Goal: Information Seeking & Learning: Find specific fact

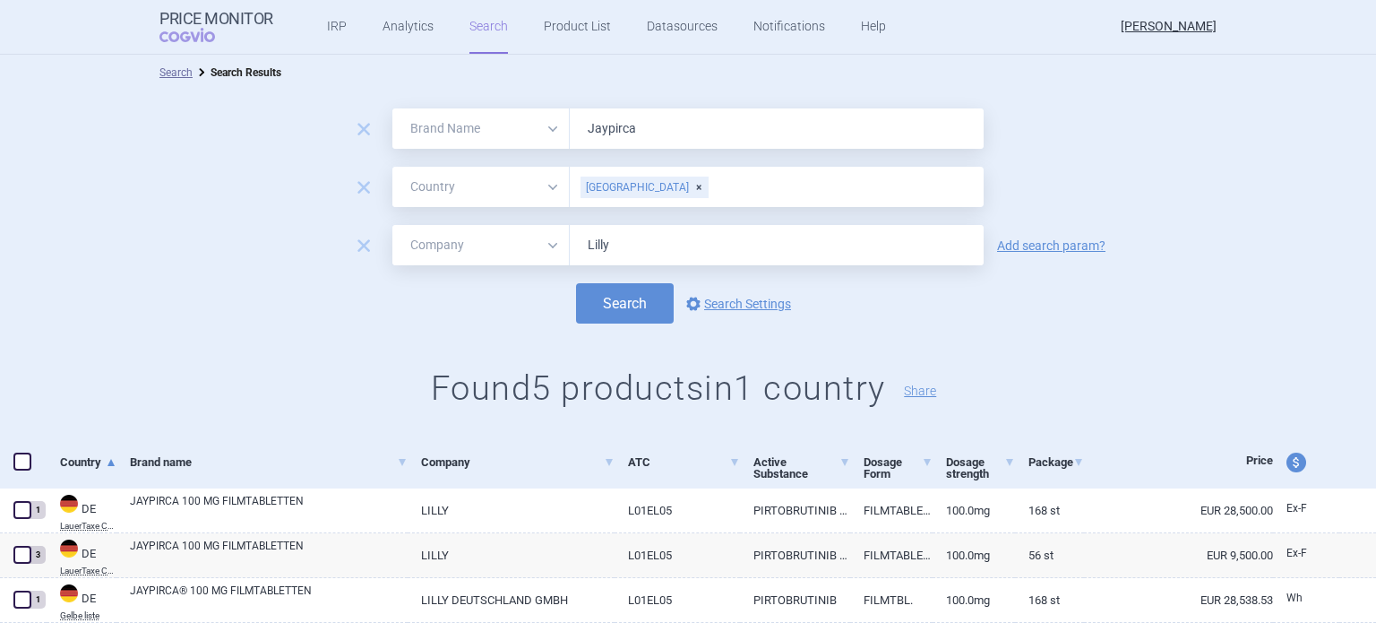
select select "brandName"
select select "country"
select select "mah"
drag, startPoint x: 646, startPoint y: 132, endPoint x: 535, endPoint y: 142, distance: 111.5
click at [535, 142] on div "All Brand Name ATC Company Active Substance Country Newer than Jaypirca" at bounding box center [687, 128] width 591 height 40
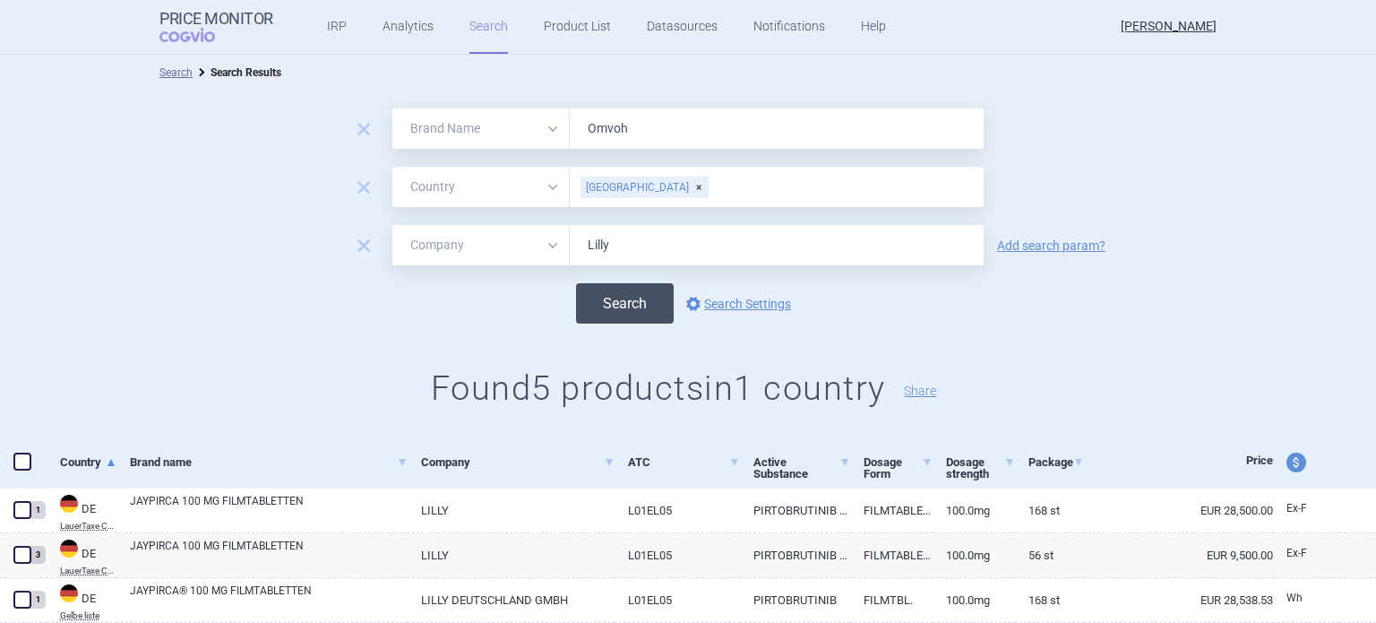
type input "Omvoh"
click at [638, 305] on button "Search" at bounding box center [625, 303] width 98 height 40
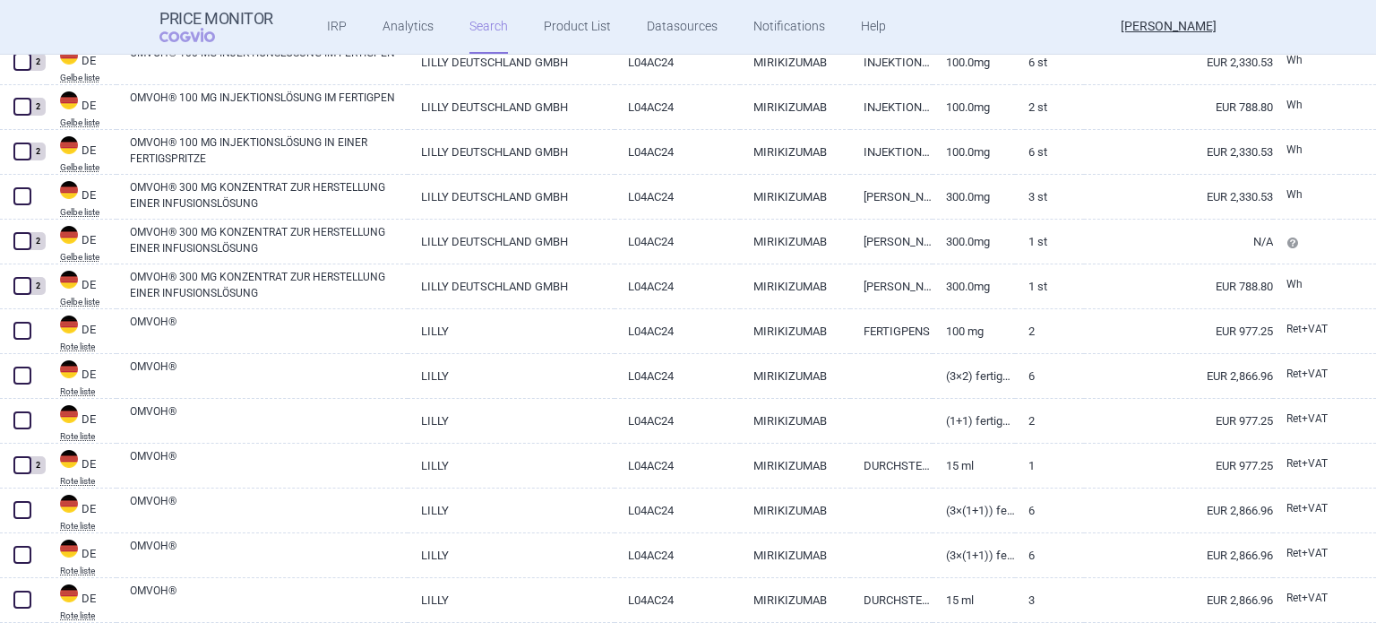
scroll to position [1165, 0]
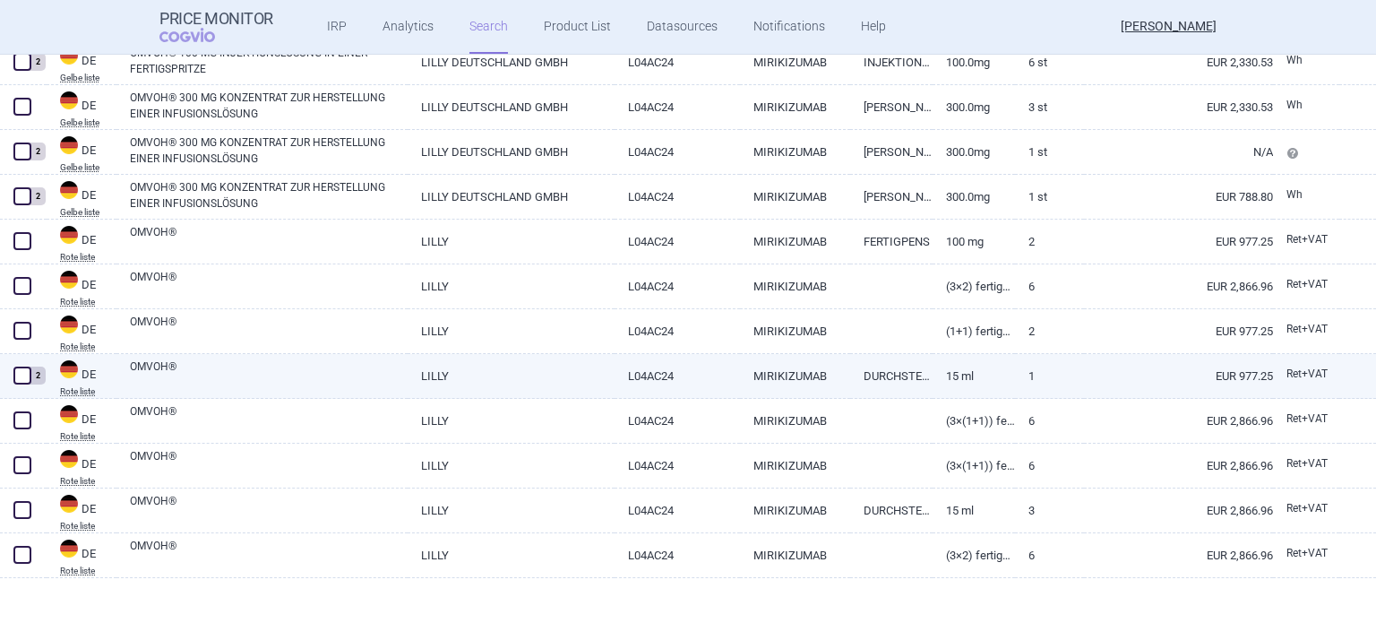
click at [972, 372] on link "15 ml" at bounding box center [974, 376] width 82 height 44
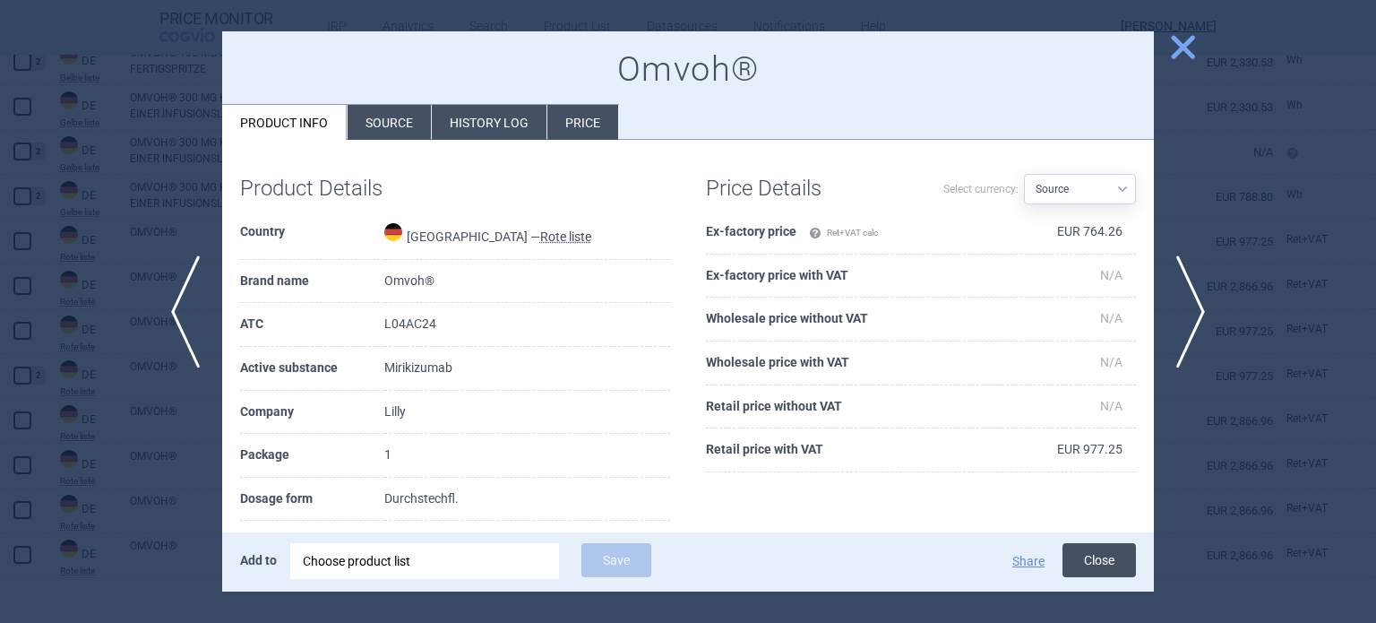
click at [1105, 555] on button "Close" at bounding box center [1099, 560] width 73 height 34
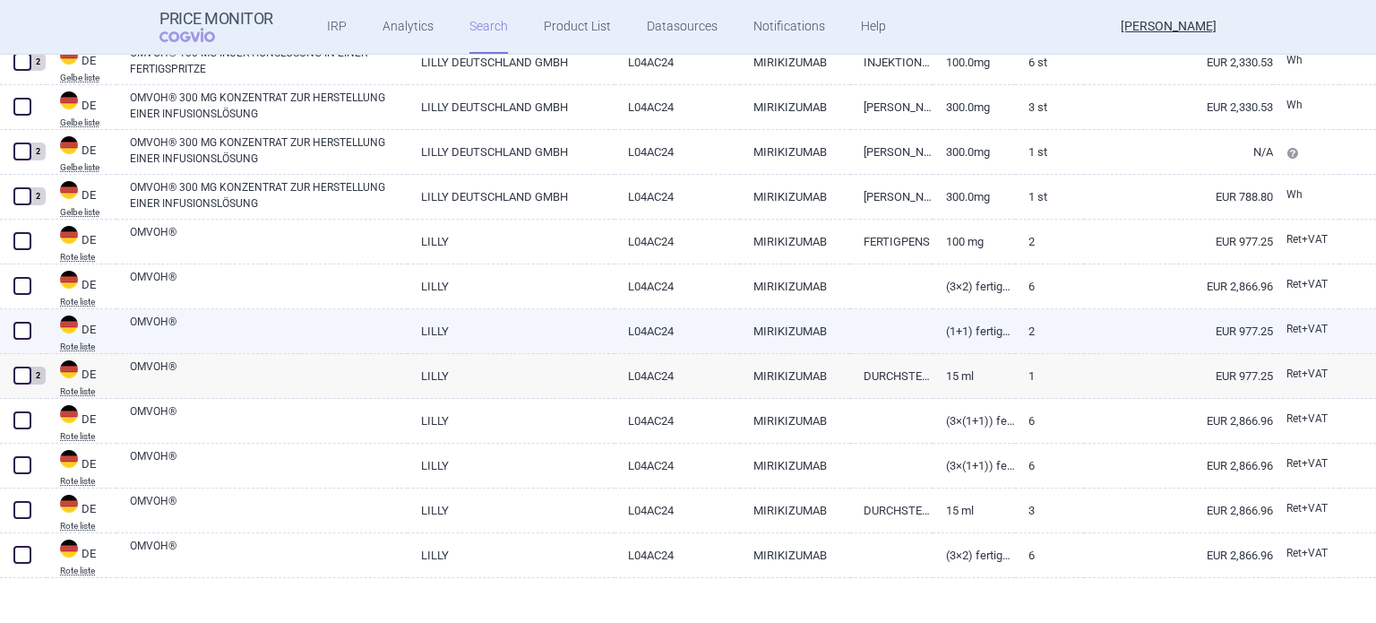
click at [987, 332] on link "(1+1) Fertigpens 100 mg + 200 mg" at bounding box center [974, 331] width 82 height 44
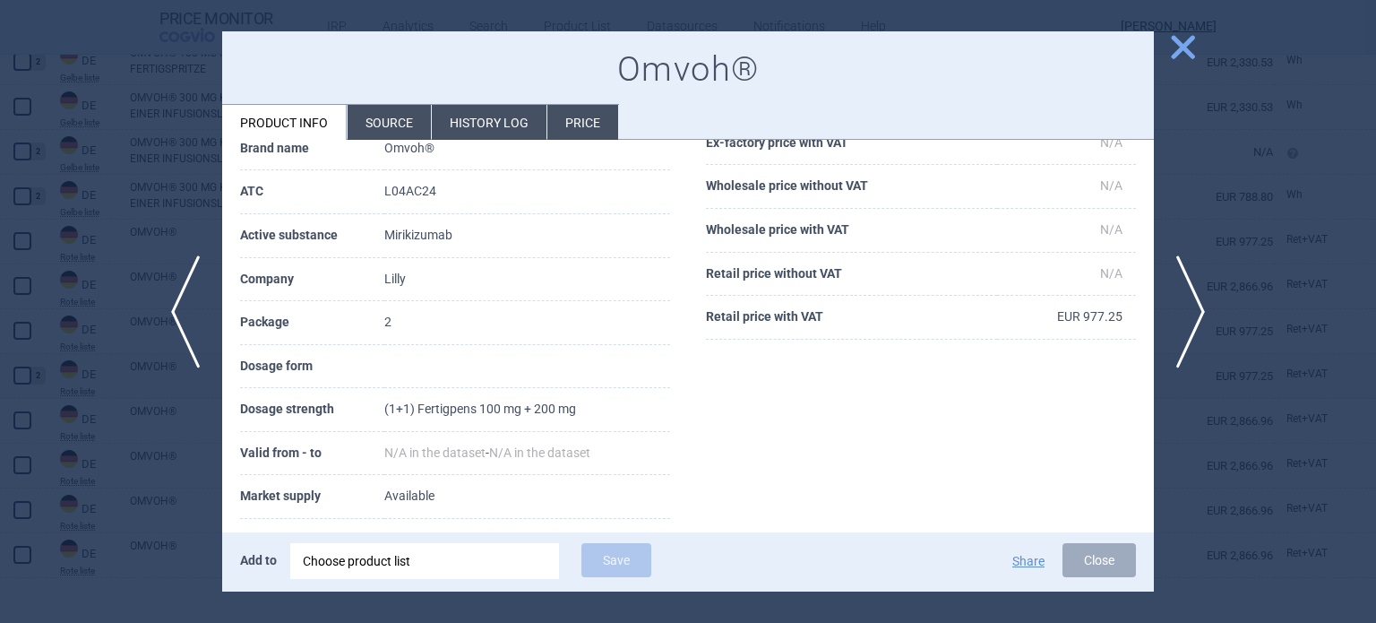
scroll to position [90, 0]
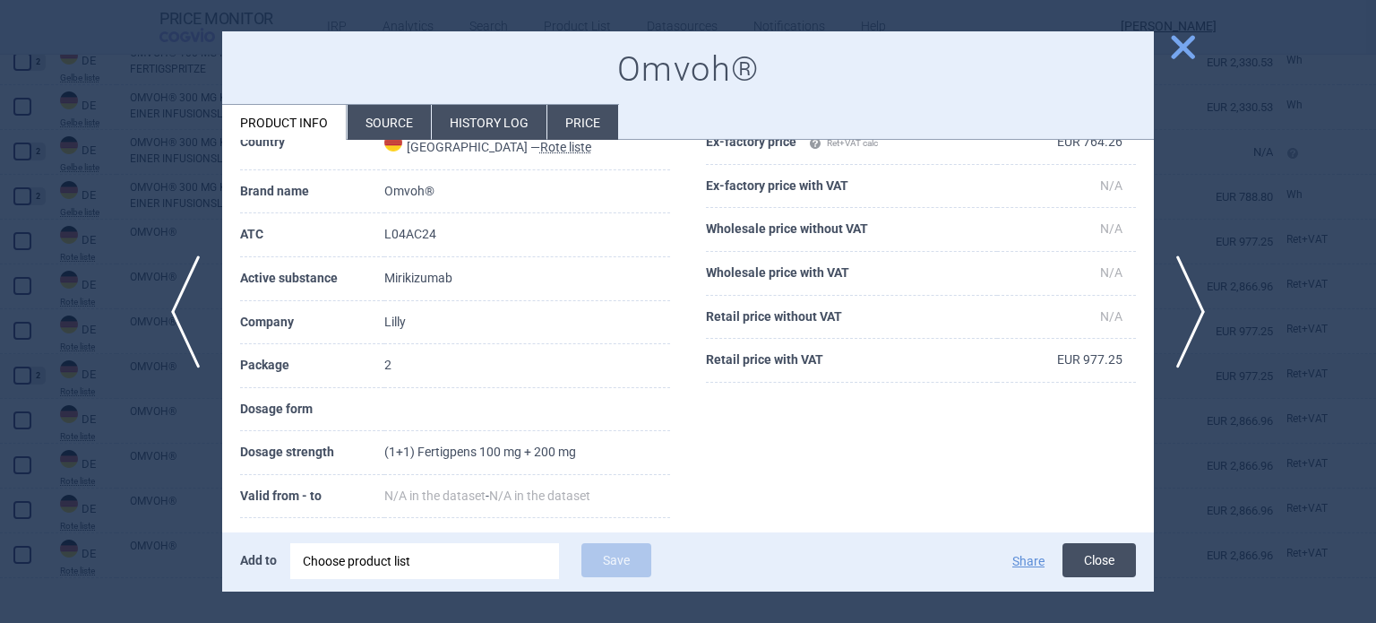
click at [1086, 568] on button "Close" at bounding box center [1099, 560] width 73 height 34
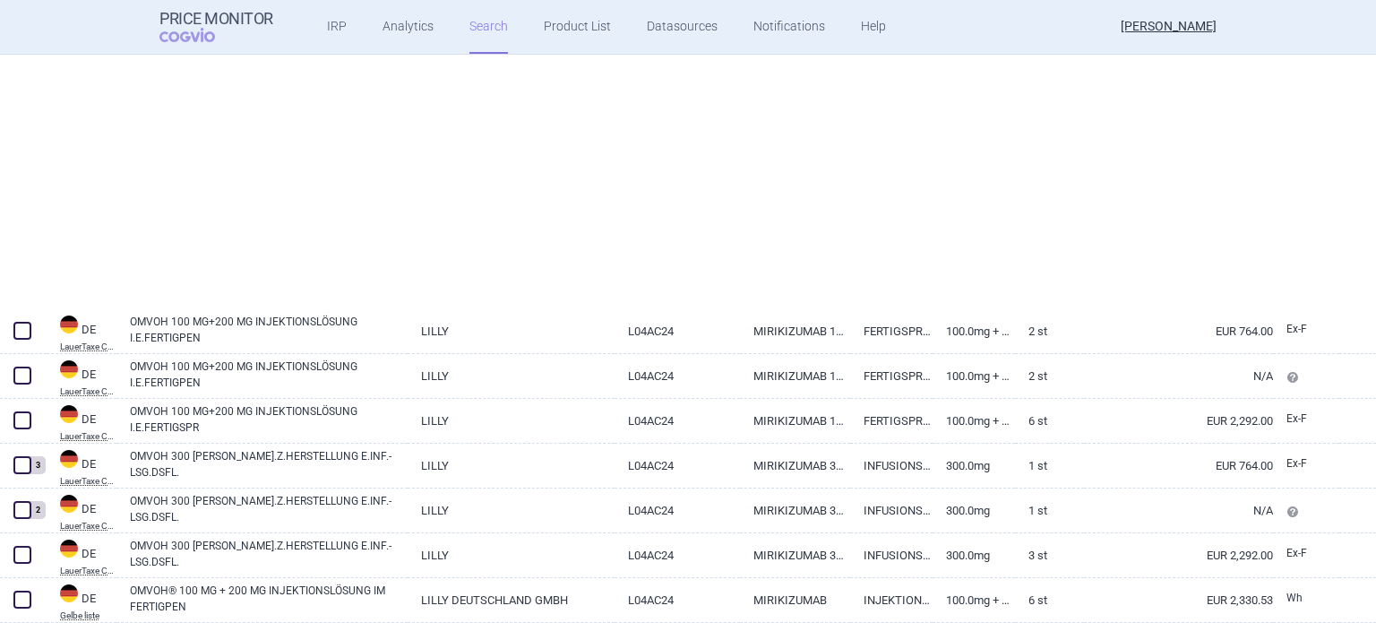
select select "brandName"
select select "country"
select select "mah"
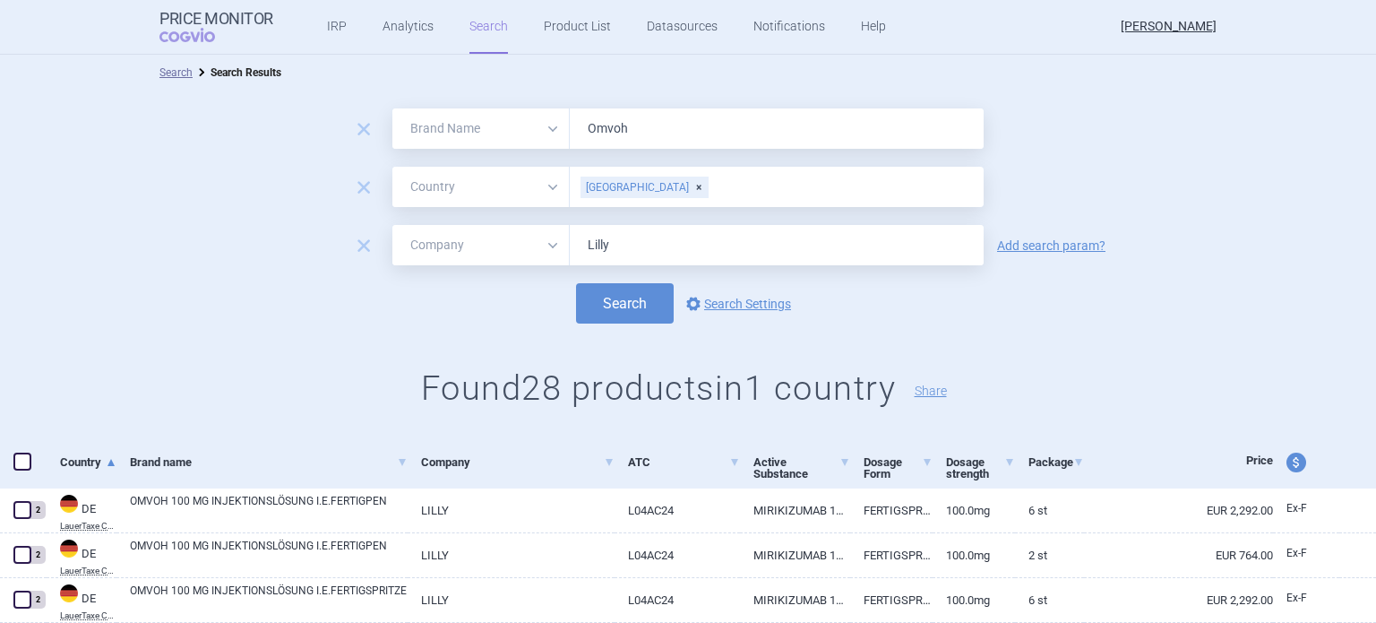
click at [631, 189] on div "[GEOGRAPHIC_DATA]" at bounding box center [645, 187] width 128 height 22
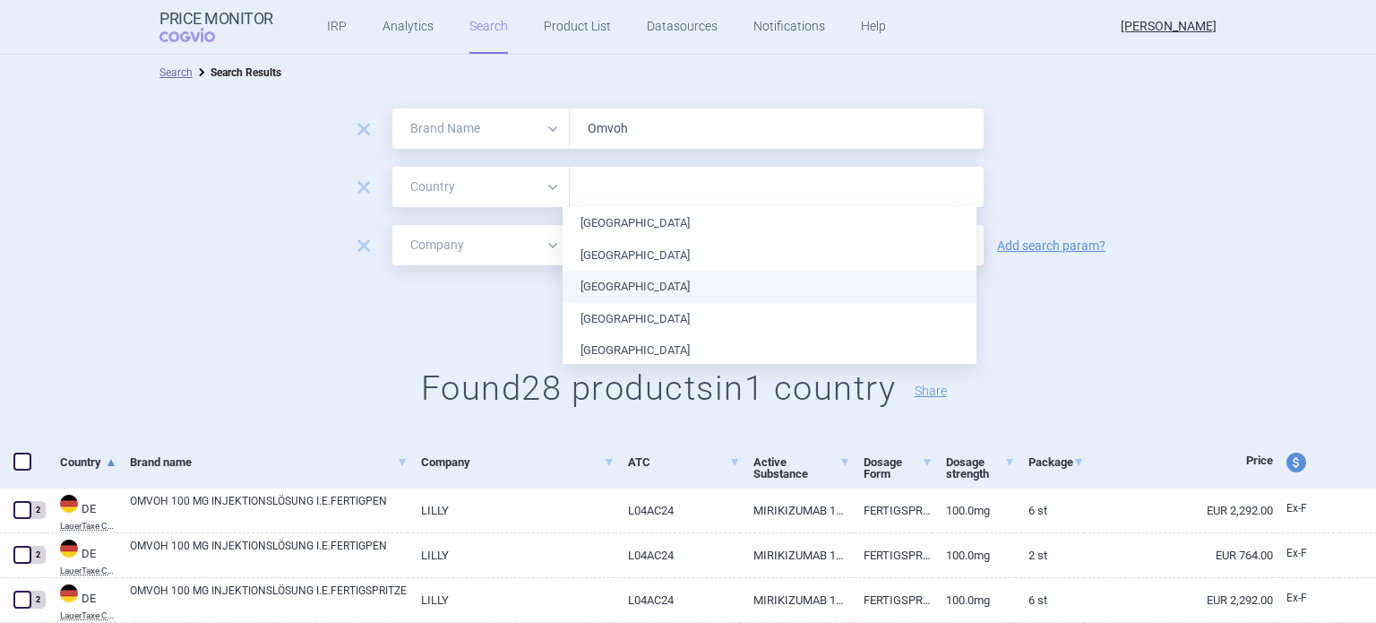
click at [620, 282] on li "[GEOGRAPHIC_DATA]" at bounding box center [770, 287] width 414 height 32
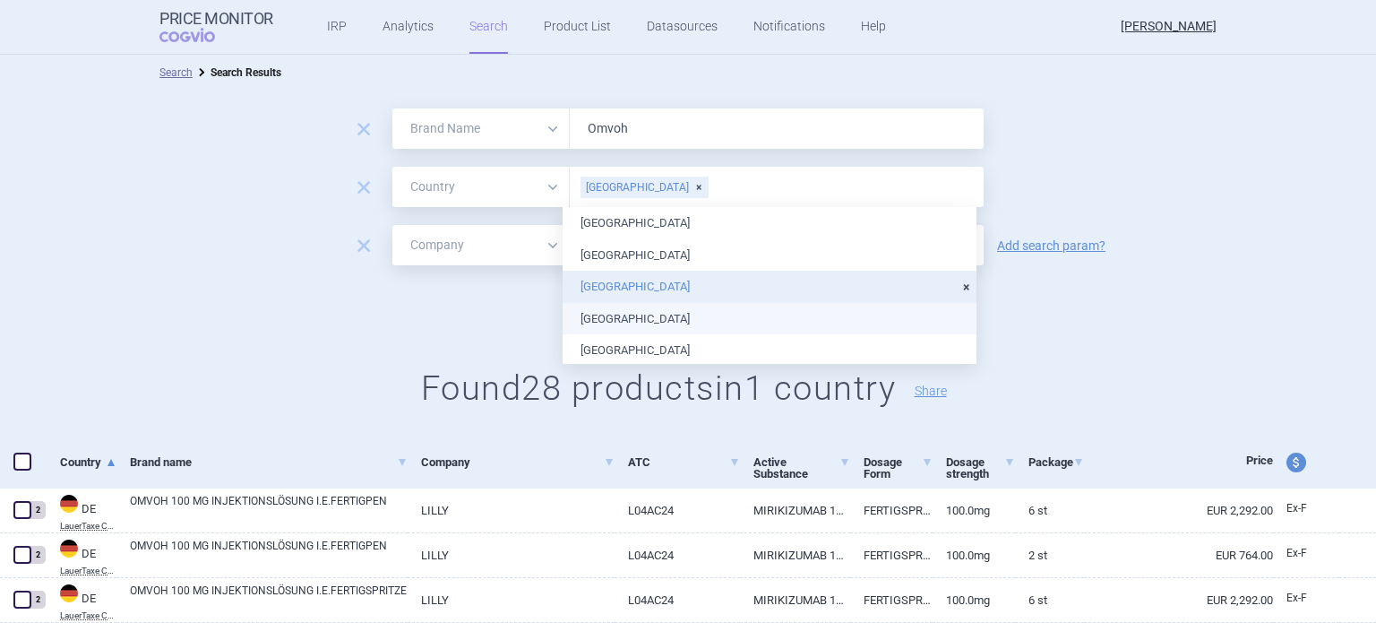
click at [1046, 332] on div "remove All Brand Name ATC Company Active Substance Country Newer than Omvoh rem…" at bounding box center [688, 263] width 1376 height 347
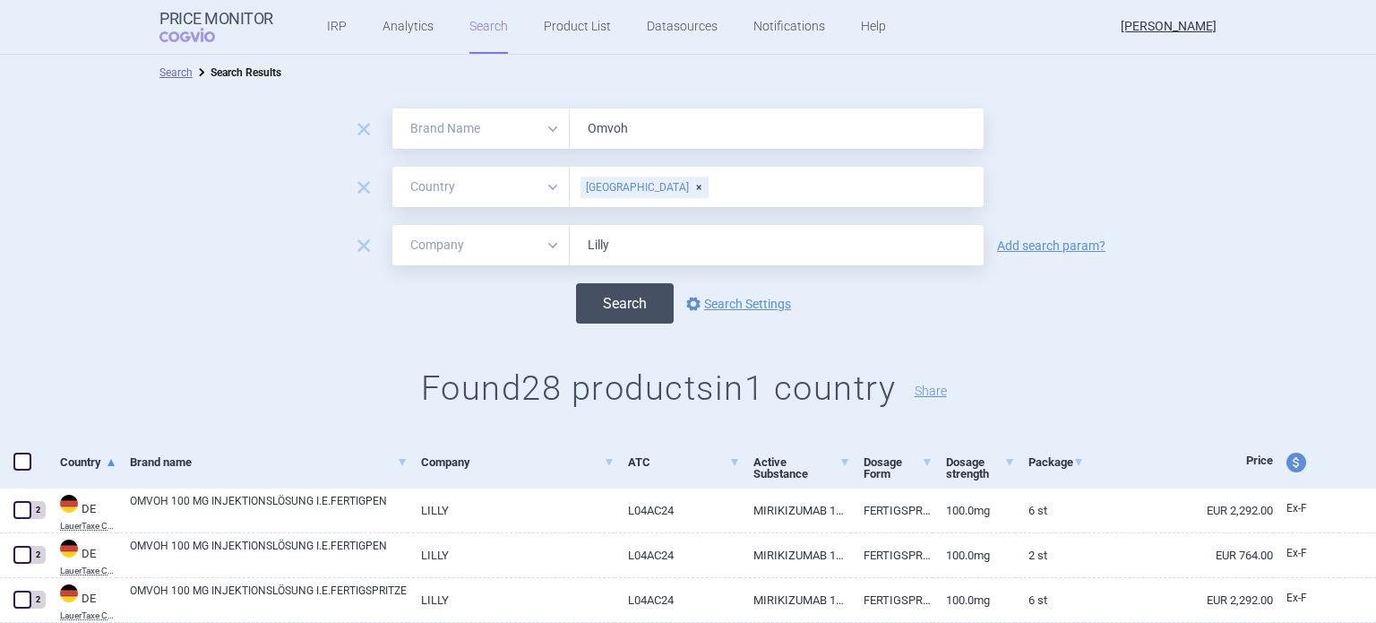
click at [629, 304] on button "Search" at bounding box center [625, 303] width 98 height 40
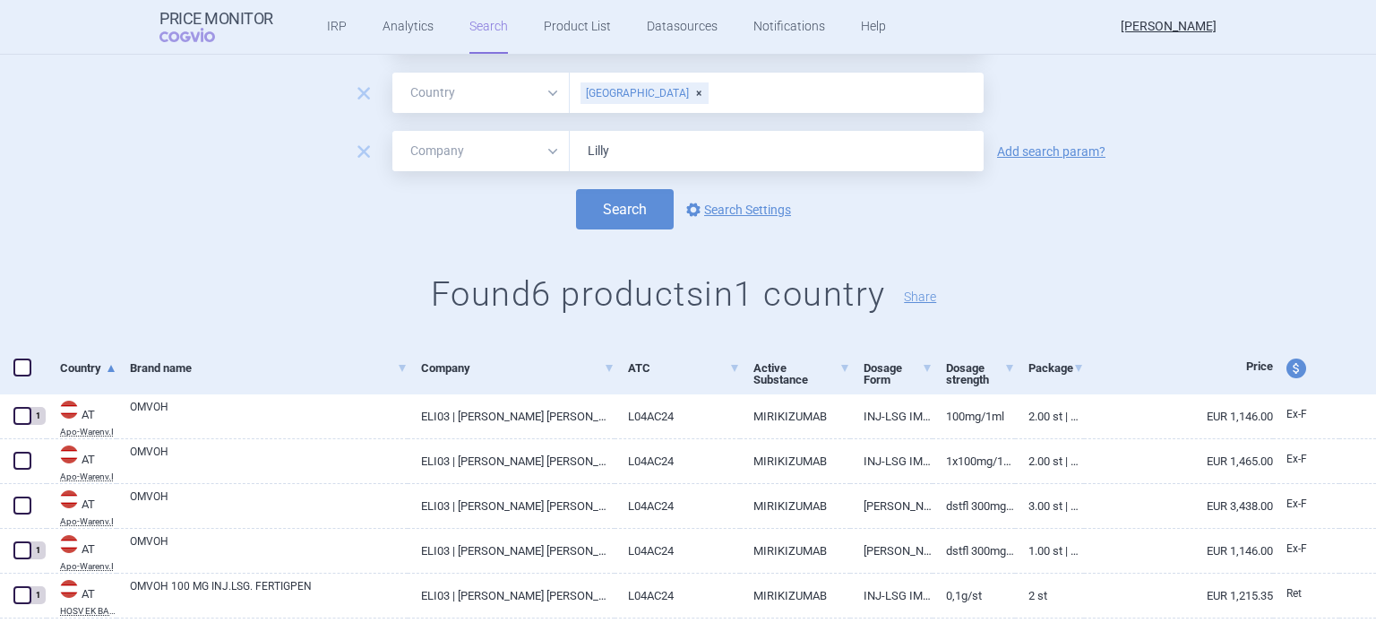
scroll to position [179, 0]
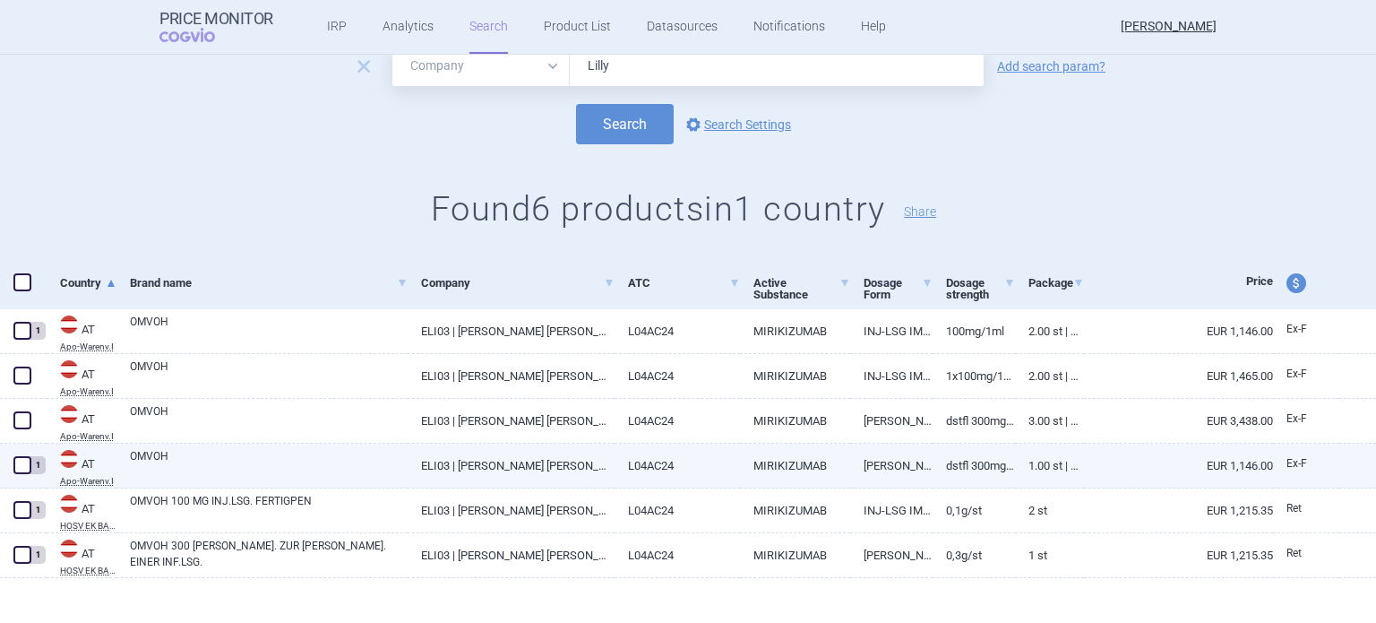
click at [1015, 467] on link "1.00 ST | Stück" at bounding box center [1049, 465] width 69 height 44
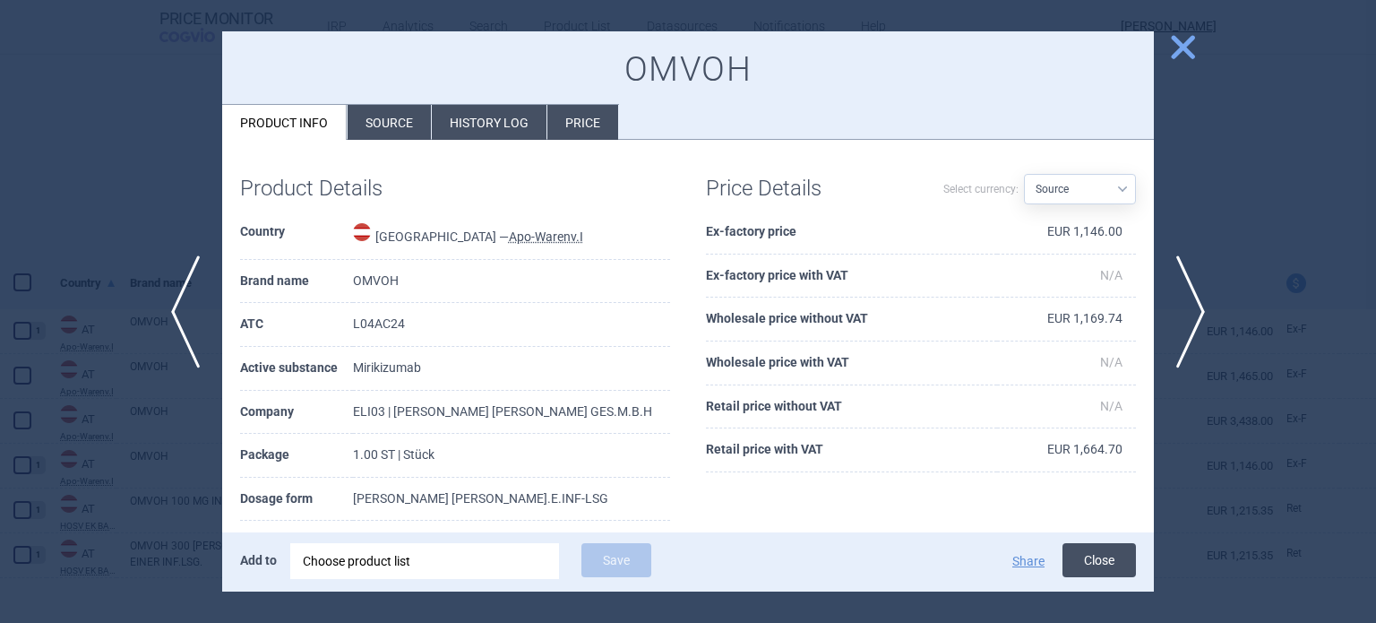
click at [1111, 555] on button "Close" at bounding box center [1099, 560] width 73 height 34
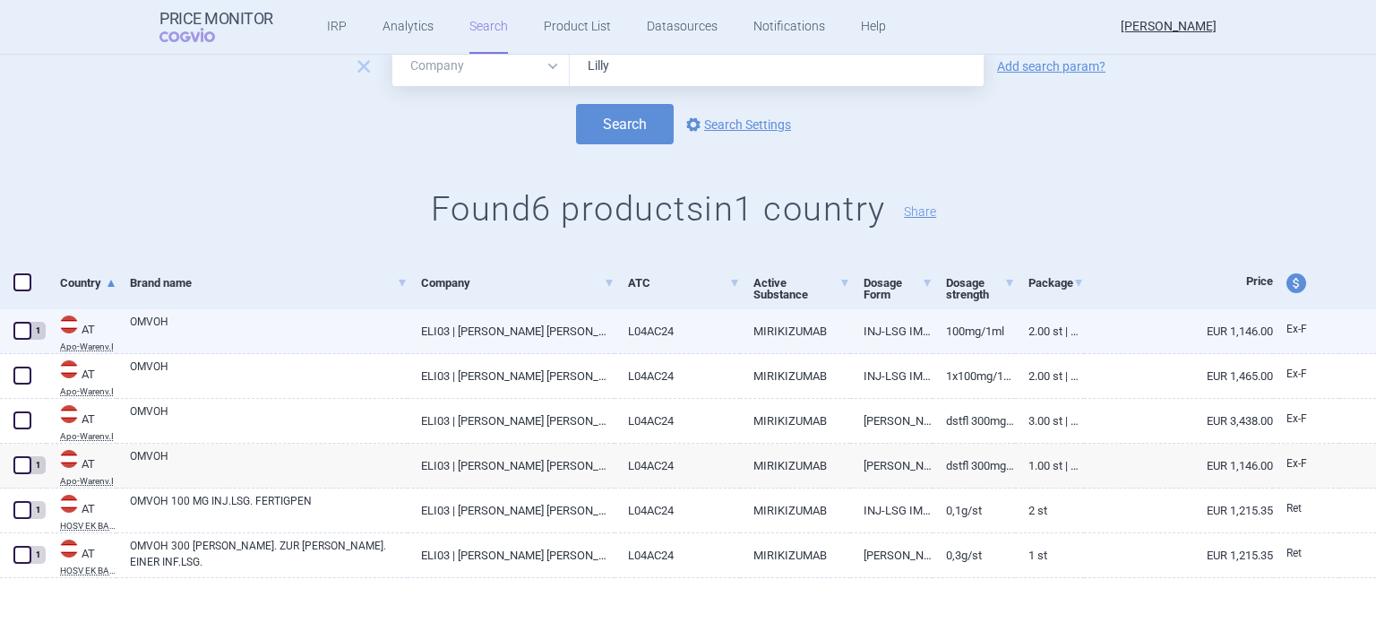
click at [1248, 340] on link "EUR 1,146.00" at bounding box center [1178, 331] width 189 height 44
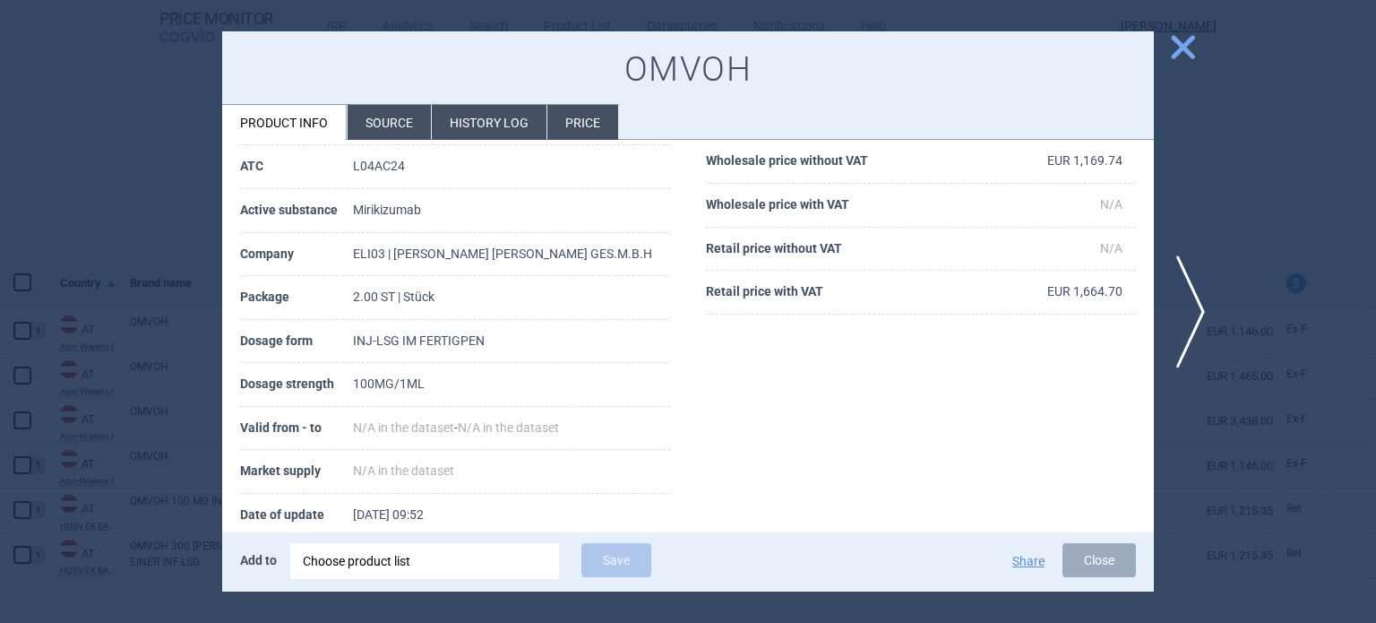
scroll to position [179, 0]
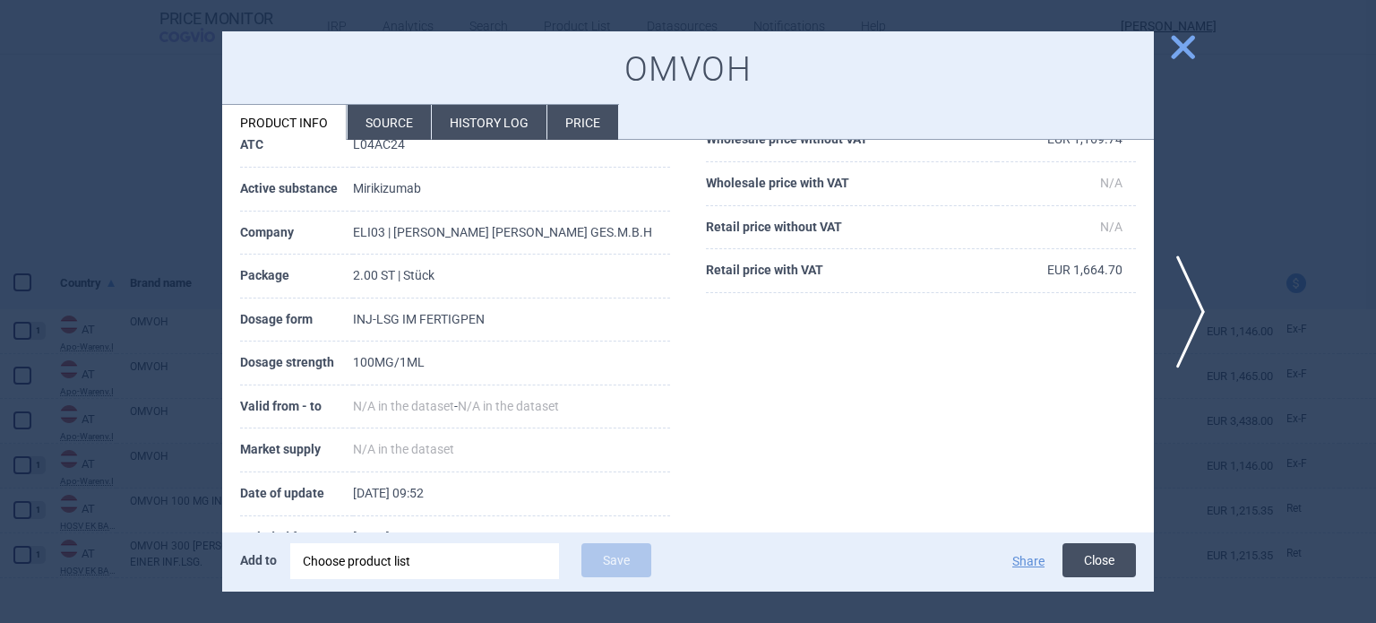
click at [1106, 563] on button "Close" at bounding box center [1099, 560] width 73 height 34
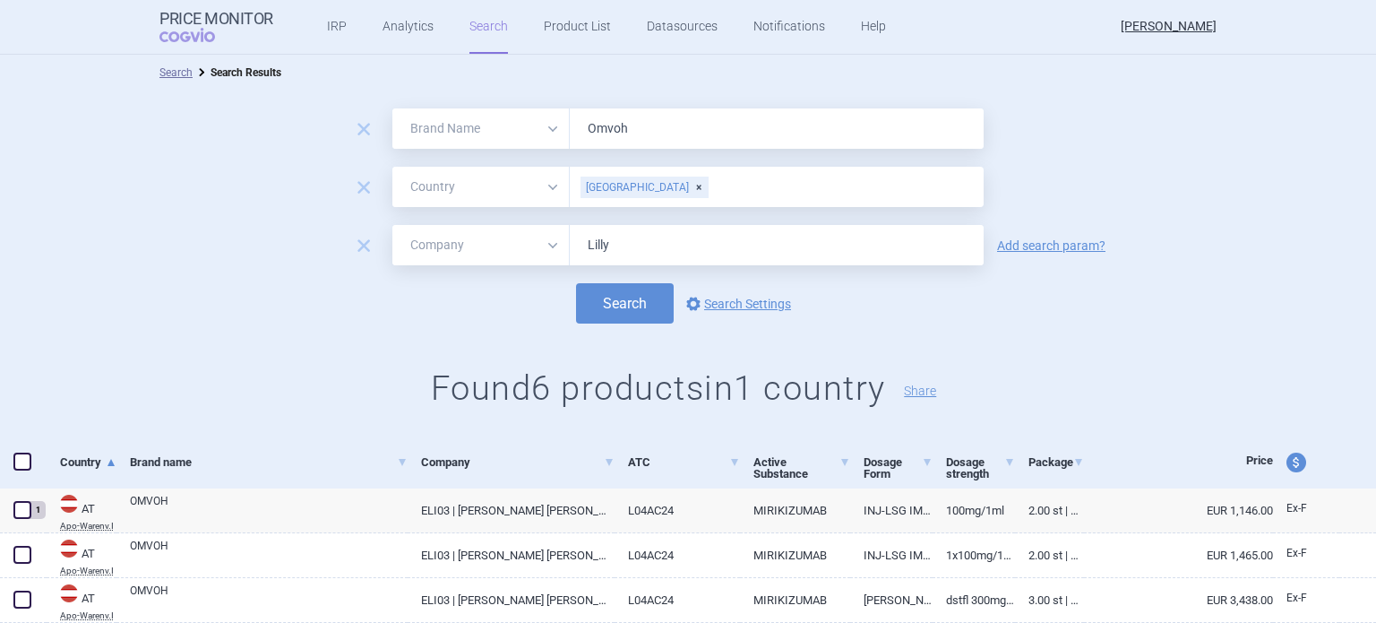
click at [620, 186] on div "[GEOGRAPHIC_DATA]" at bounding box center [645, 187] width 128 height 22
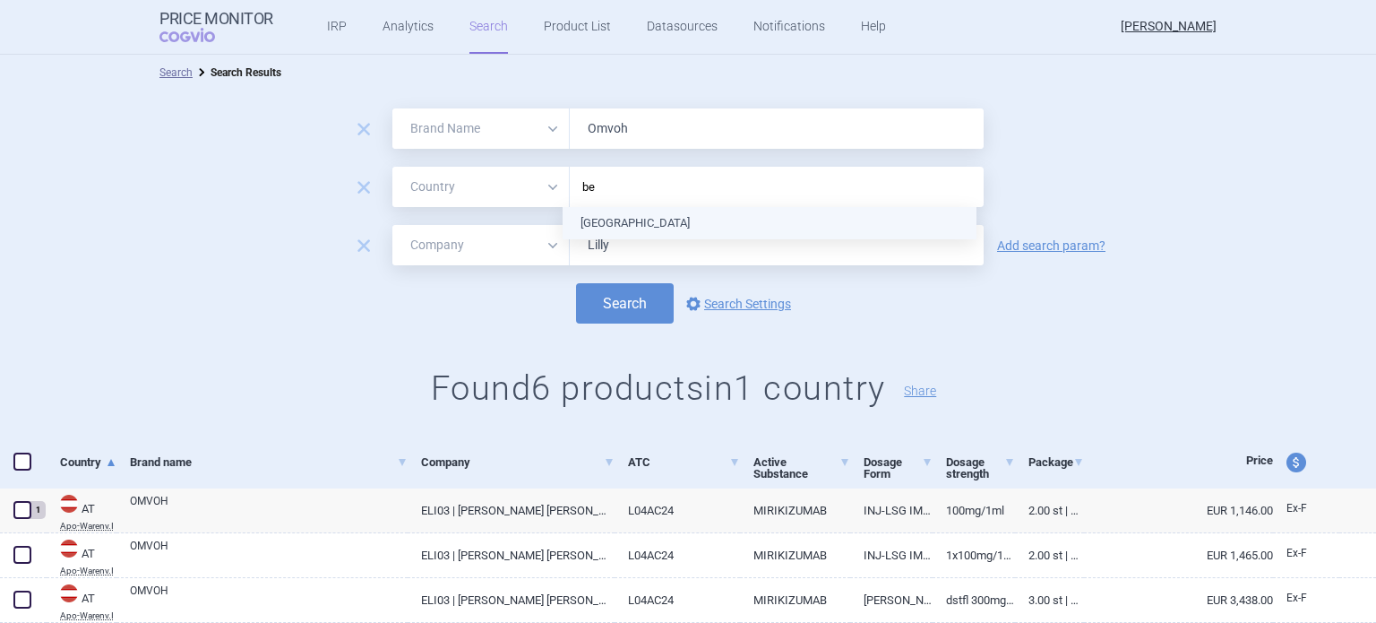
type input "bel"
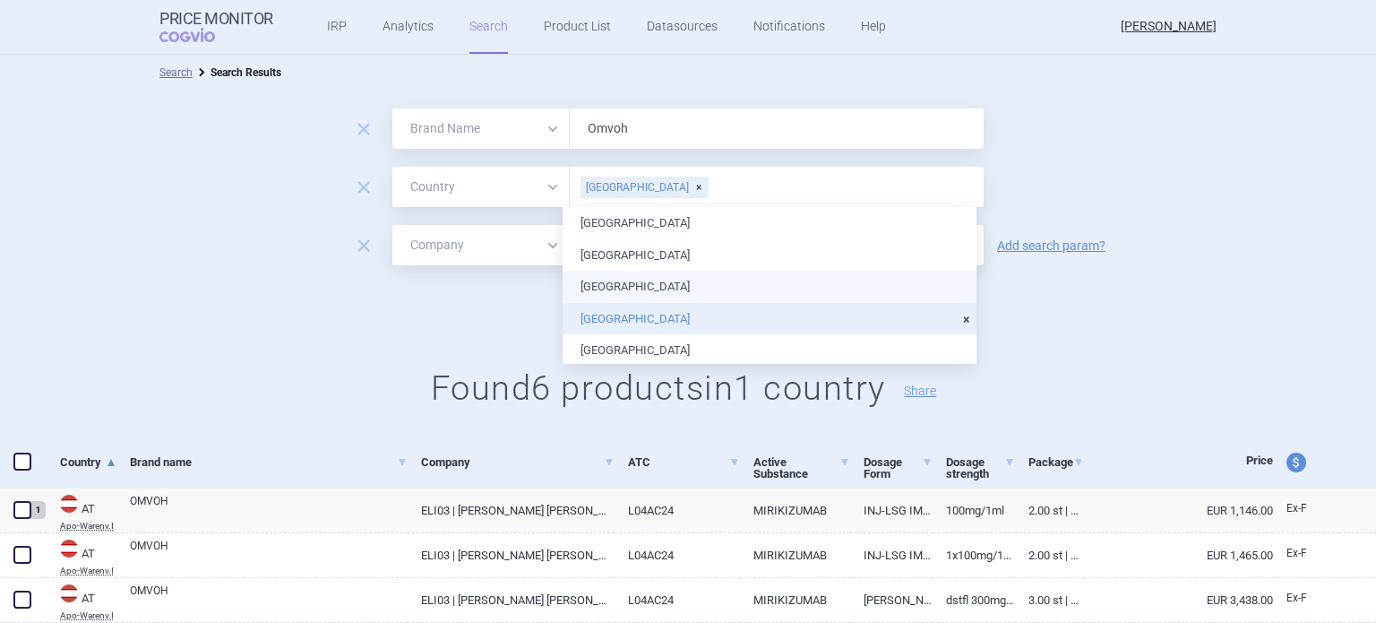
click at [1137, 309] on div "Search options Search Settings" at bounding box center [688, 303] width 1376 height 40
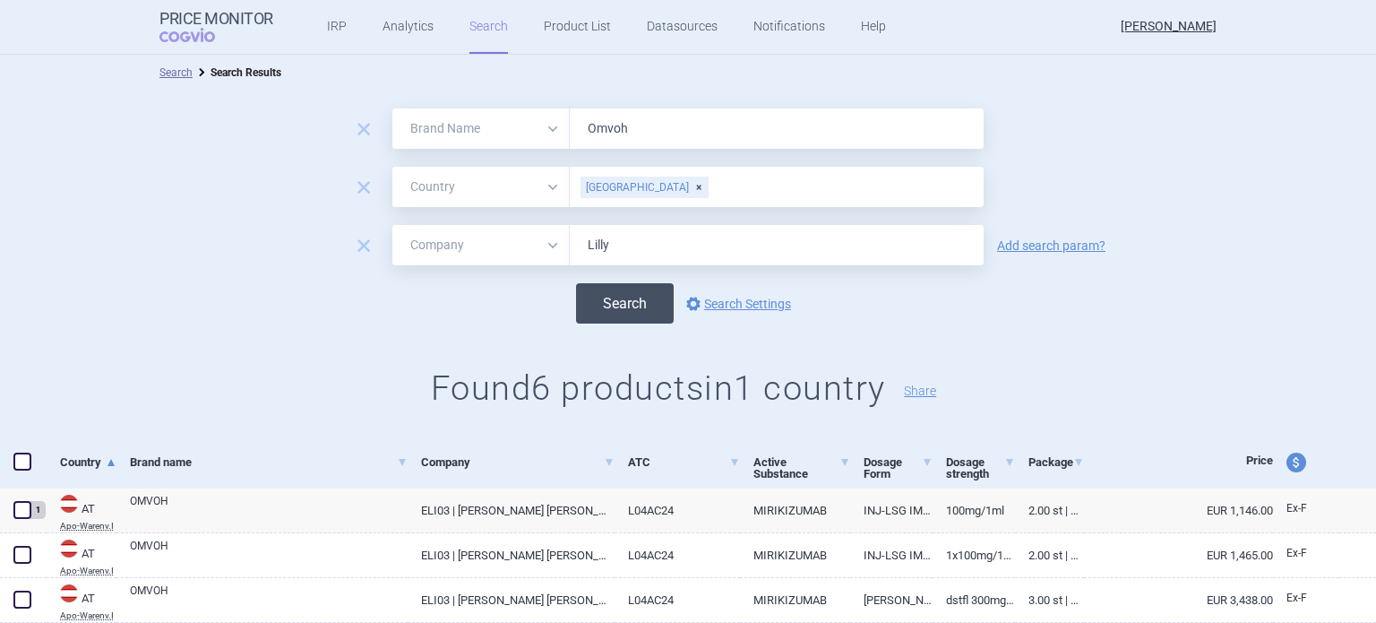
click at [637, 311] on button "Search" at bounding box center [625, 303] width 98 height 40
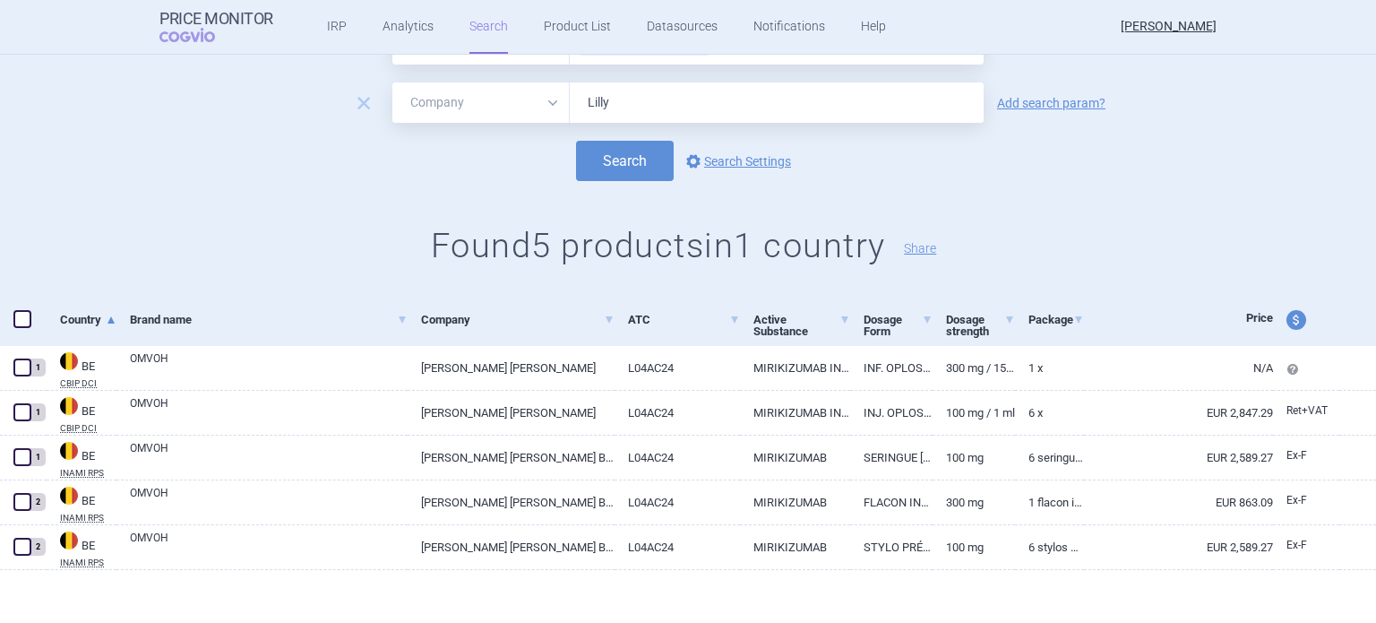
scroll to position [147, 0]
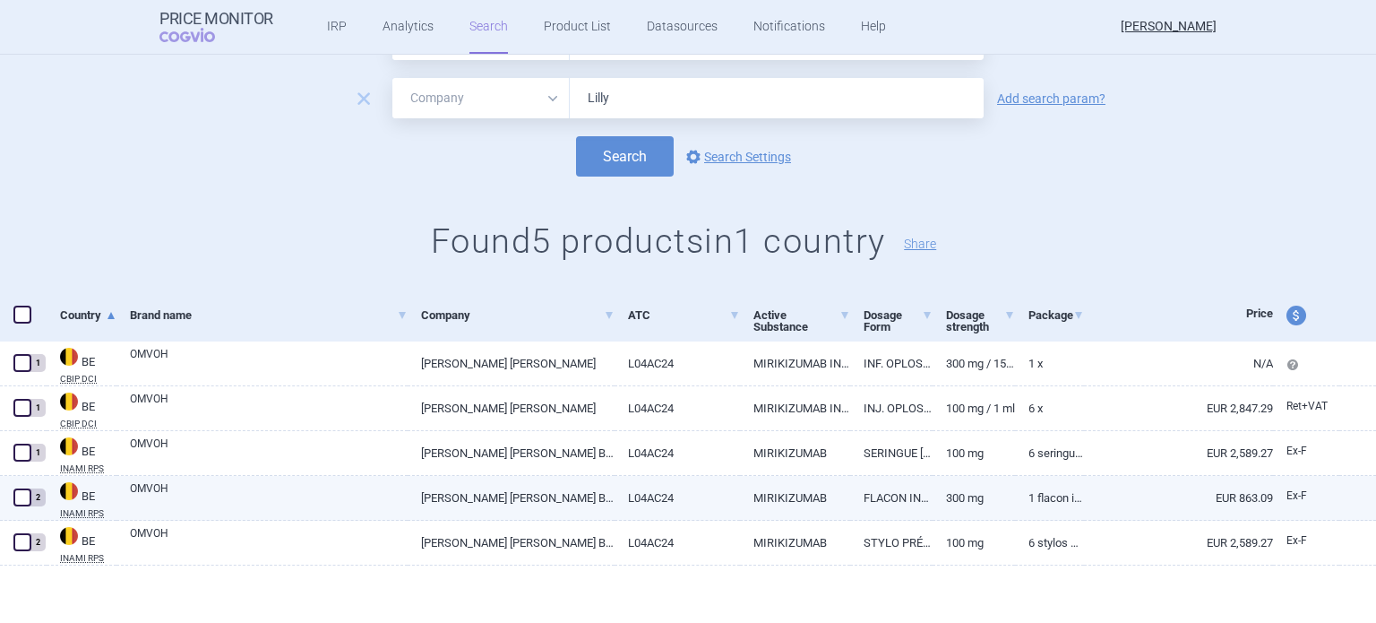
click at [1032, 500] on link "1 flacon injectable 15 mL solution à diluer pour perfusion, 20 mg/mL" at bounding box center [1049, 498] width 69 height 44
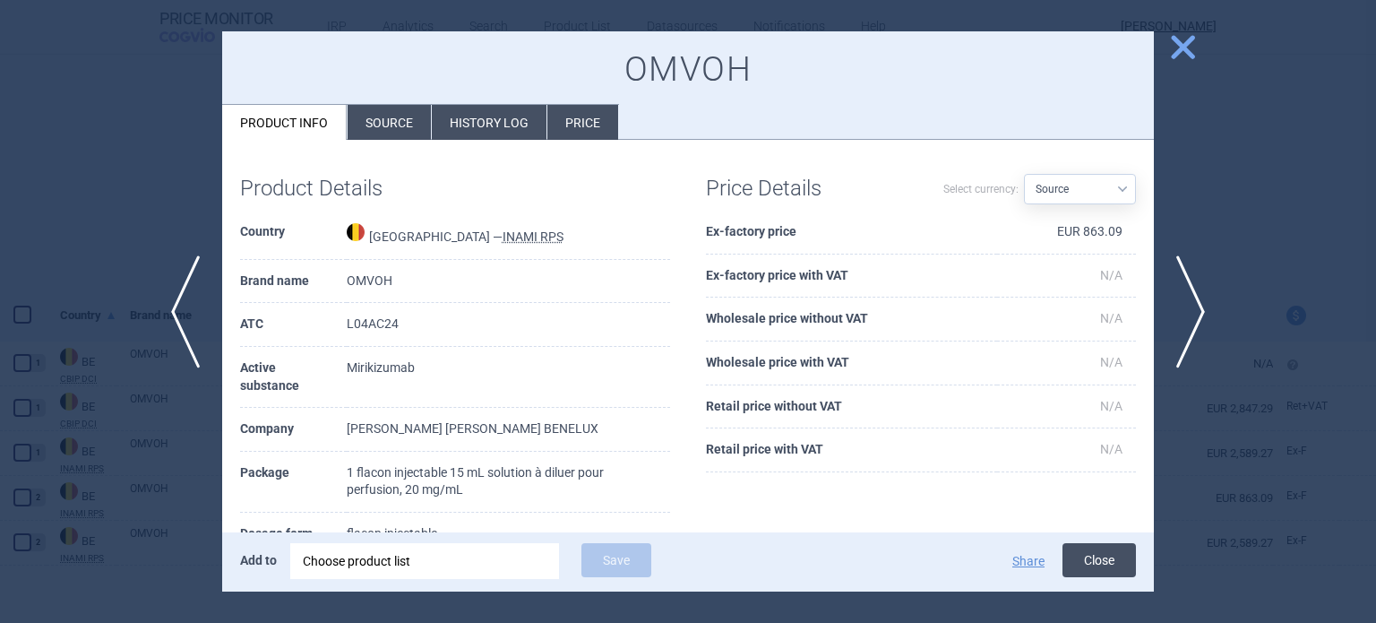
click at [1106, 560] on button "Close" at bounding box center [1099, 560] width 73 height 34
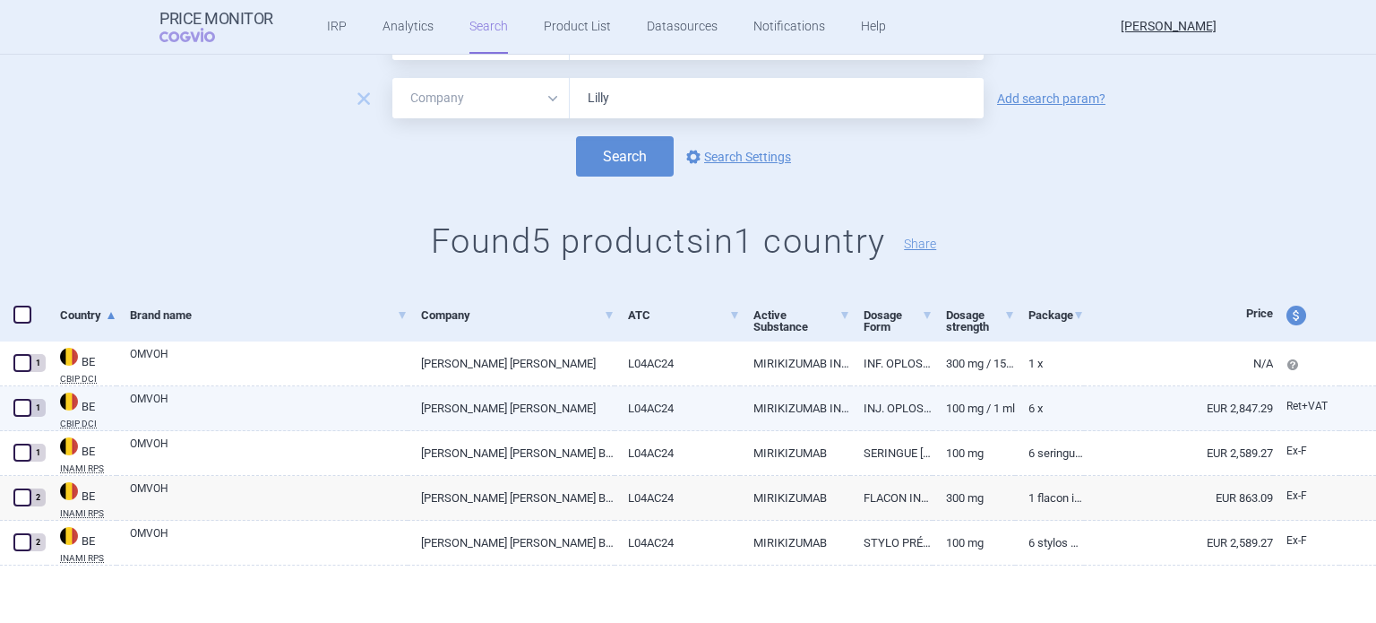
click at [982, 405] on link "100 mg / 1 ml" at bounding box center [974, 408] width 82 height 44
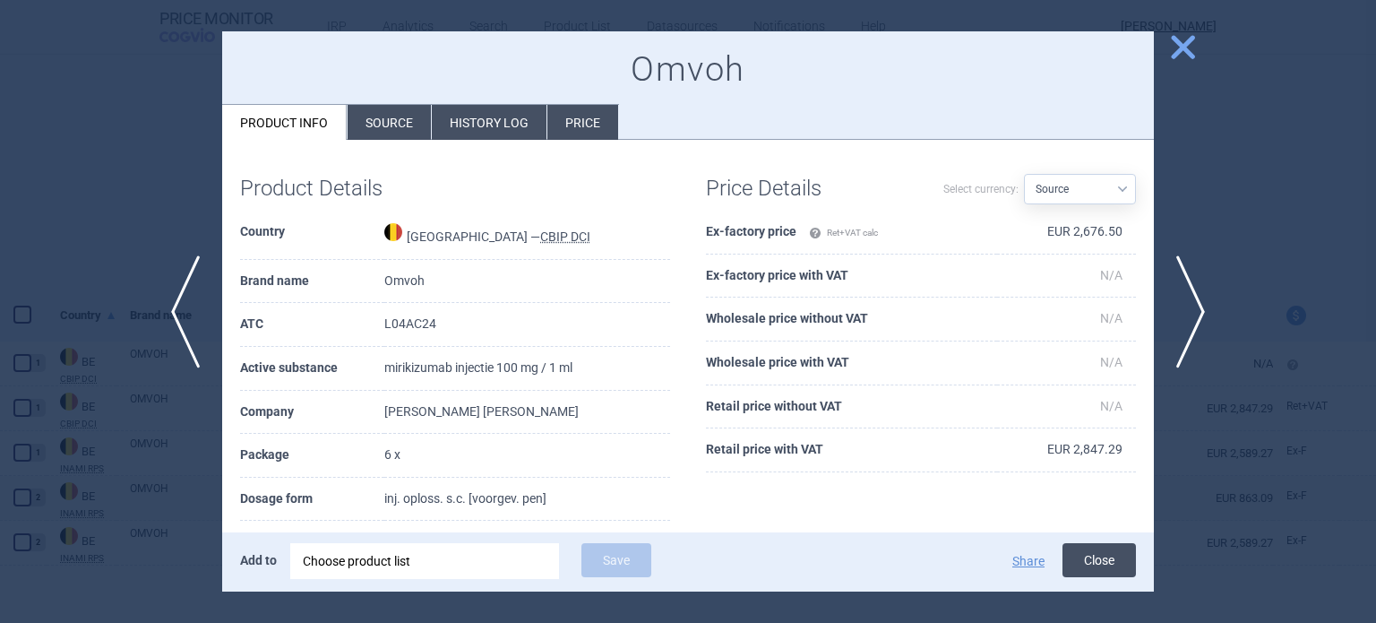
click at [1095, 558] on button "Close" at bounding box center [1099, 560] width 73 height 34
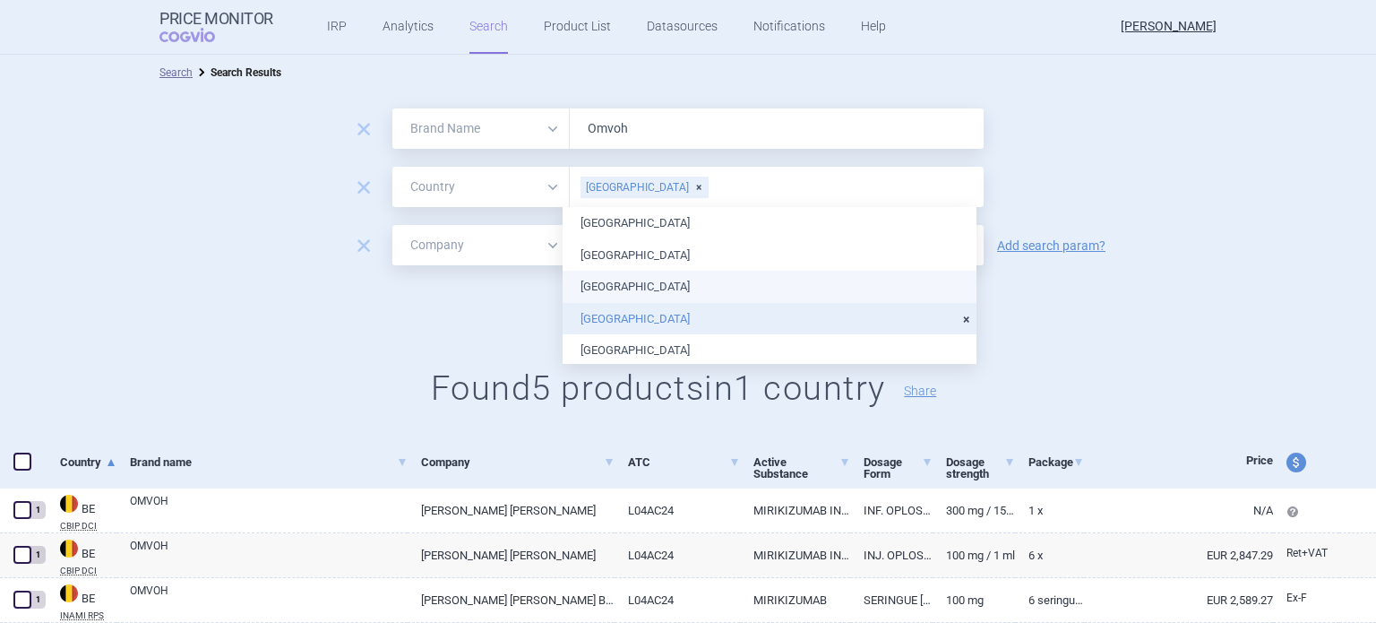
click at [710, 182] on input "text" at bounding box center [842, 187] width 265 height 23
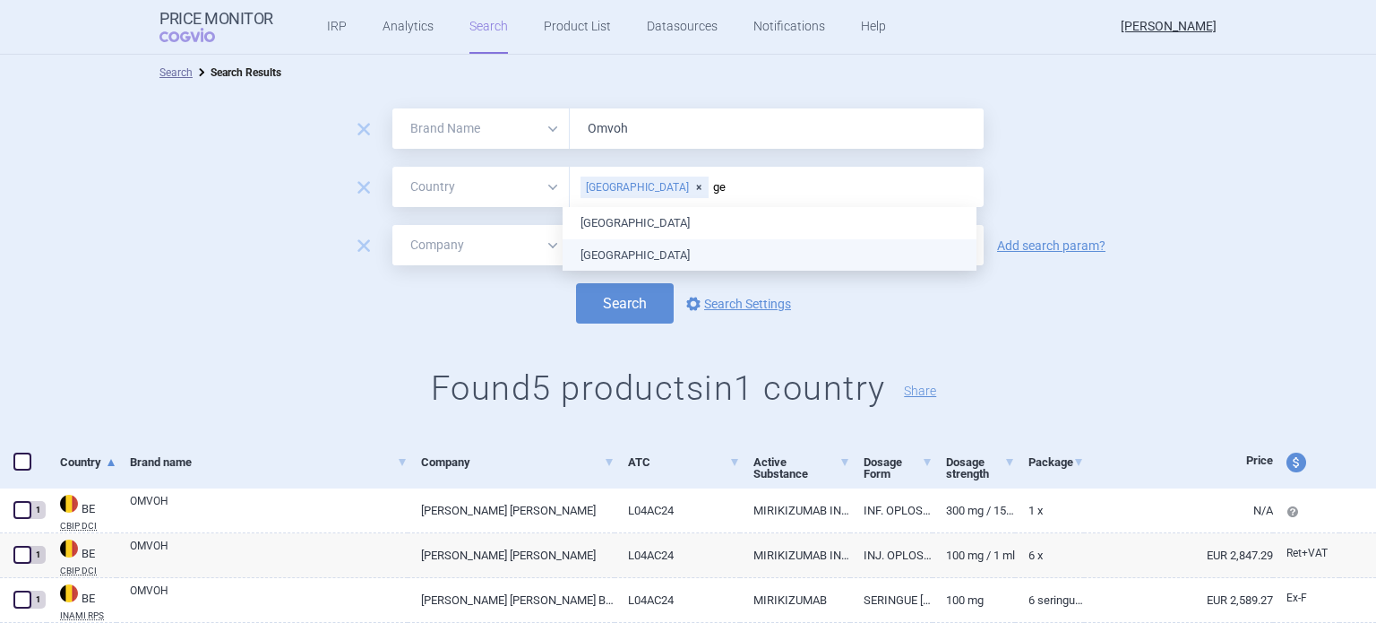
type input "ger"
click at [616, 255] on ul "[GEOGRAPHIC_DATA] [GEOGRAPHIC_DATA]" at bounding box center [770, 239] width 414 height 64
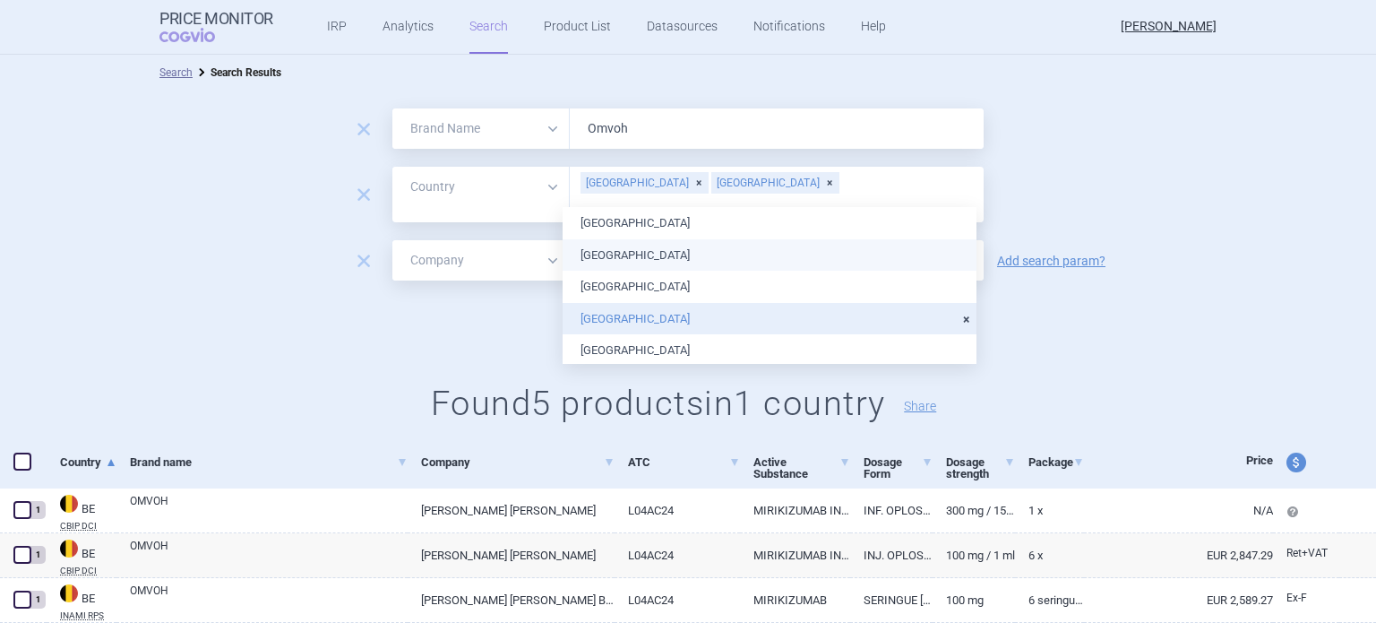
click at [1100, 298] on div "Search options Search Settings" at bounding box center [688, 318] width 1376 height 40
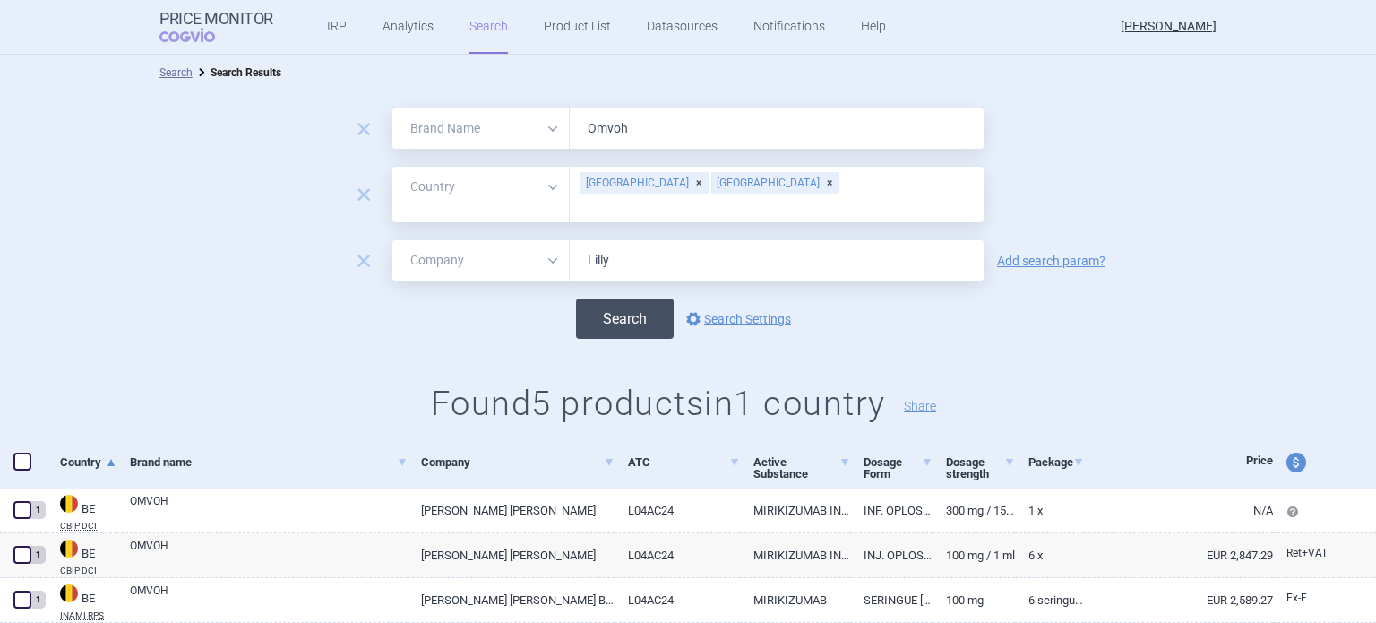
click at [607, 307] on button "Search" at bounding box center [625, 318] width 98 height 40
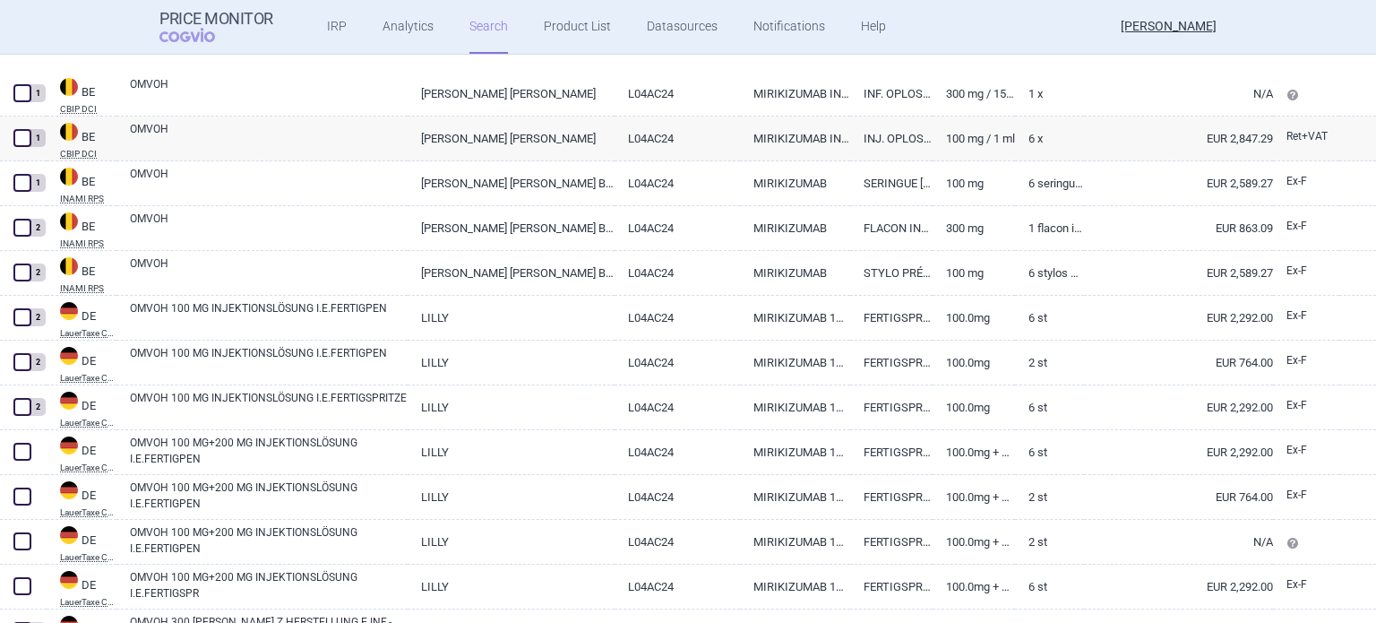
scroll to position [448, 0]
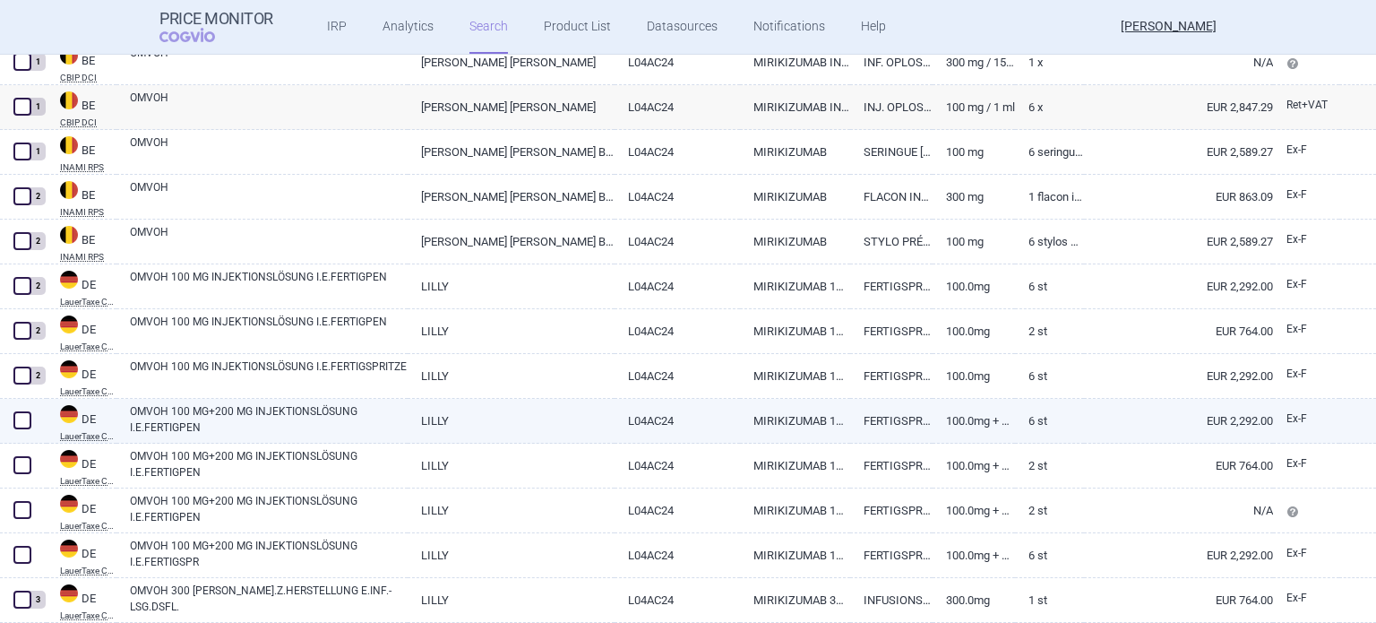
select select "brandName"
select select "country"
select select "mah"
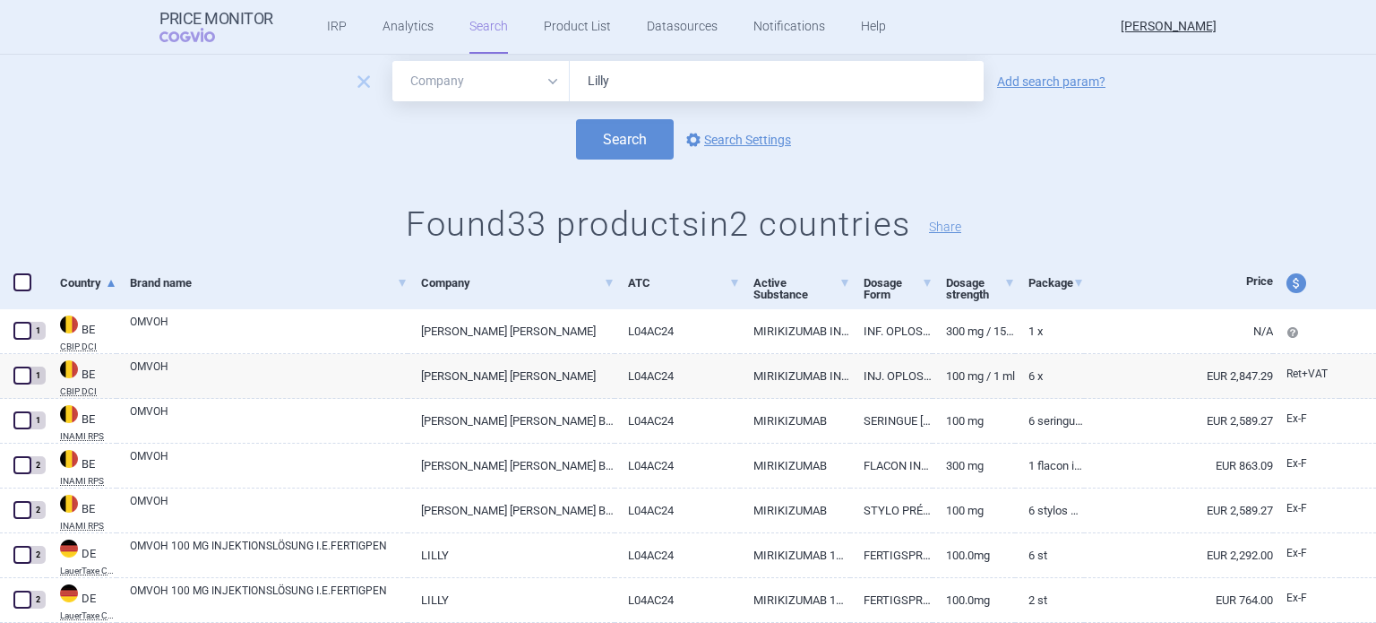
scroll to position [269, 0]
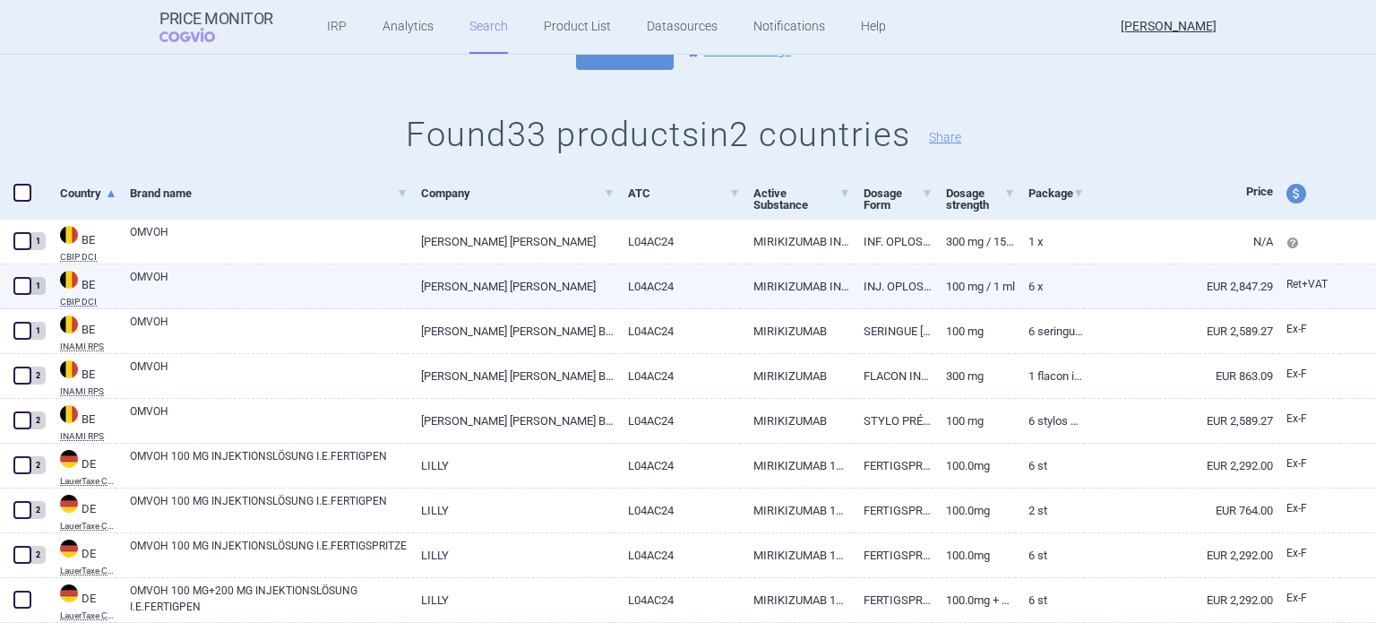
click at [875, 293] on link "INJ. OPLOSS. S.C. [VOORGEV. PEN]" at bounding box center [891, 286] width 82 height 44
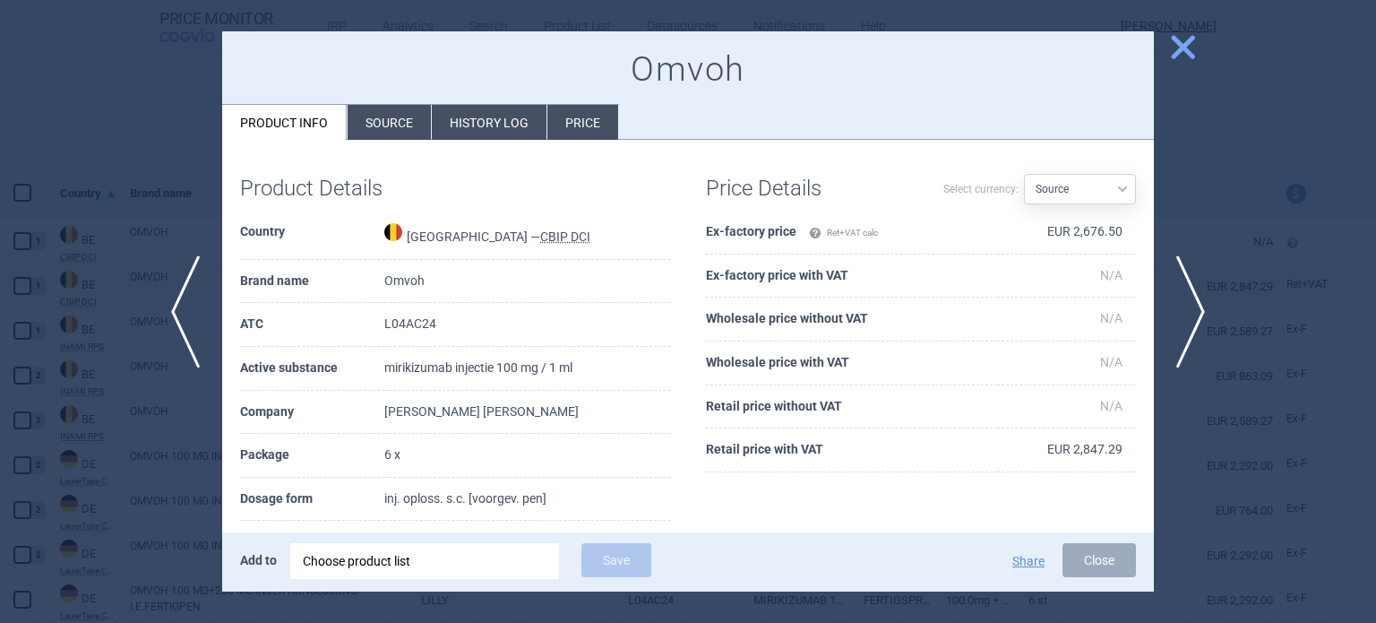
click at [495, 128] on li "History log" at bounding box center [489, 122] width 115 height 35
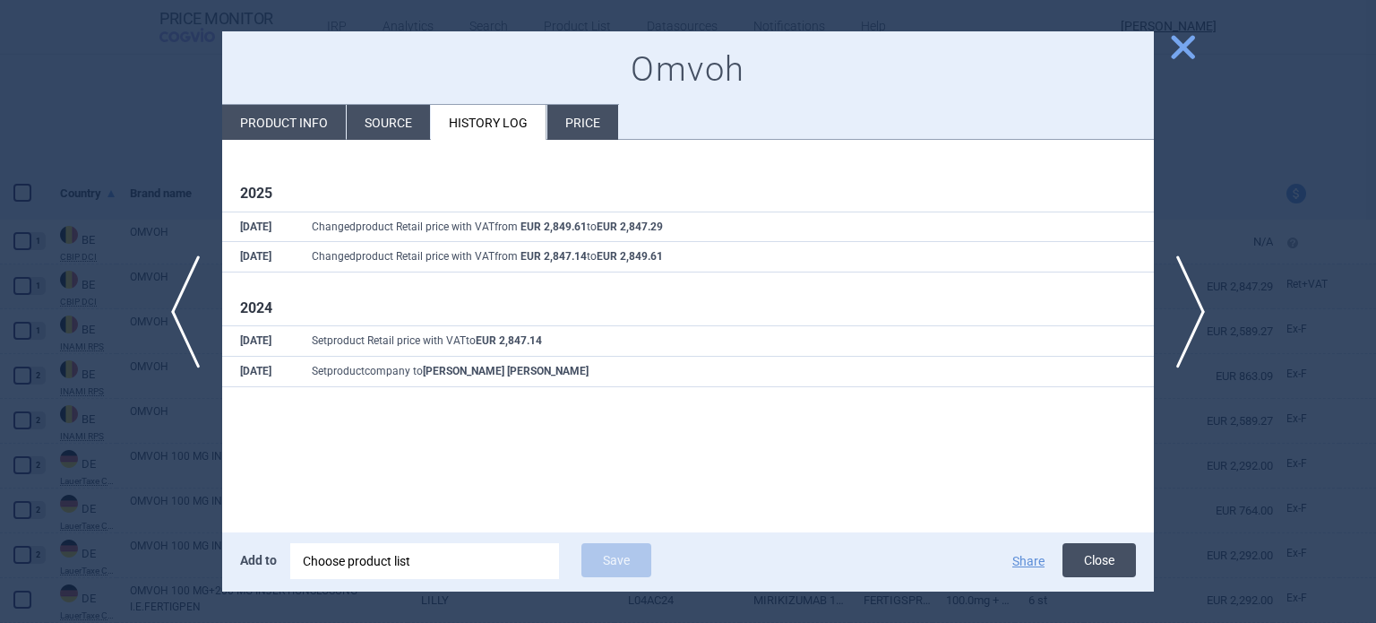
click at [1108, 562] on button "Close" at bounding box center [1099, 560] width 73 height 34
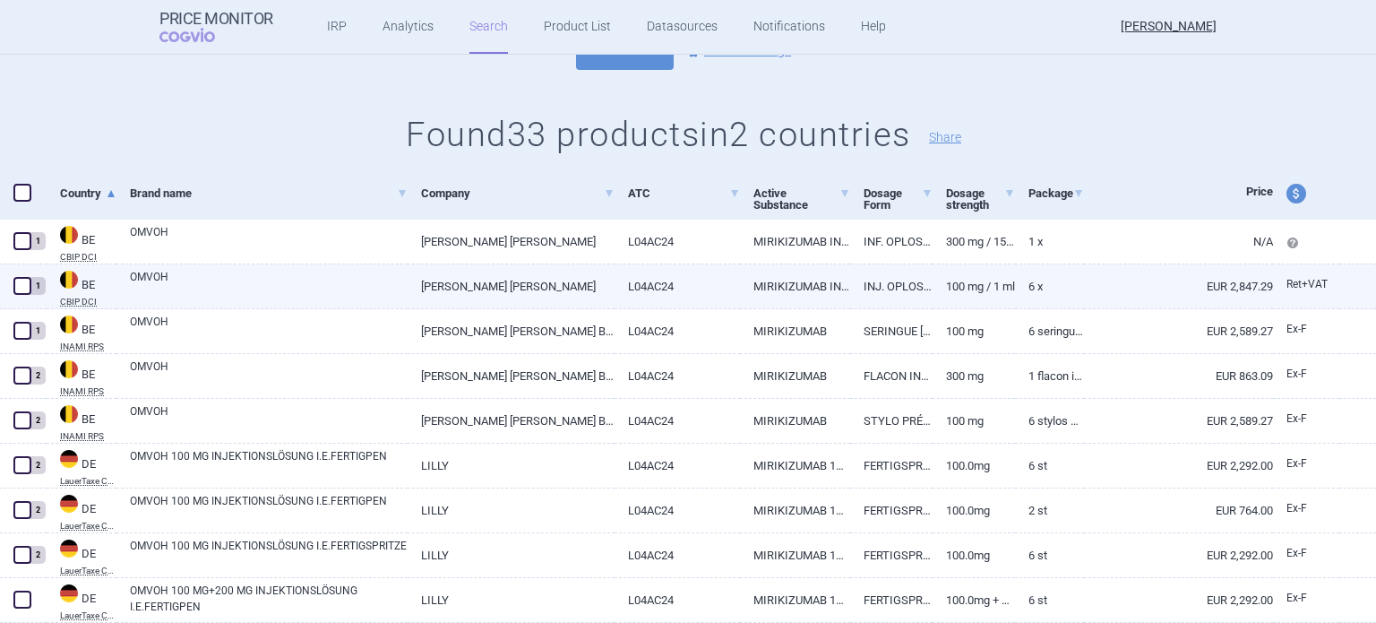
click at [993, 289] on link "100 mg / 1 ml" at bounding box center [974, 286] width 82 height 44
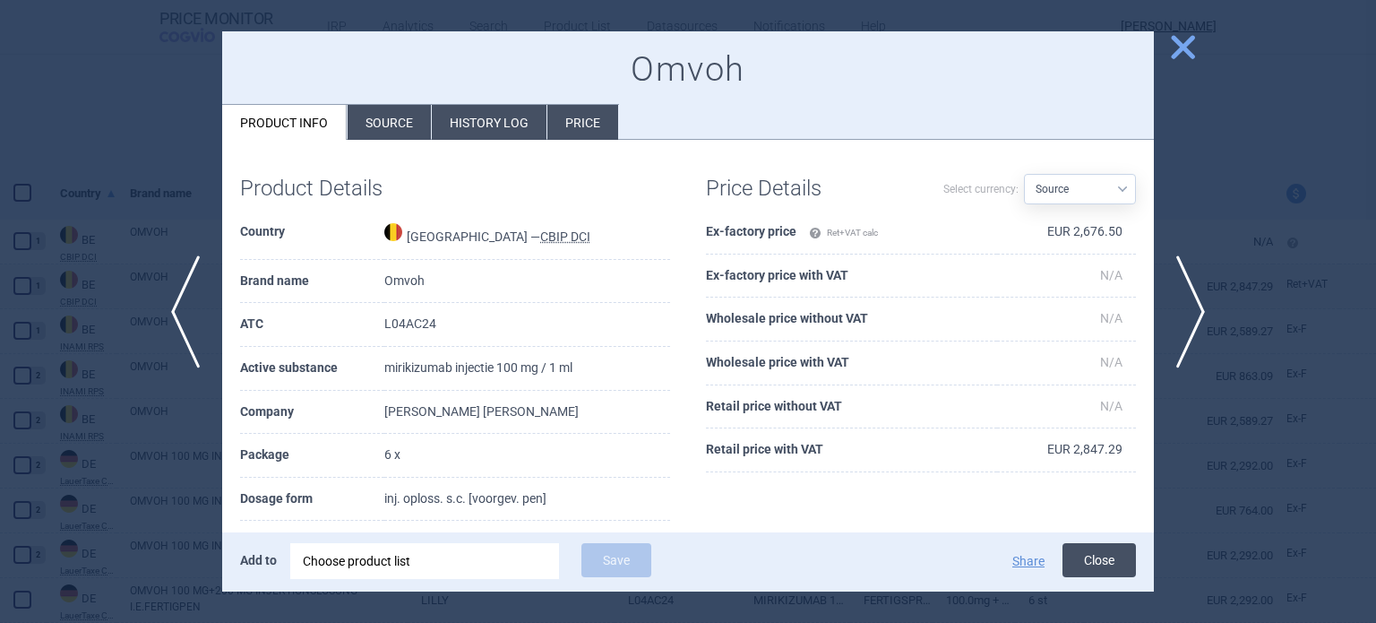
click at [1110, 564] on button "Close" at bounding box center [1099, 560] width 73 height 34
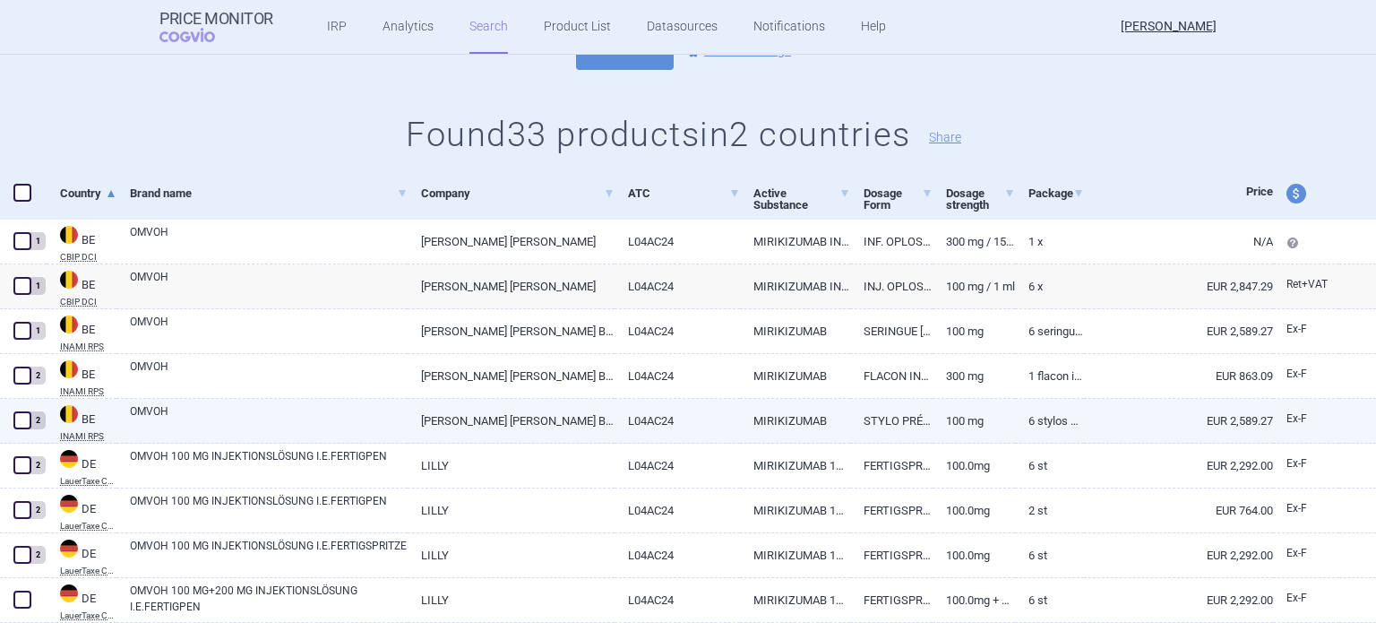
click at [1084, 423] on link "EUR 2,589.27" at bounding box center [1178, 421] width 189 height 44
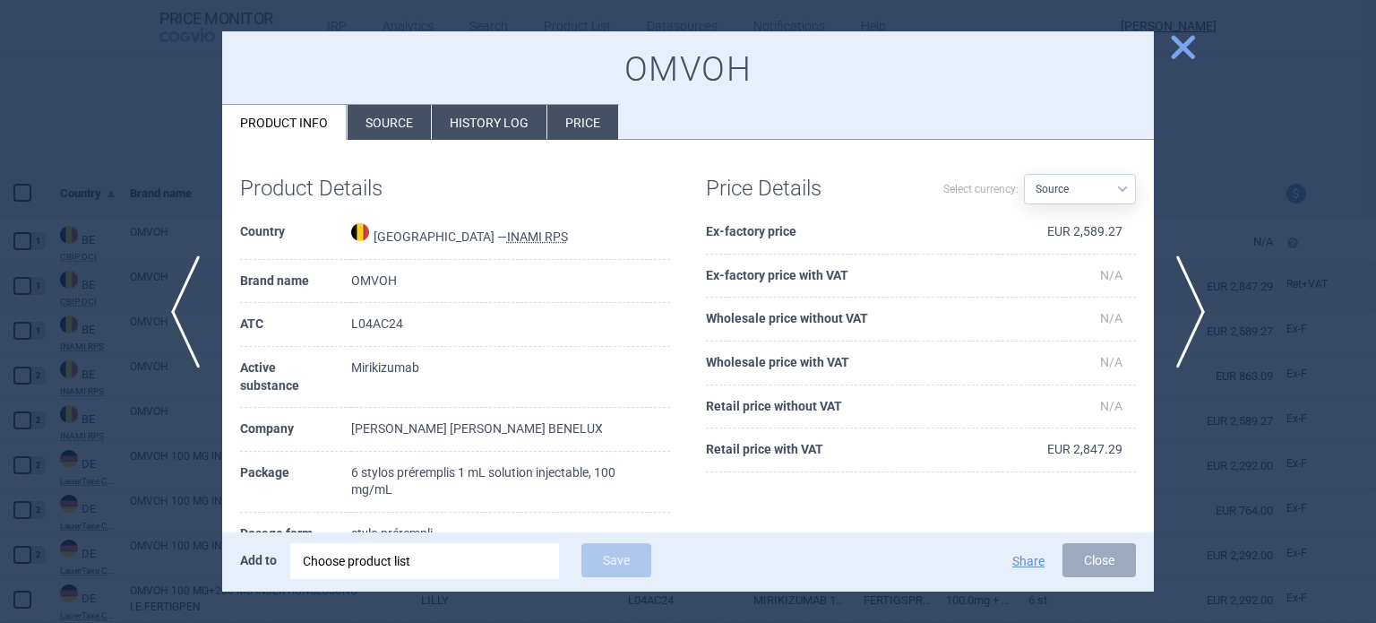
scroll to position [90, 0]
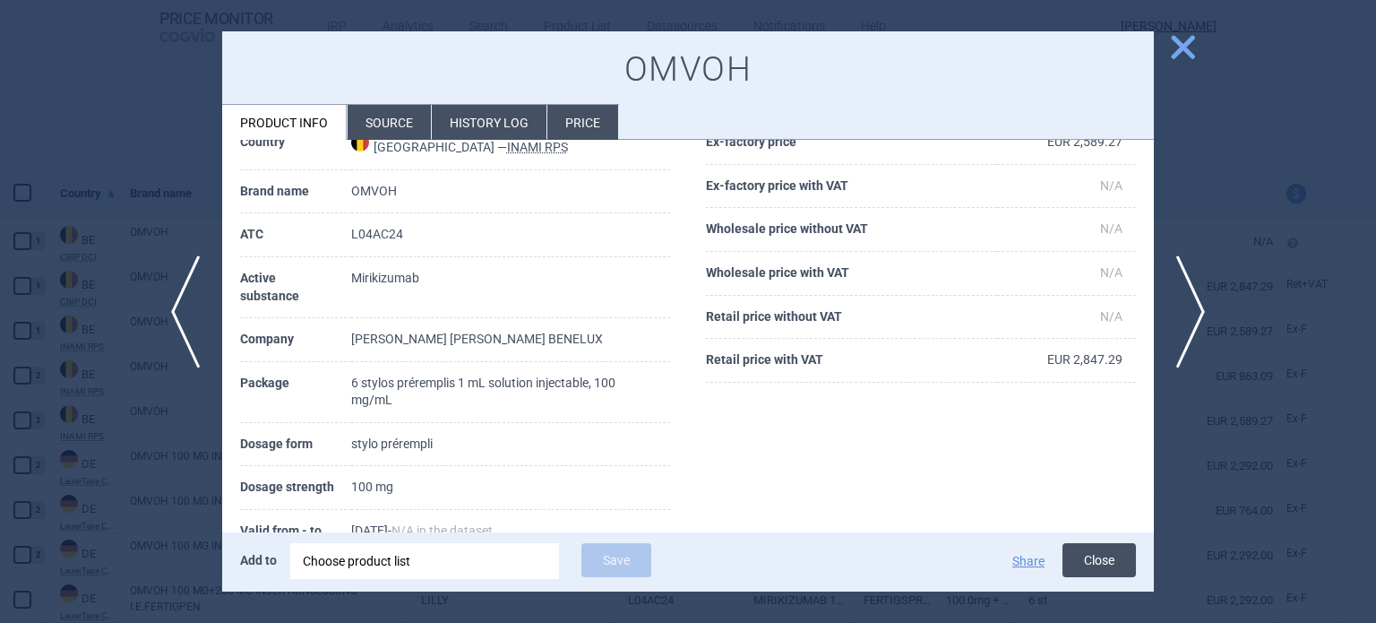
click at [1087, 553] on button "Close" at bounding box center [1099, 560] width 73 height 34
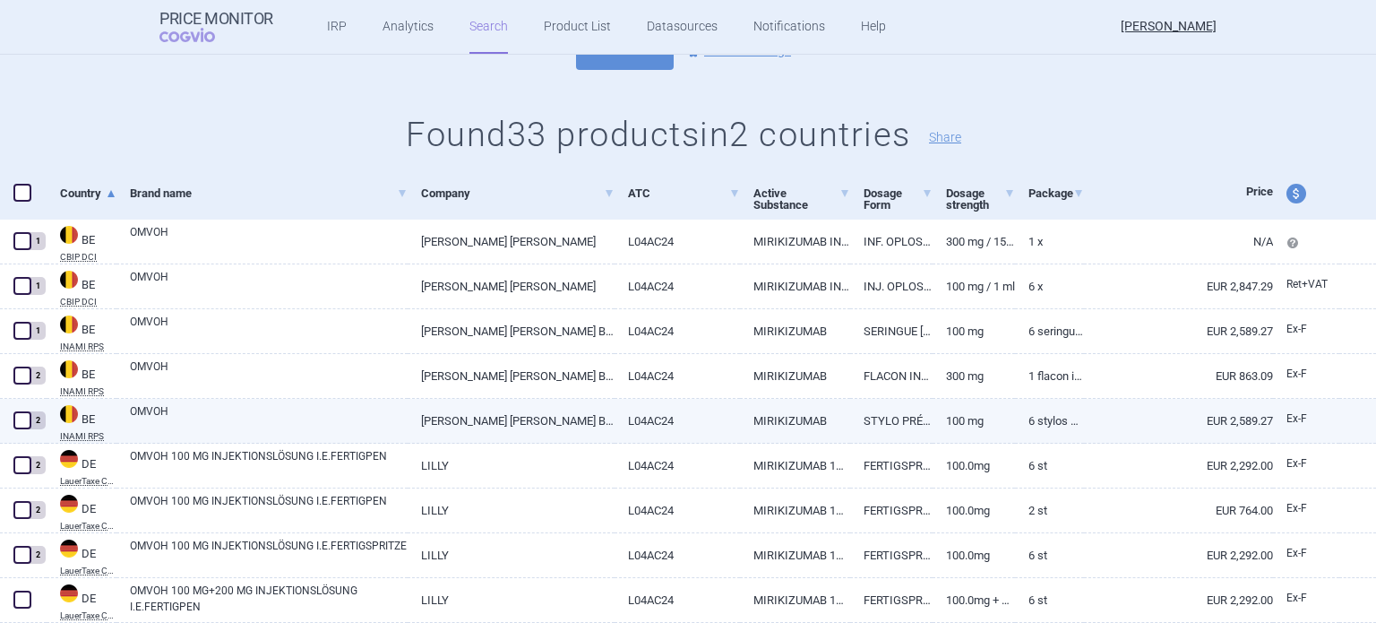
scroll to position [358, 0]
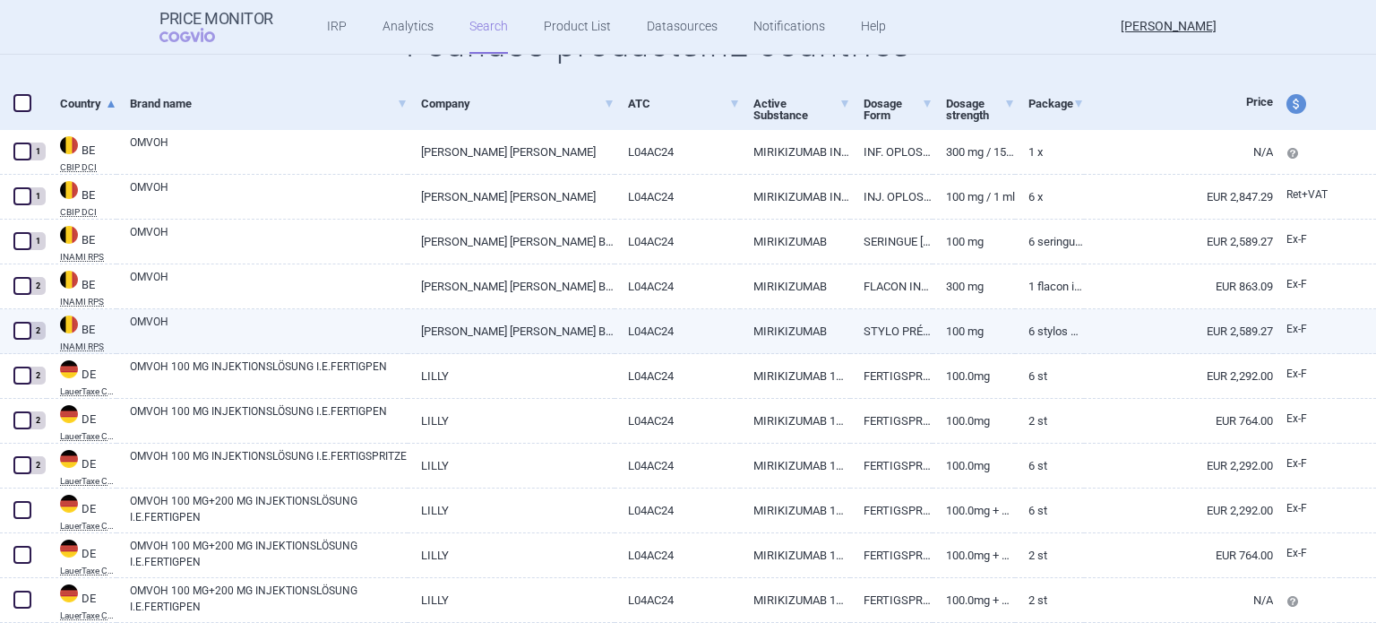
click at [1063, 330] on link "6 stylos préremplis 1 mL solution injectable, 100 mg/mL" at bounding box center [1049, 331] width 69 height 44
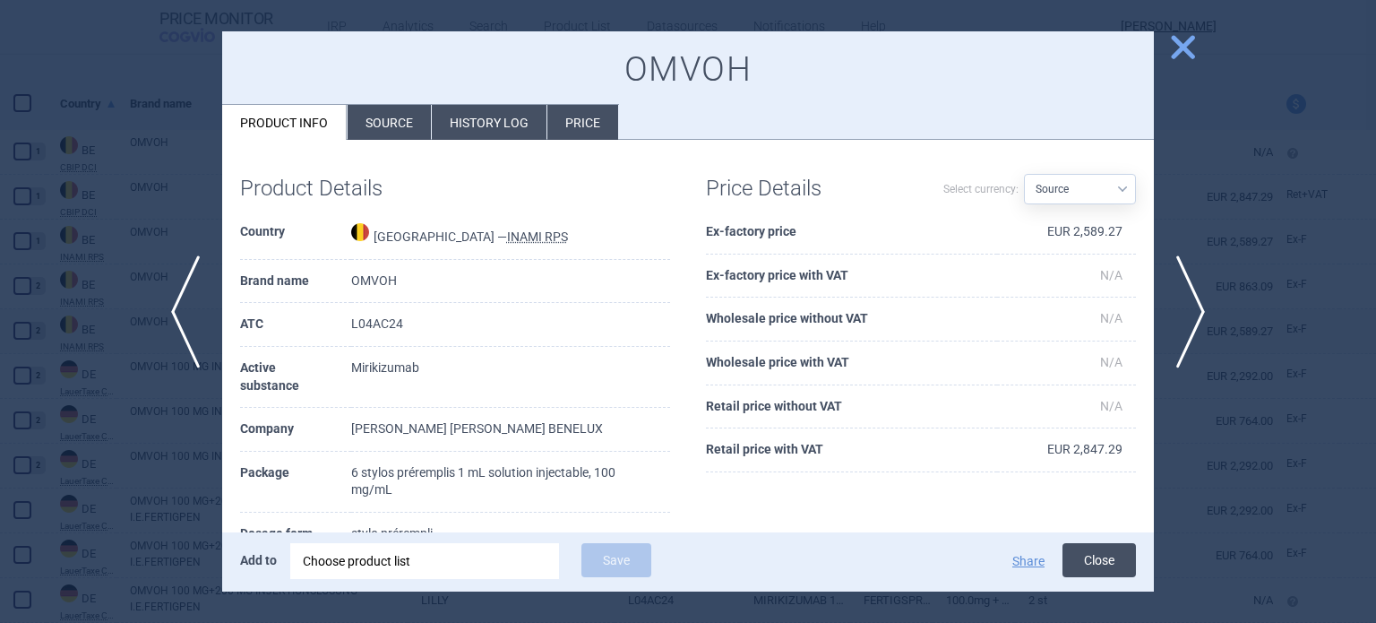
click at [1099, 554] on button "Close" at bounding box center [1099, 560] width 73 height 34
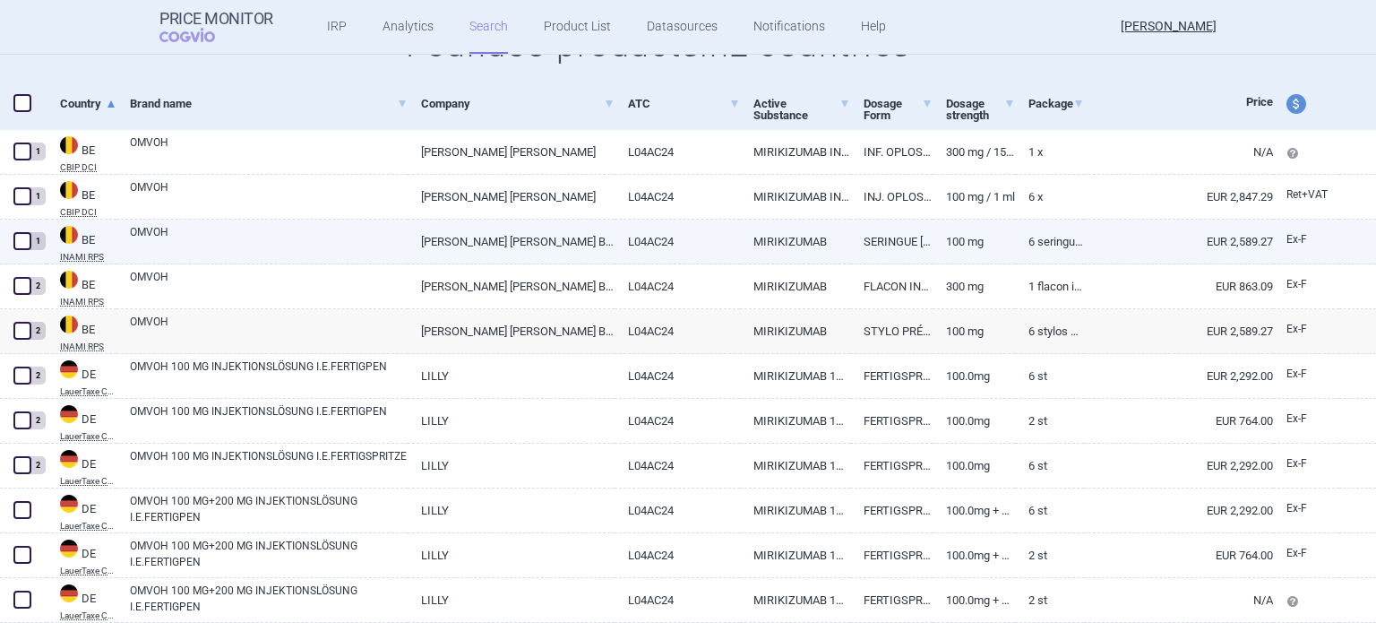
click at [1220, 236] on link "EUR 2,589.27" at bounding box center [1178, 241] width 189 height 44
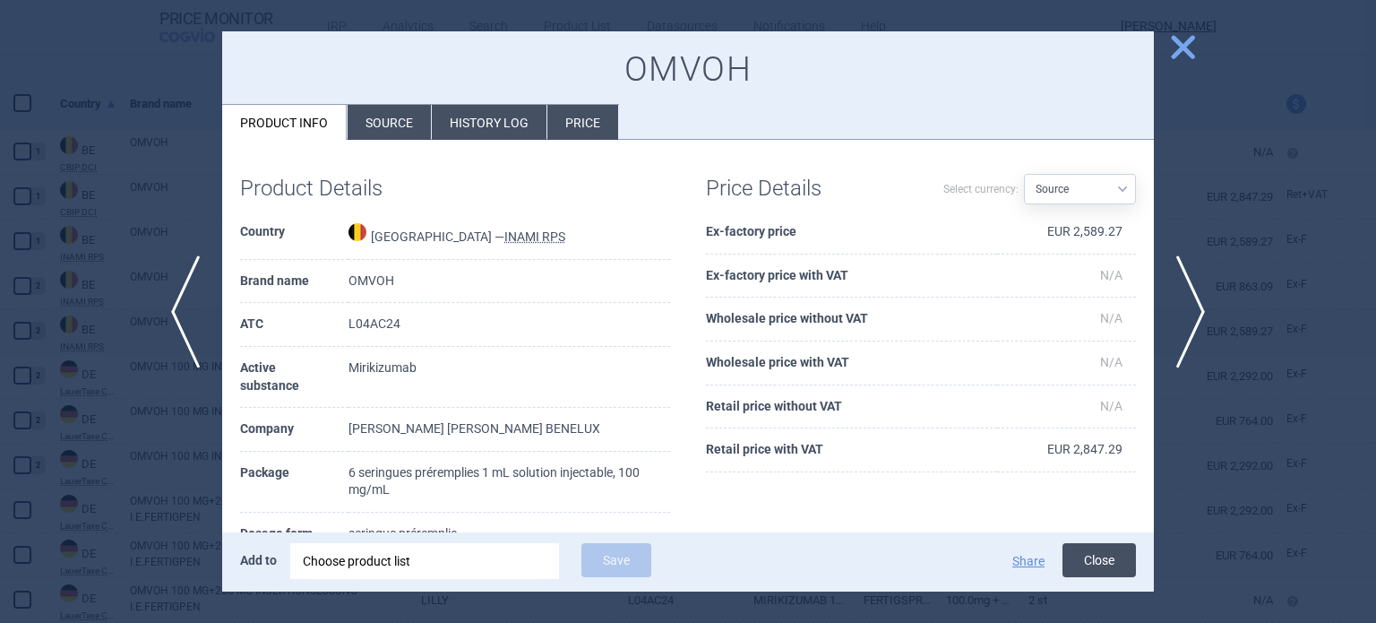
click at [1095, 562] on button "Close" at bounding box center [1099, 560] width 73 height 34
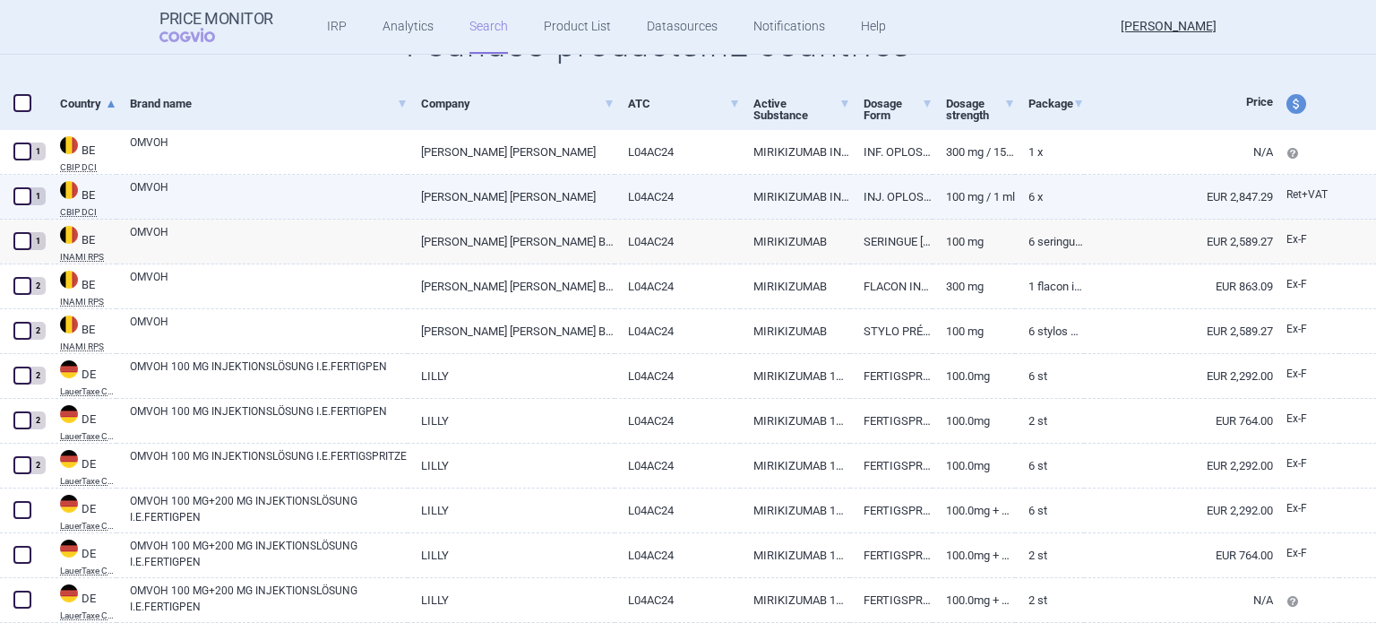
click at [1210, 196] on link "EUR 2,847.29" at bounding box center [1178, 197] width 189 height 44
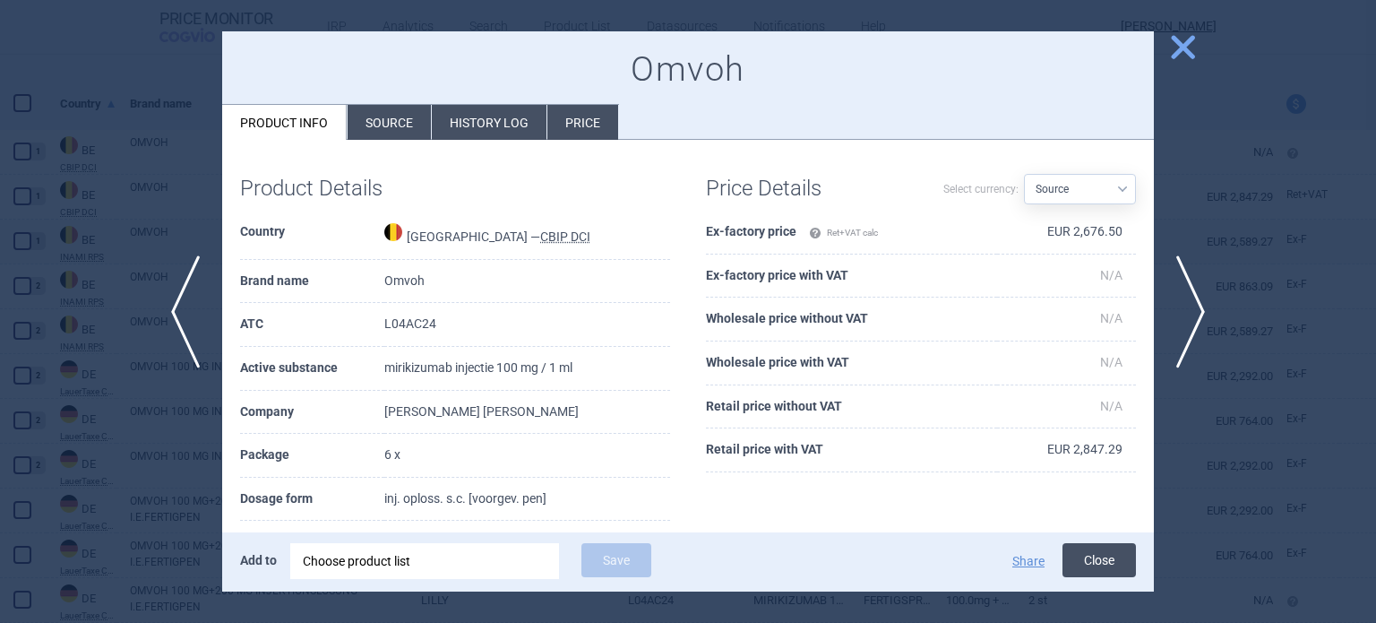
click at [1119, 556] on button "Close" at bounding box center [1099, 560] width 73 height 34
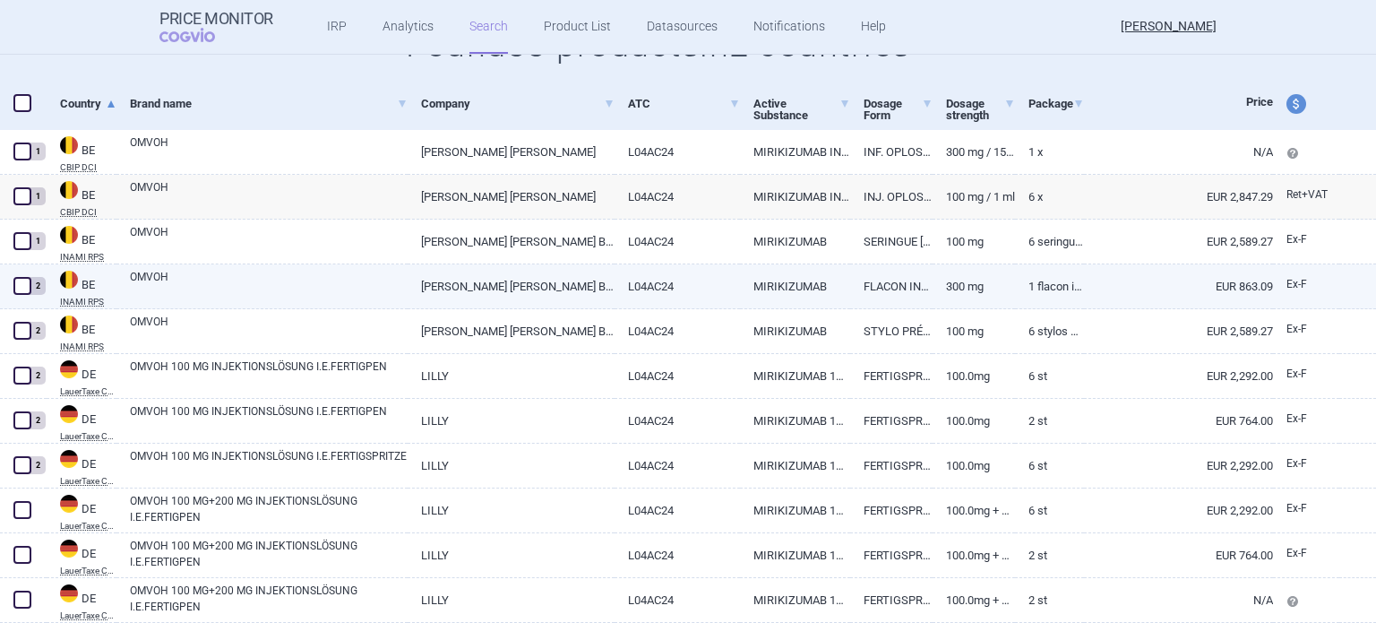
click at [1202, 292] on link "EUR 863.09" at bounding box center [1178, 286] width 189 height 44
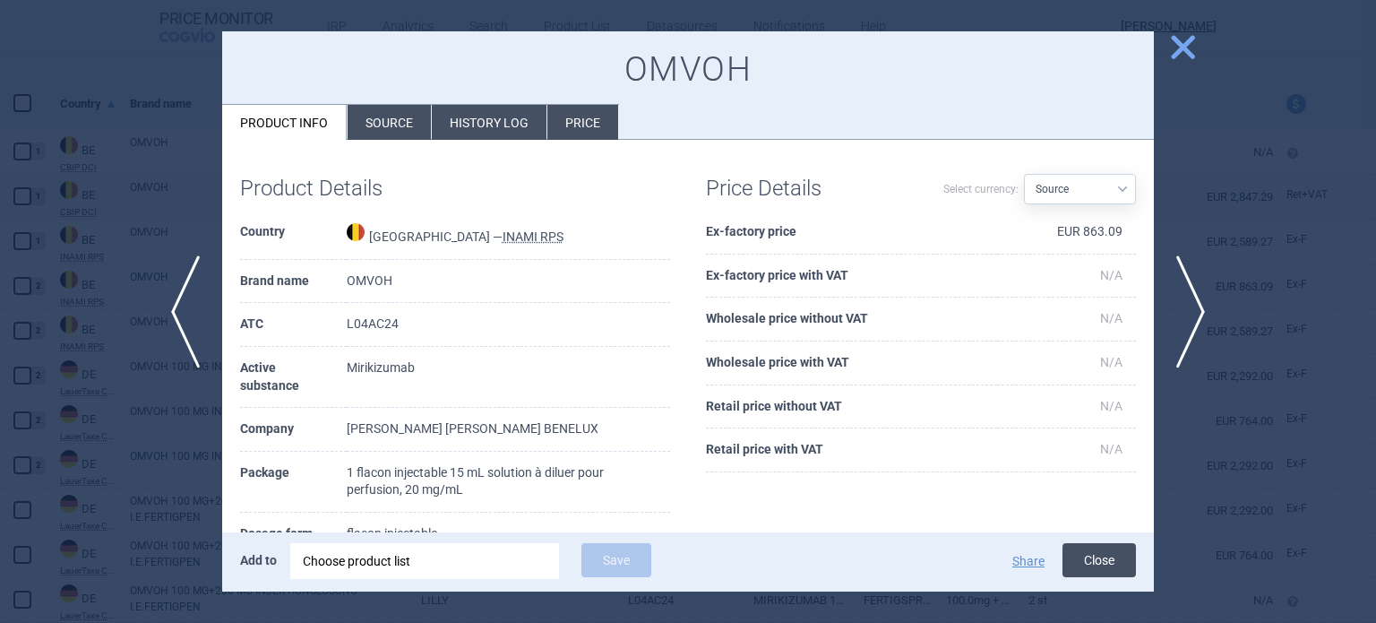
click at [1089, 567] on button "Close" at bounding box center [1099, 560] width 73 height 34
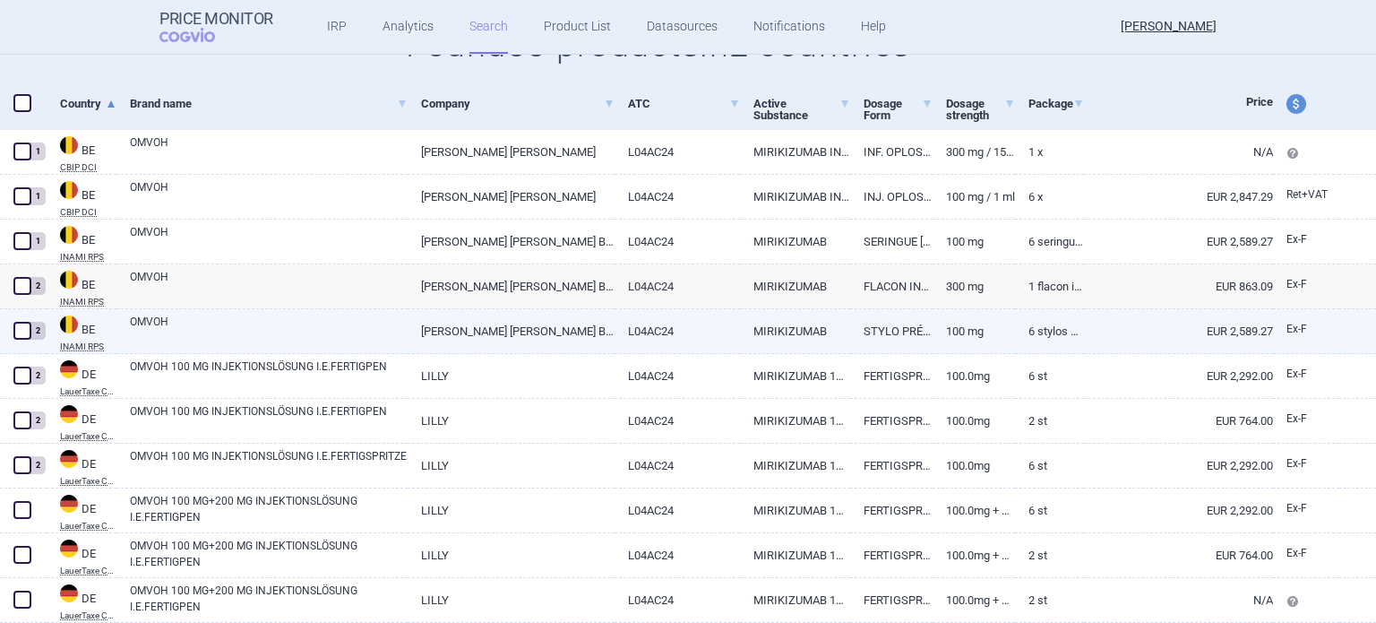
click at [1183, 336] on link "EUR 2,589.27" at bounding box center [1178, 331] width 189 height 44
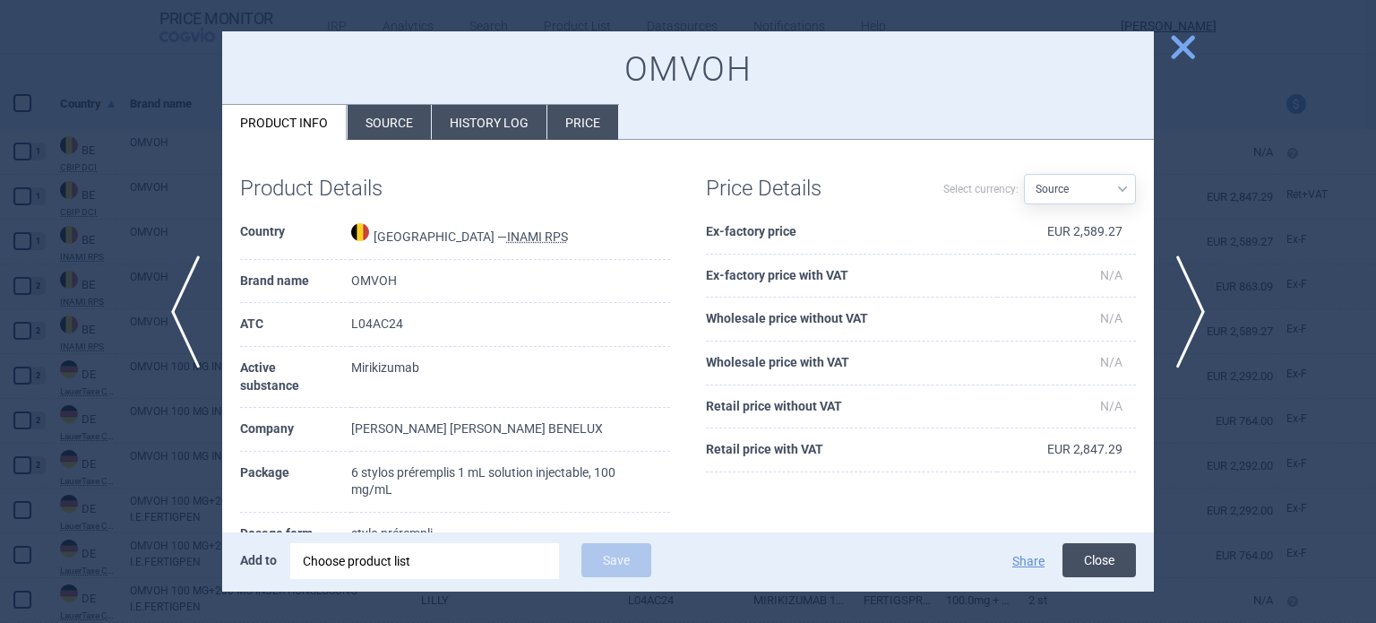
click at [1099, 558] on button "Close" at bounding box center [1099, 560] width 73 height 34
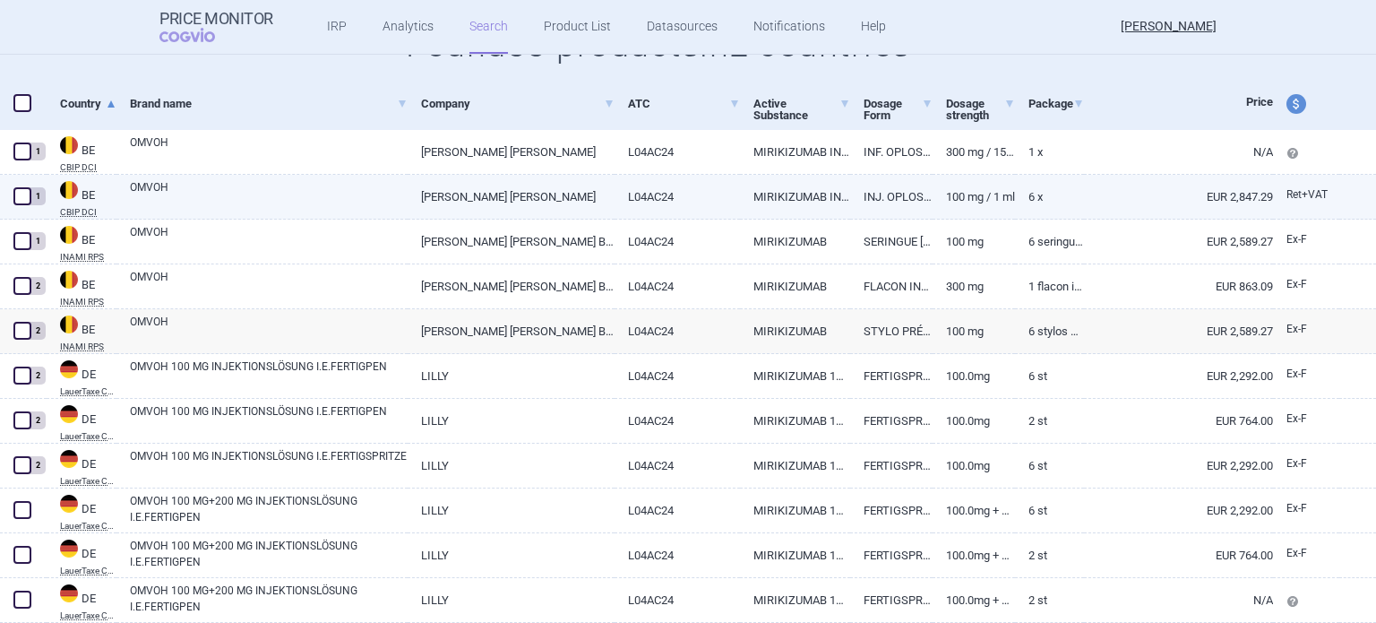
click at [1236, 199] on link "EUR 2,847.29" at bounding box center [1178, 197] width 189 height 44
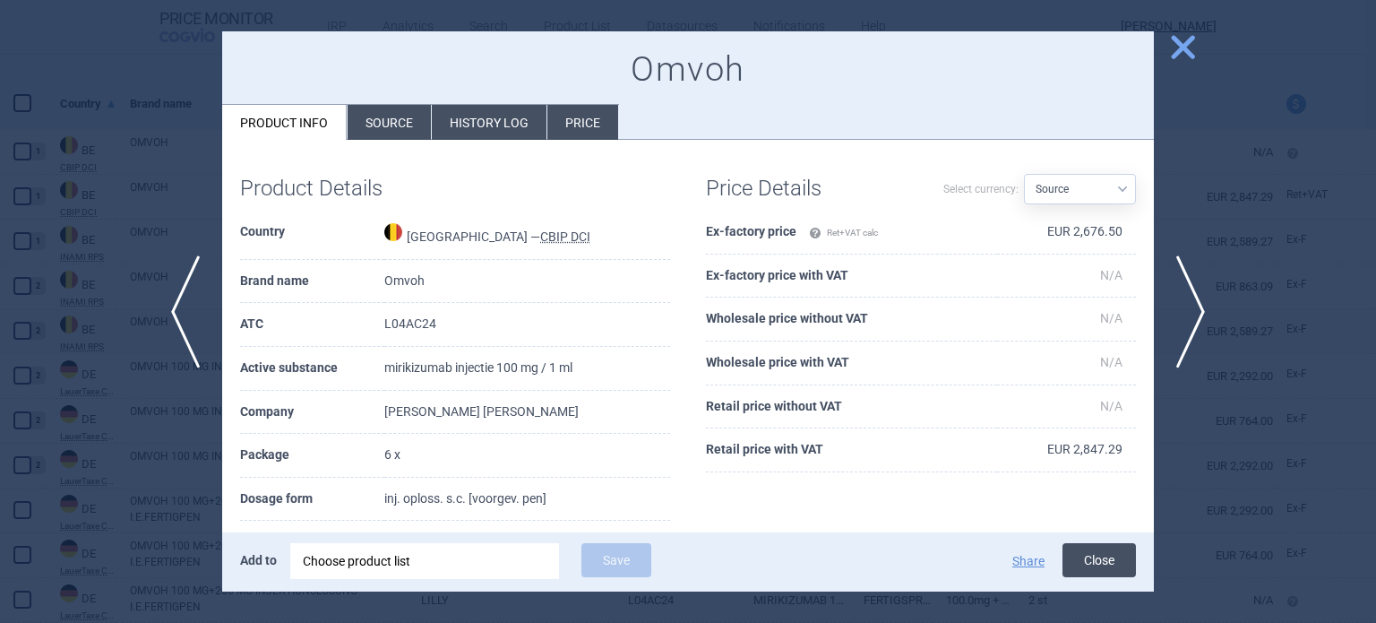
click at [1109, 562] on button "Close" at bounding box center [1099, 560] width 73 height 34
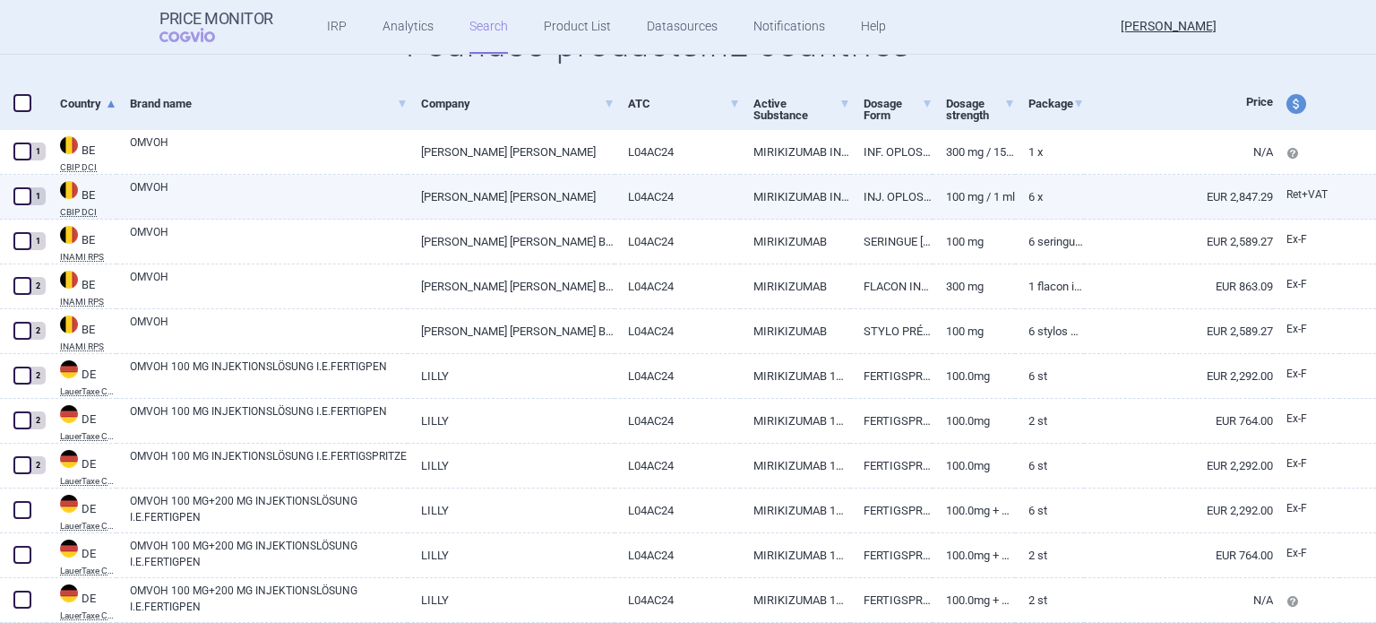
click at [1230, 198] on link "EUR 2,847.29" at bounding box center [1178, 197] width 189 height 44
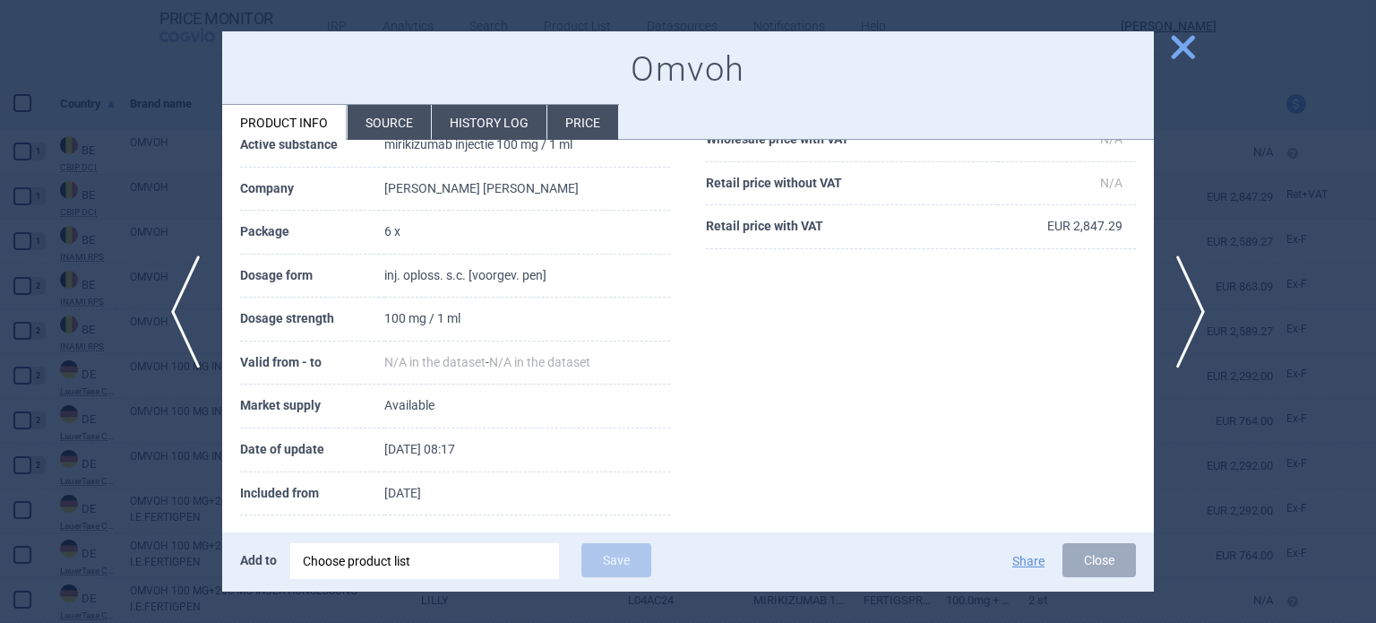
scroll to position [239, 0]
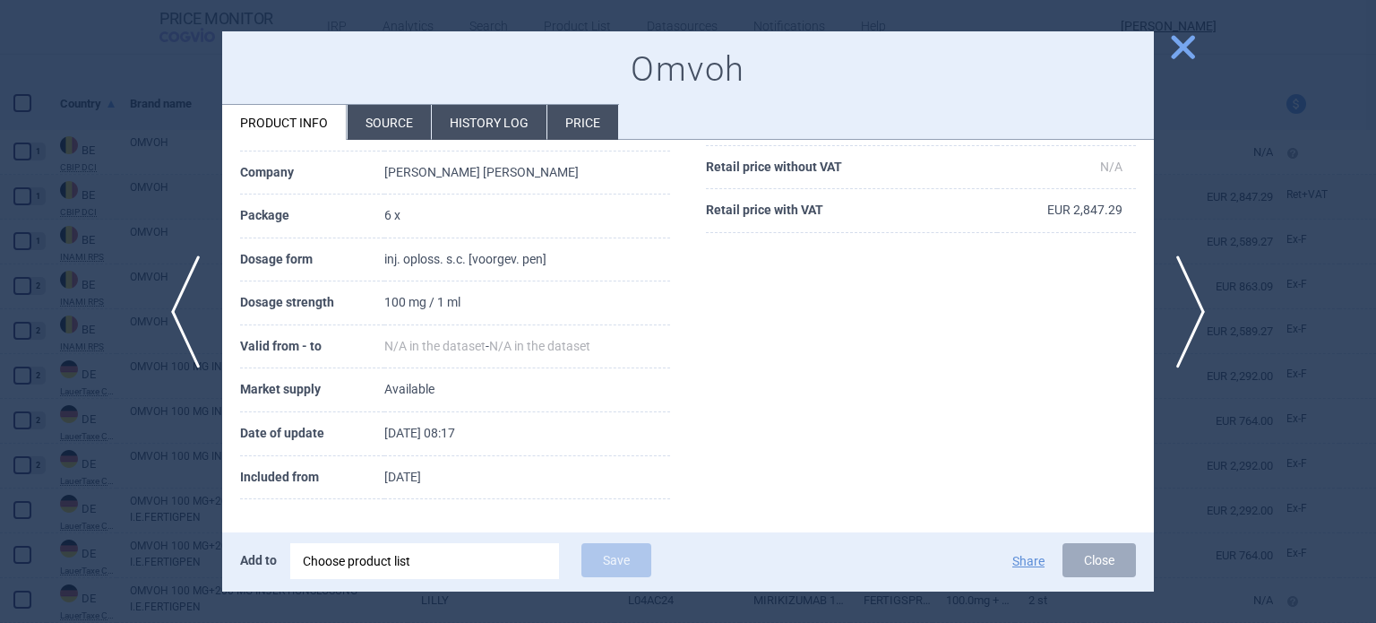
click at [473, 125] on li "History log" at bounding box center [489, 122] width 115 height 35
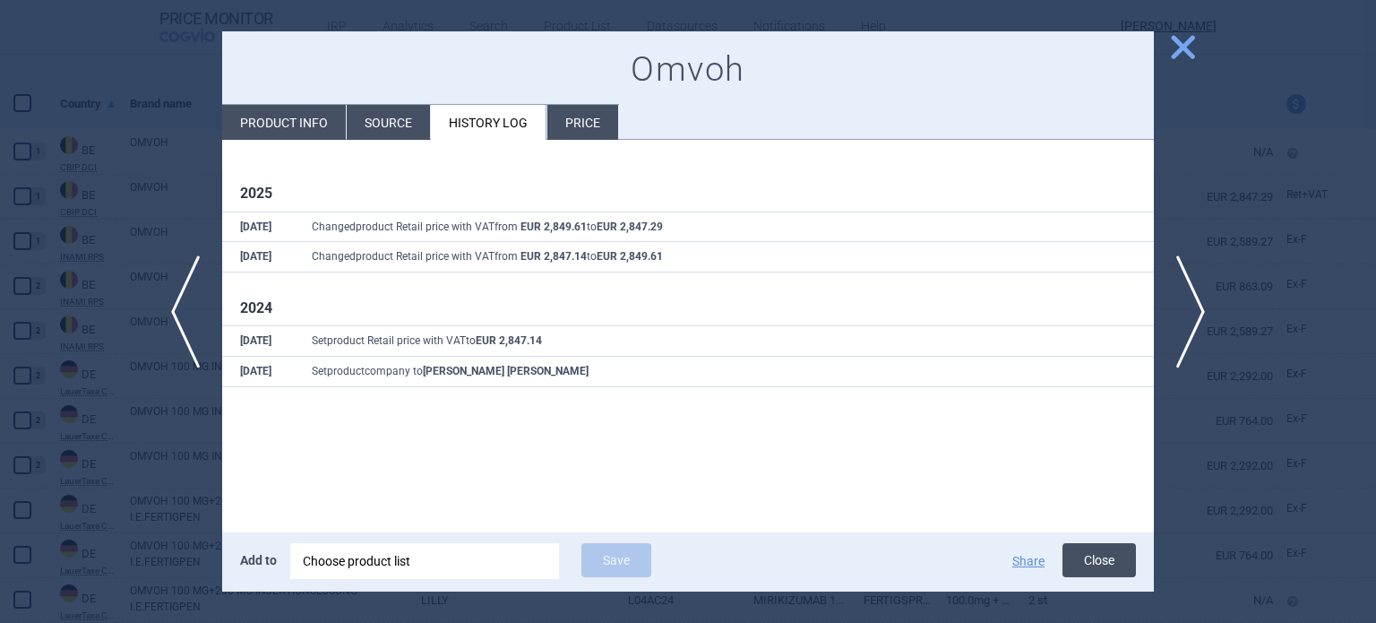
click at [1093, 558] on button "Close" at bounding box center [1099, 560] width 73 height 34
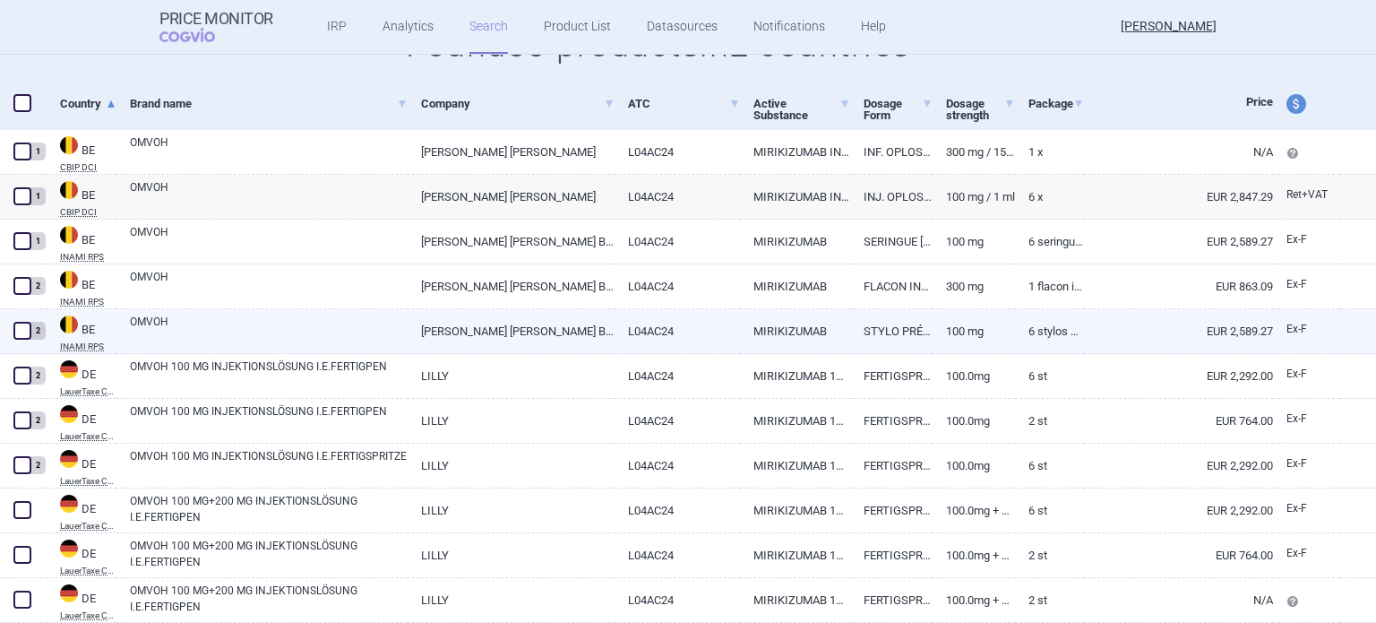
click at [1218, 325] on link "EUR 2,589.27" at bounding box center [1178, 331] width 189 height 44
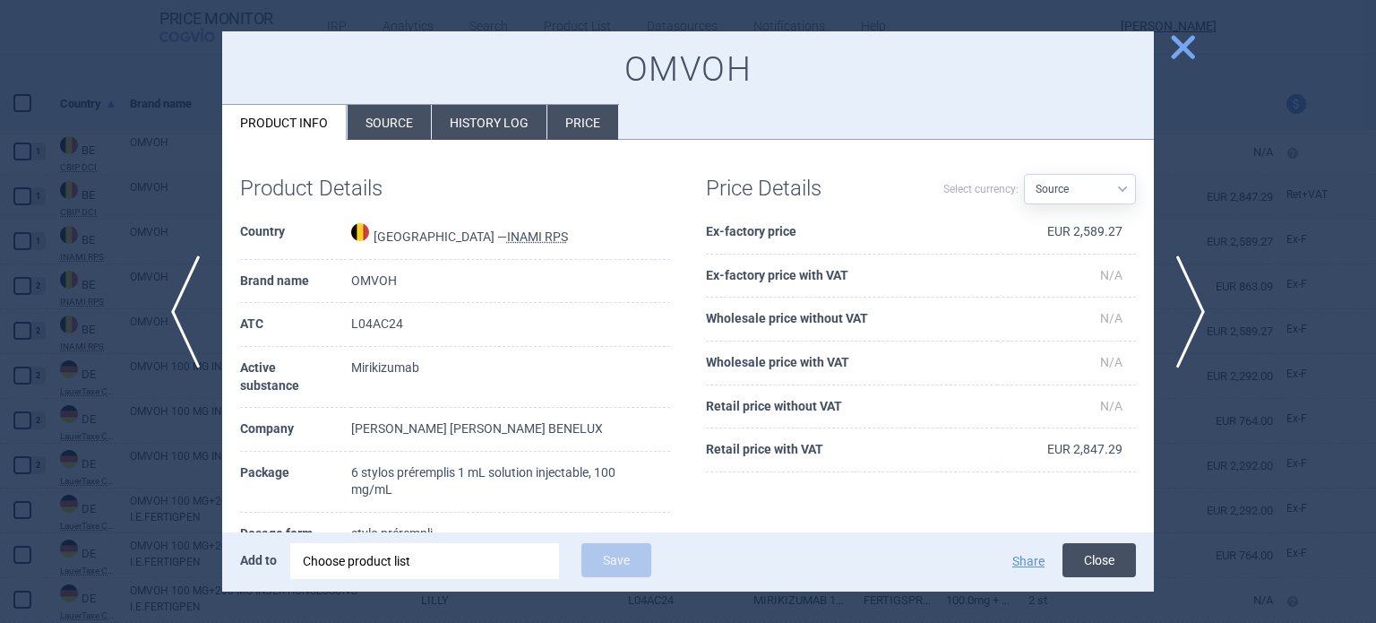
click at [1104, 562] on button "Close" at bounding box center [1099, 560] width 73 height 34
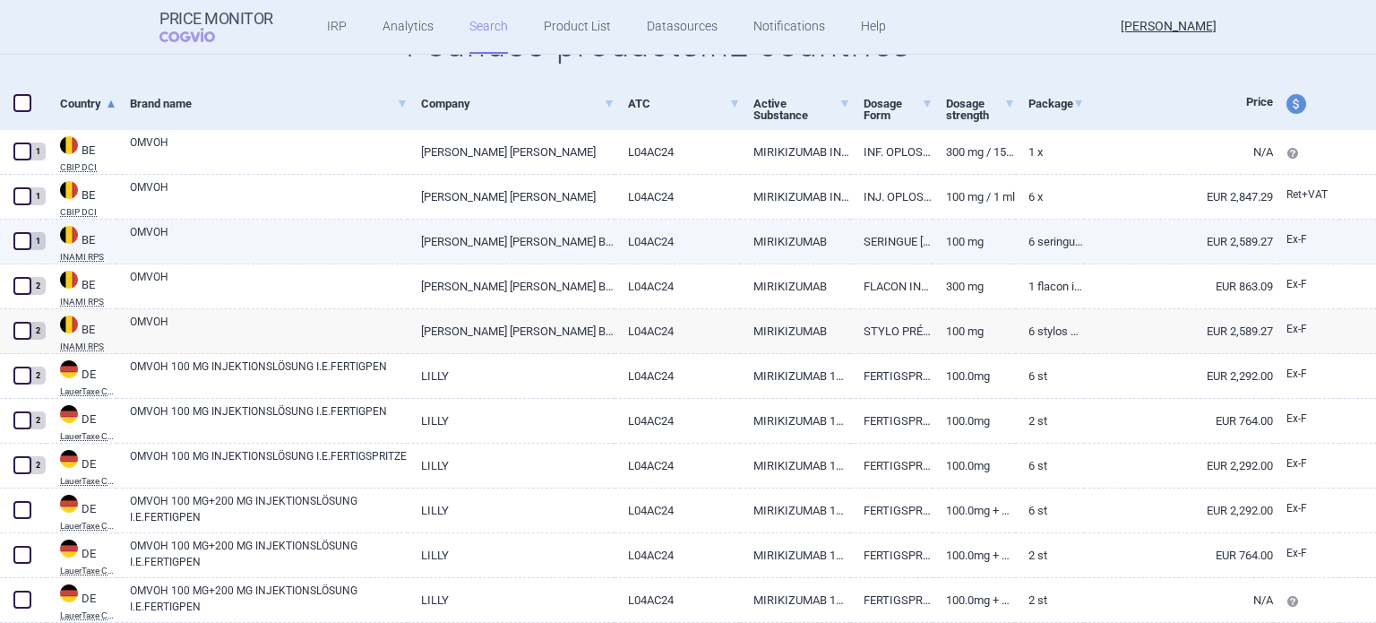
click at [1056, 246] on link "6 seringues préremplies 1 mL solution injectable, 100 mg/mL" at bounding box center [1049, 241] width 69 height 44
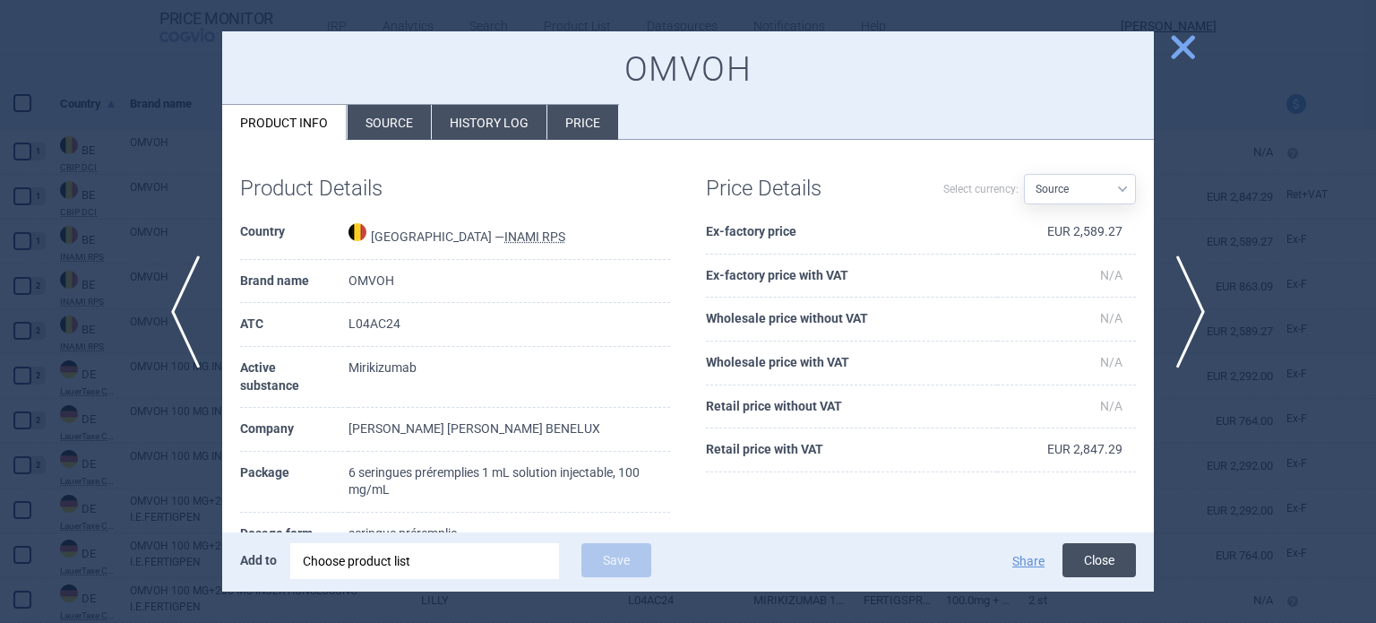
click at [1100, 564] on button "Close" at bounding box center [1099, 560] width 73 height 34
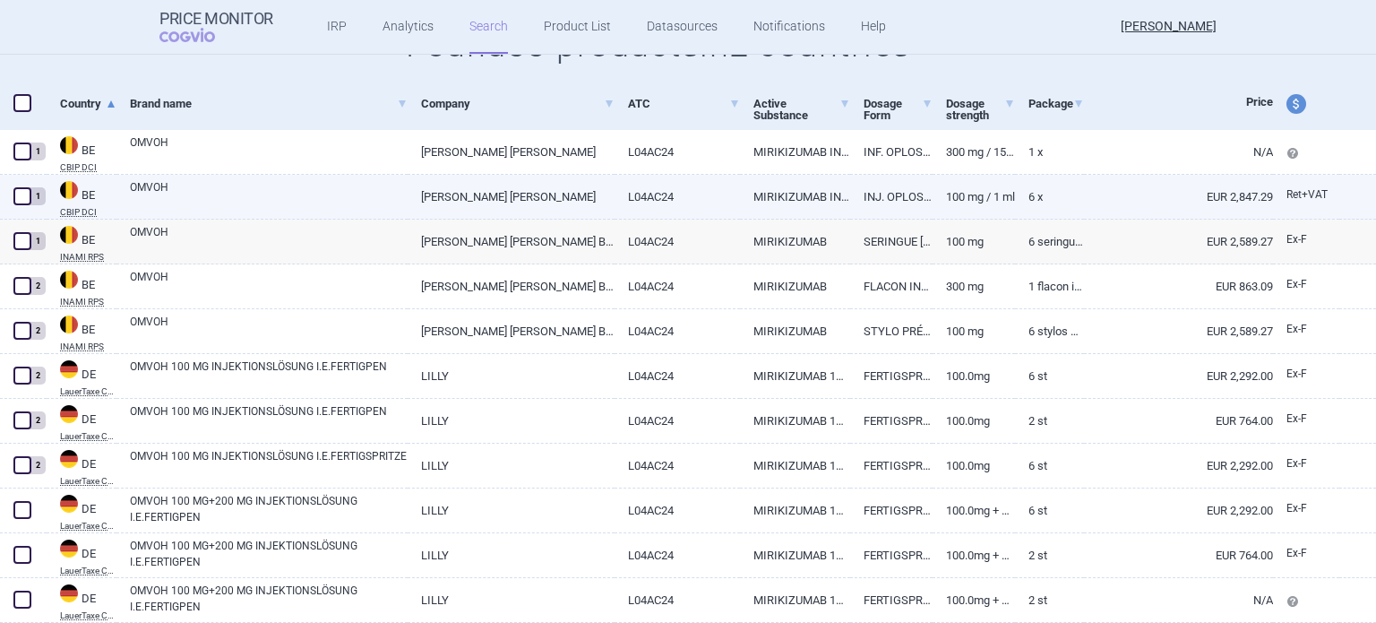
click at [966, 193] on link "100 mg / 1 ml" at bounding box center [974, 197] width 82 height 44
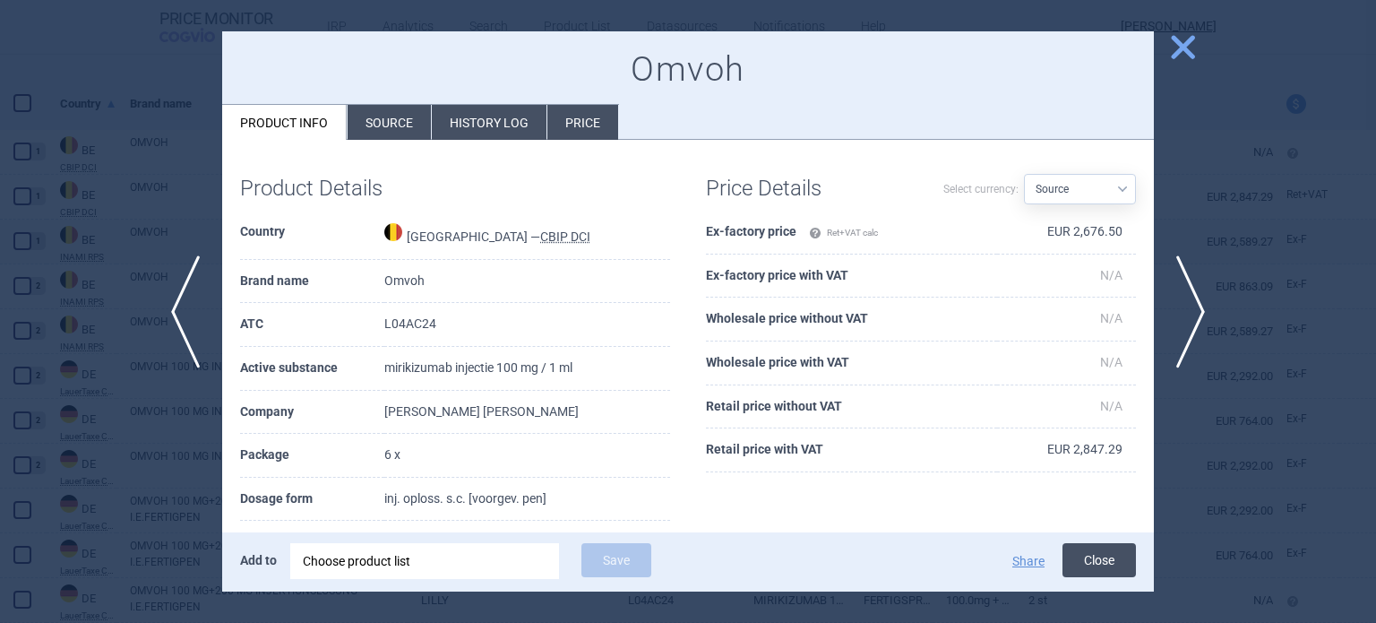
click at [1104, 546] on button "Close" at bounding box center [1099, 560] width 73 height 34
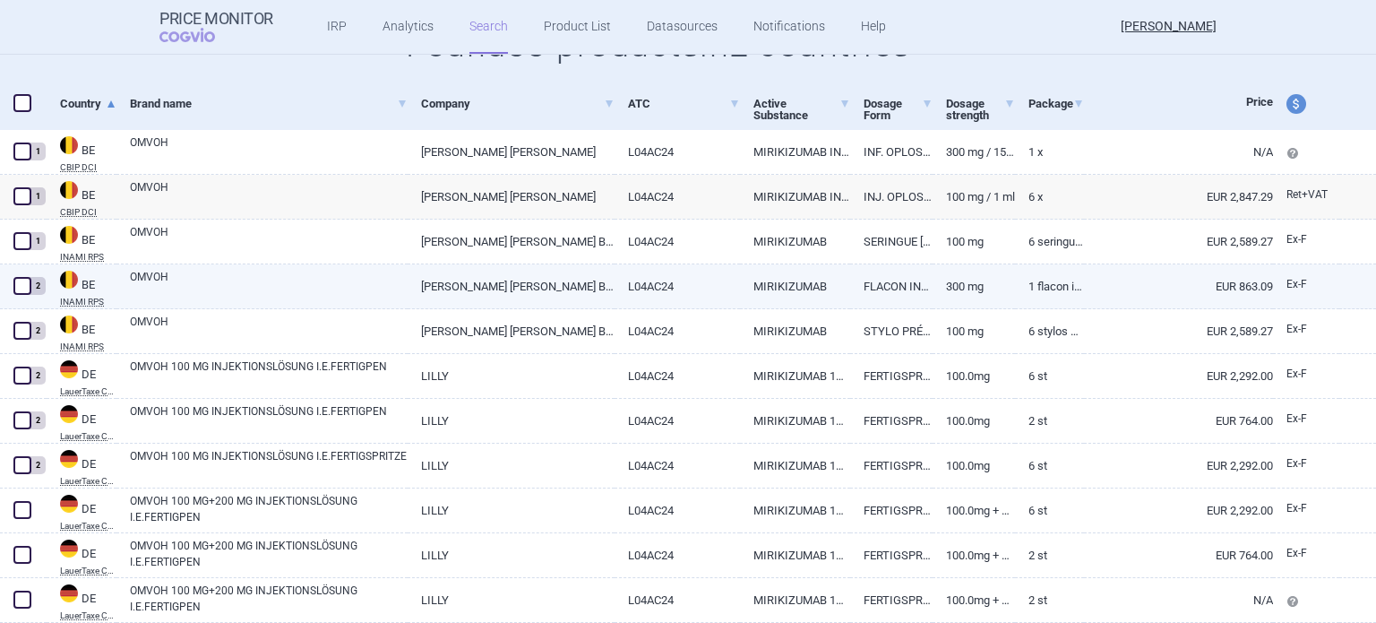
click at [1001, 294] on link "300 mg" at bounding box center [974, 286] width 82 height 44
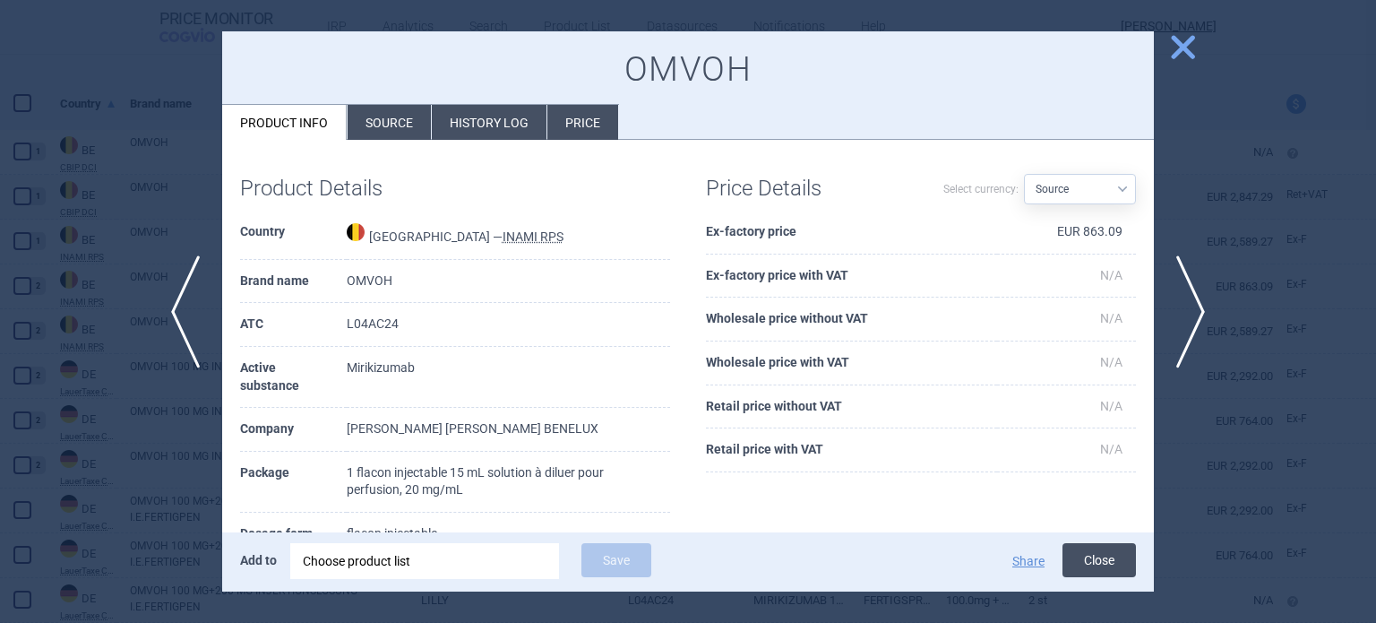
click at [1084, 551] on button "Close" at bounding box center [1099, 560] width 73 height 34
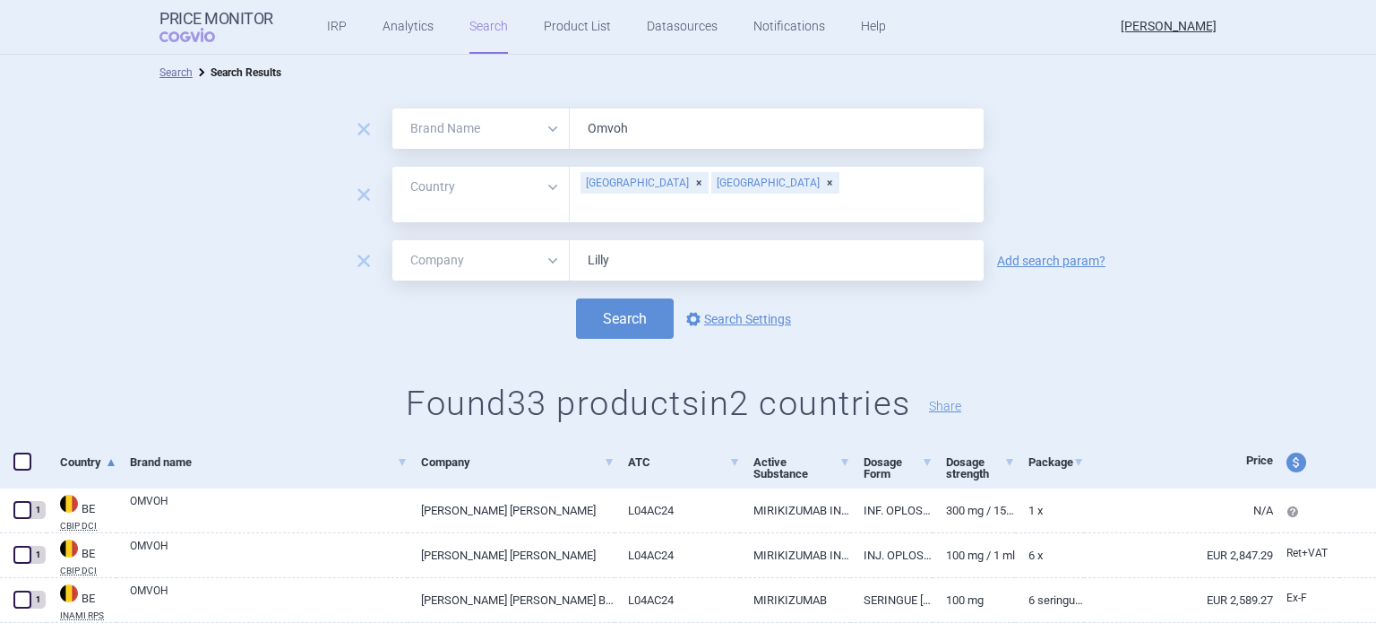
click at [623, 185] on div "[GEOGRAPHIC_DATA]" at bounding box center [645, 183] width 128 height 22
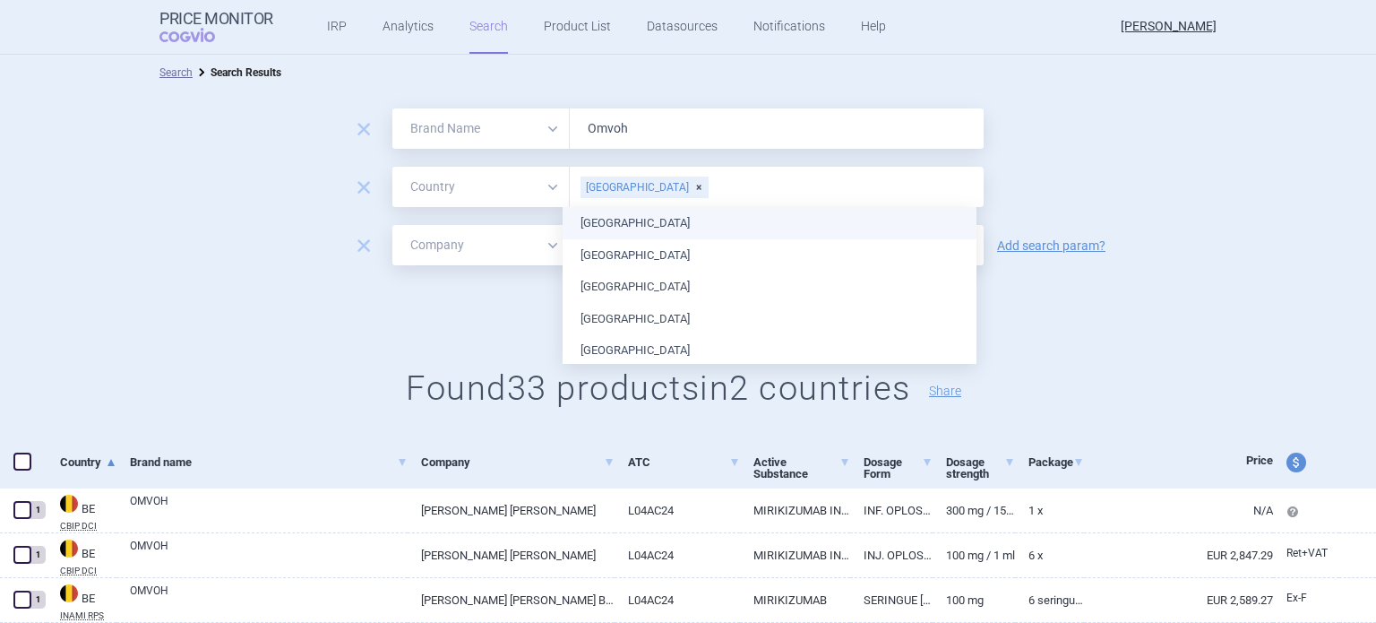
click at [631, 183] on div "[GEOGRAPHIC_DATA]" at bounding box center [645, 187] width 128 height 22
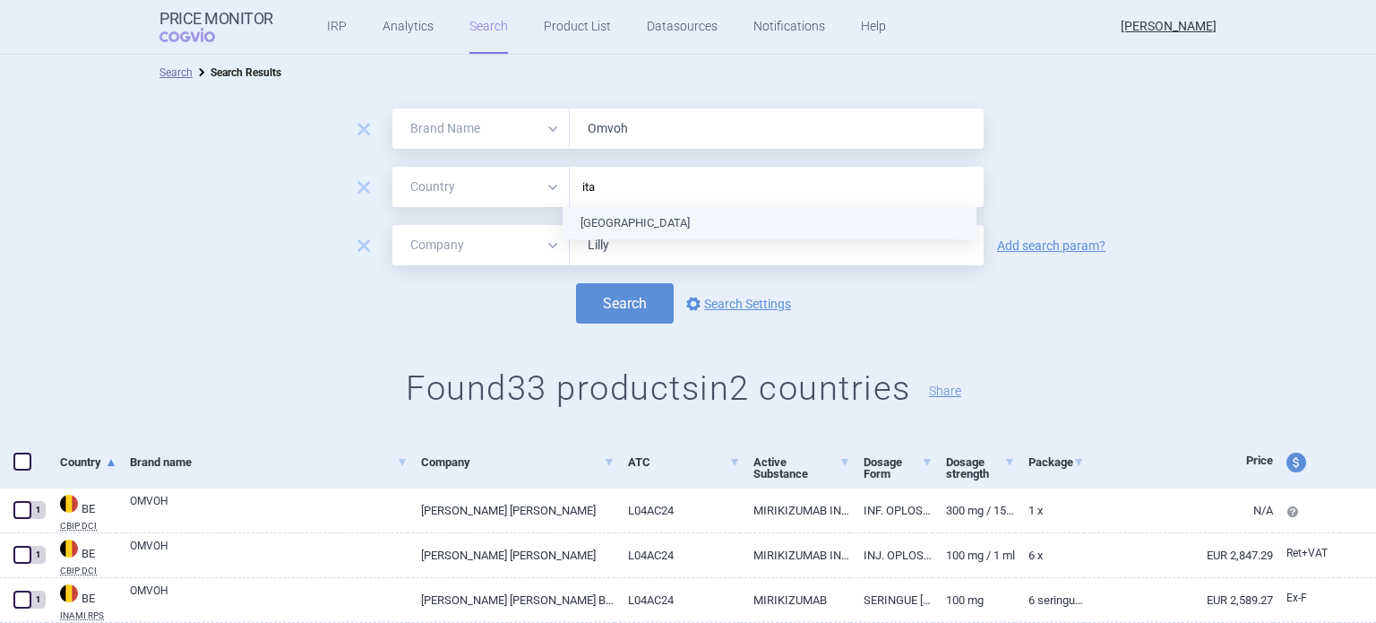
type input "ital"
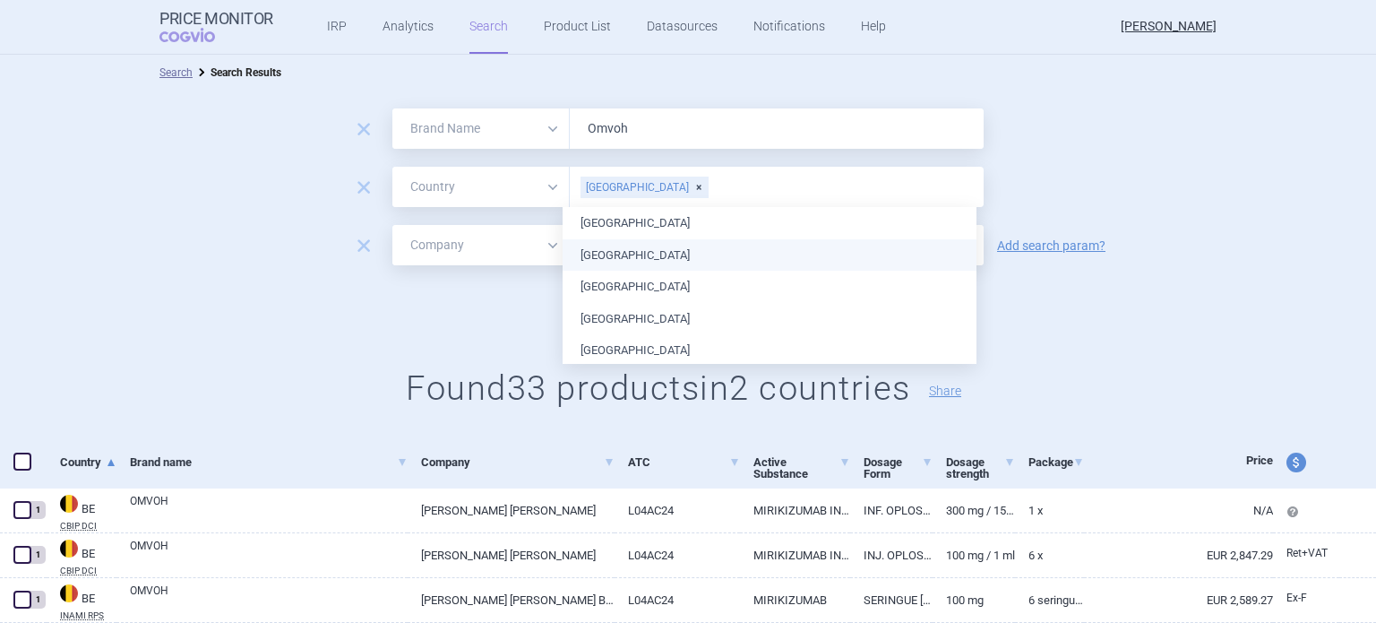
click at [1054, 185] on div "remove All Brand Name ATC Company Active Substance Country Newer than [GEOGRAPH…" at bounding box center [688, 187] width 1376 height 40
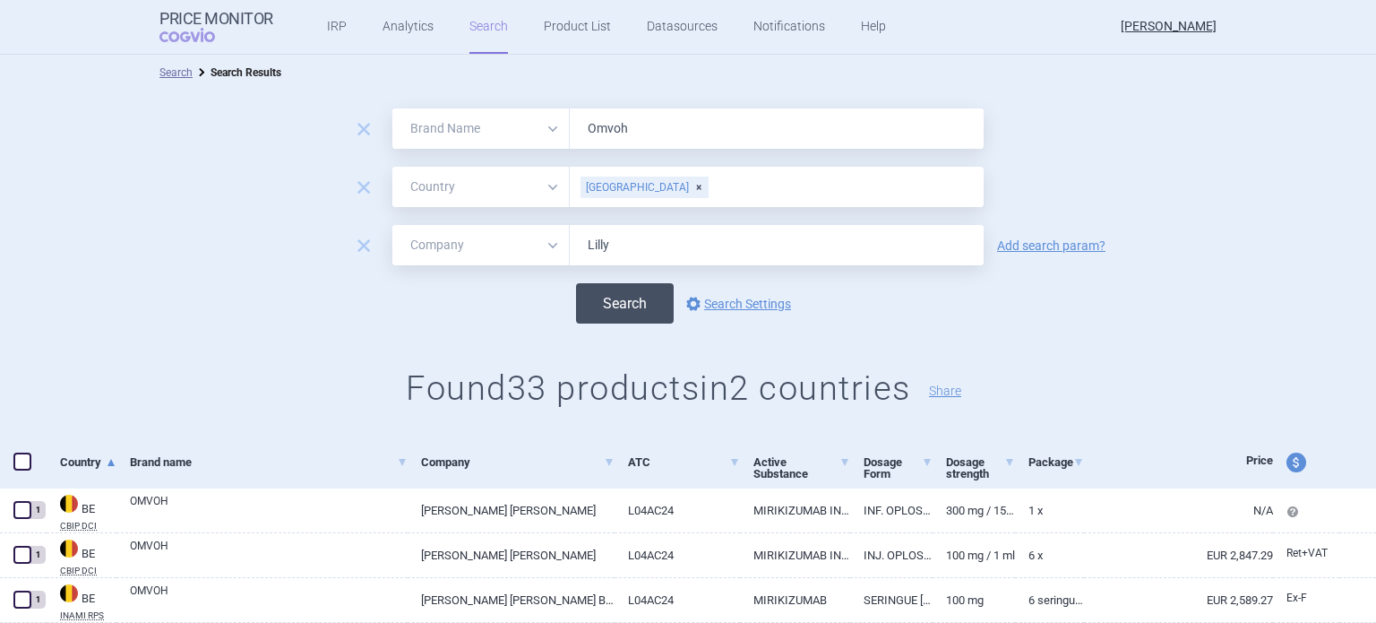
click at [614, 300] on button "Search" at bounding box center [625, 303] width 98 height 40
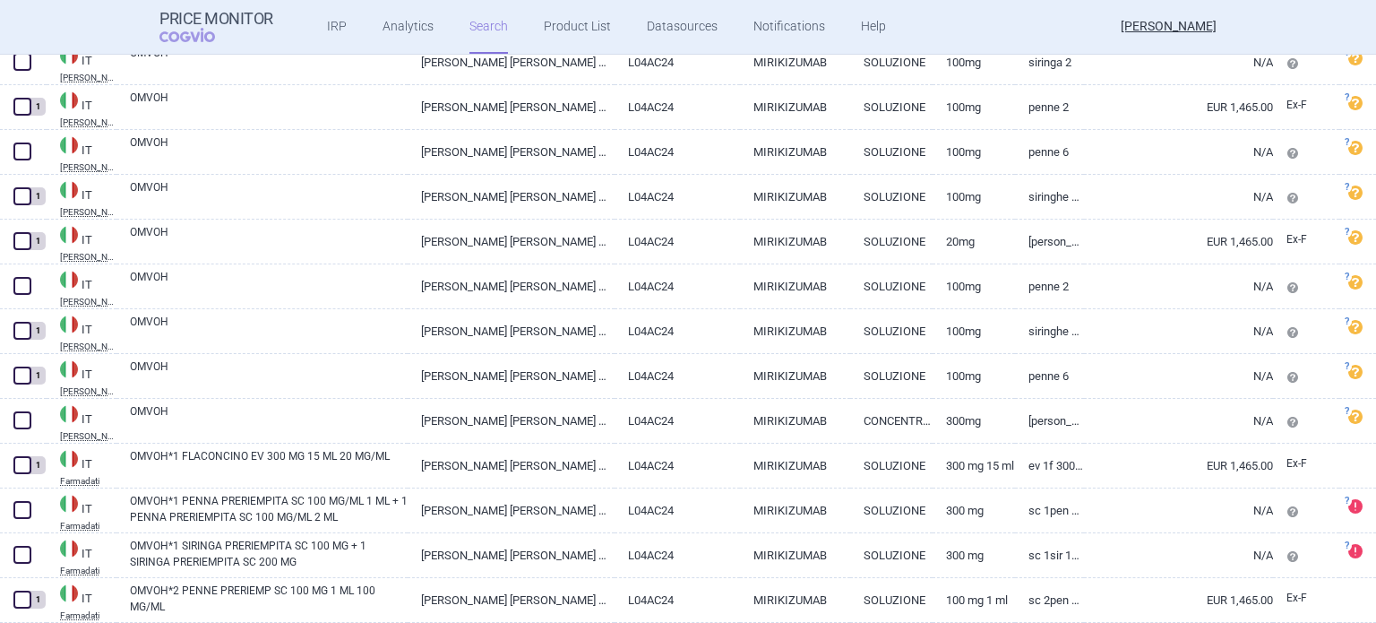
scroll to position [448, 0]
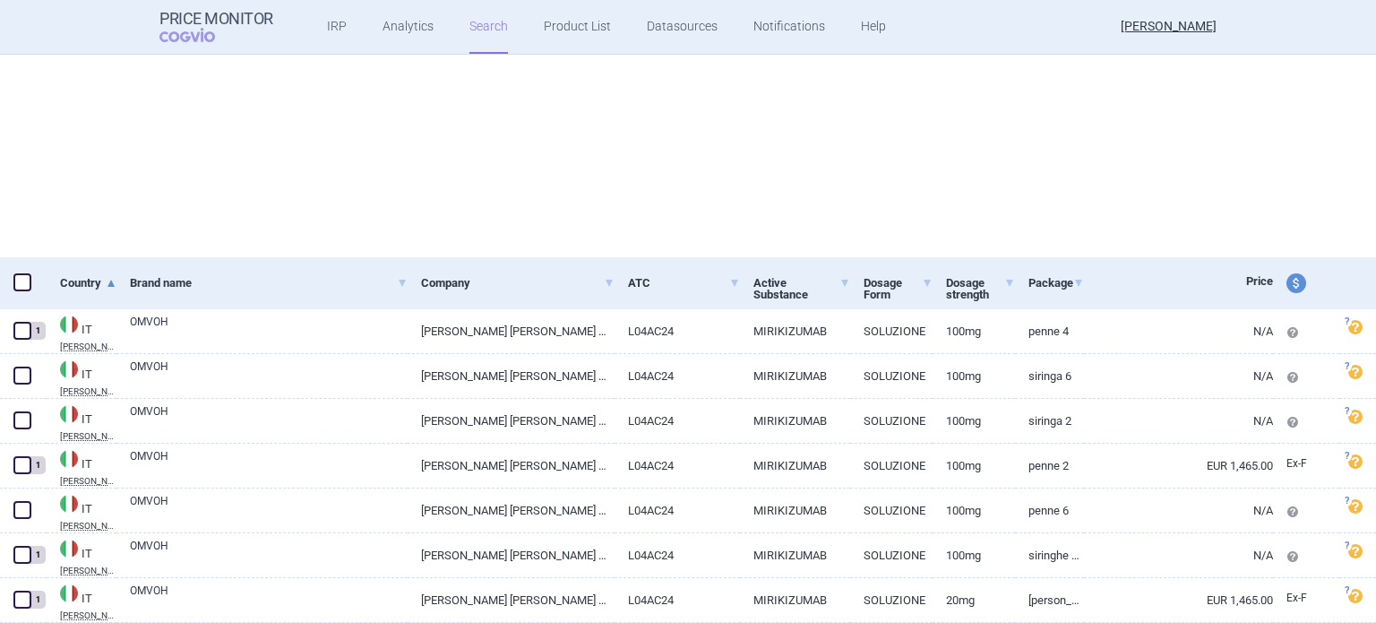
select select "brandName"
select select "country"
select select "mah"
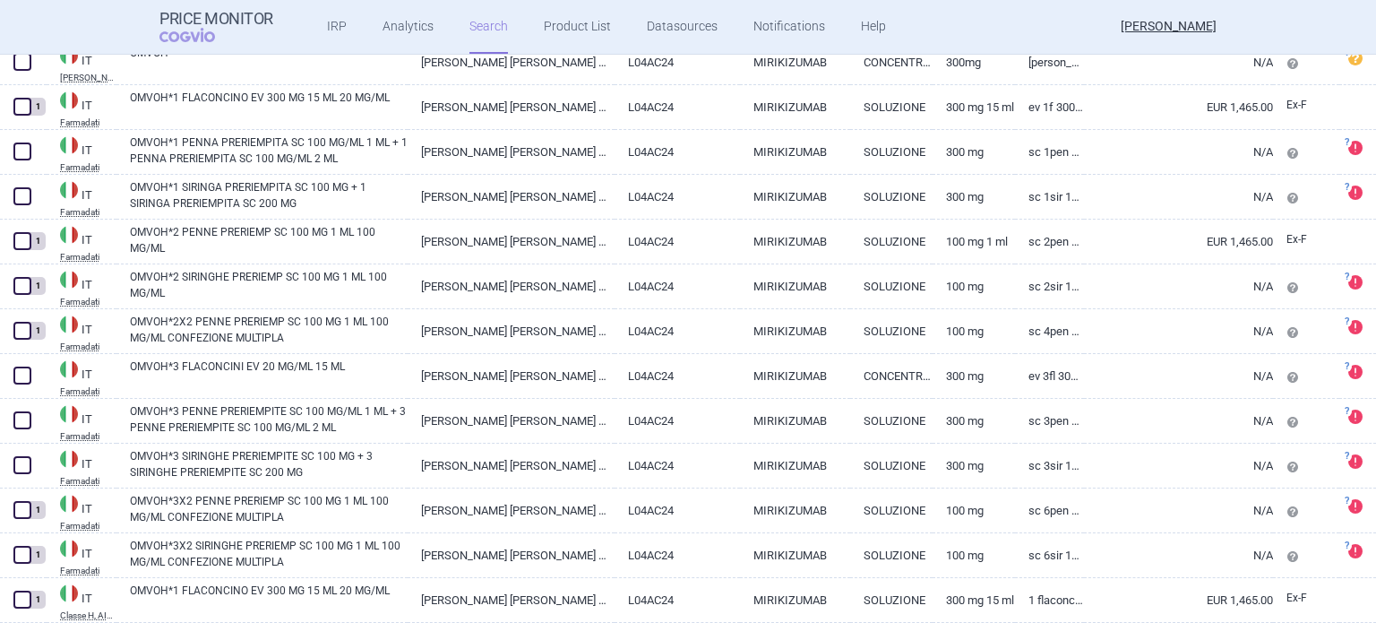
scroll to position [999, 0]
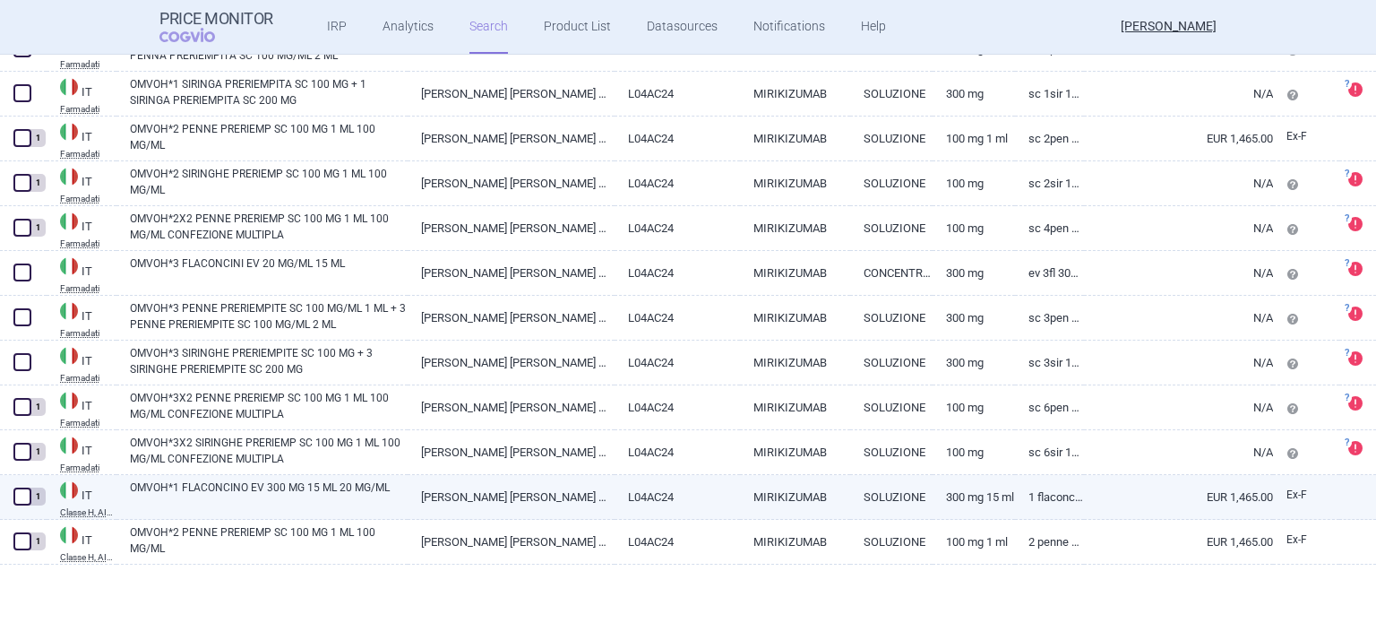
click at [933, 504] on link "300 MG 15 ML" at bounding box center [974, 497] width 82 height 44
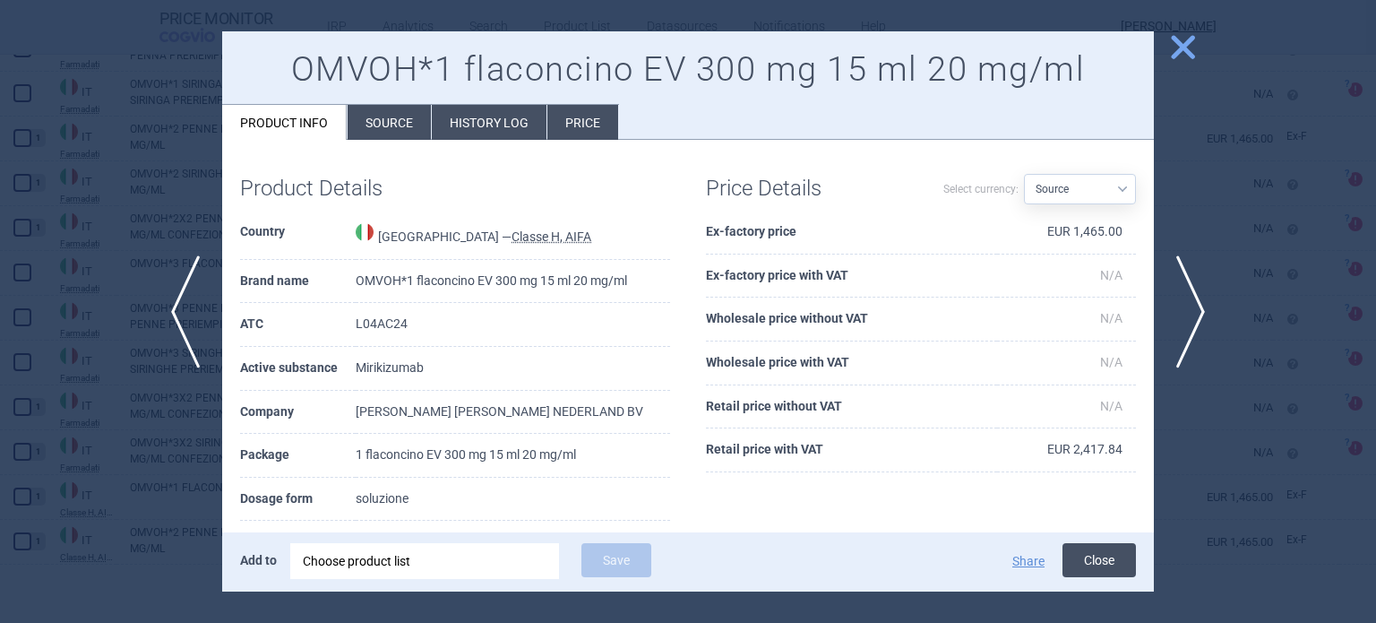
click at [1079, 555] on button "Close" at bounding box center [1099, 560] width 73 height 34
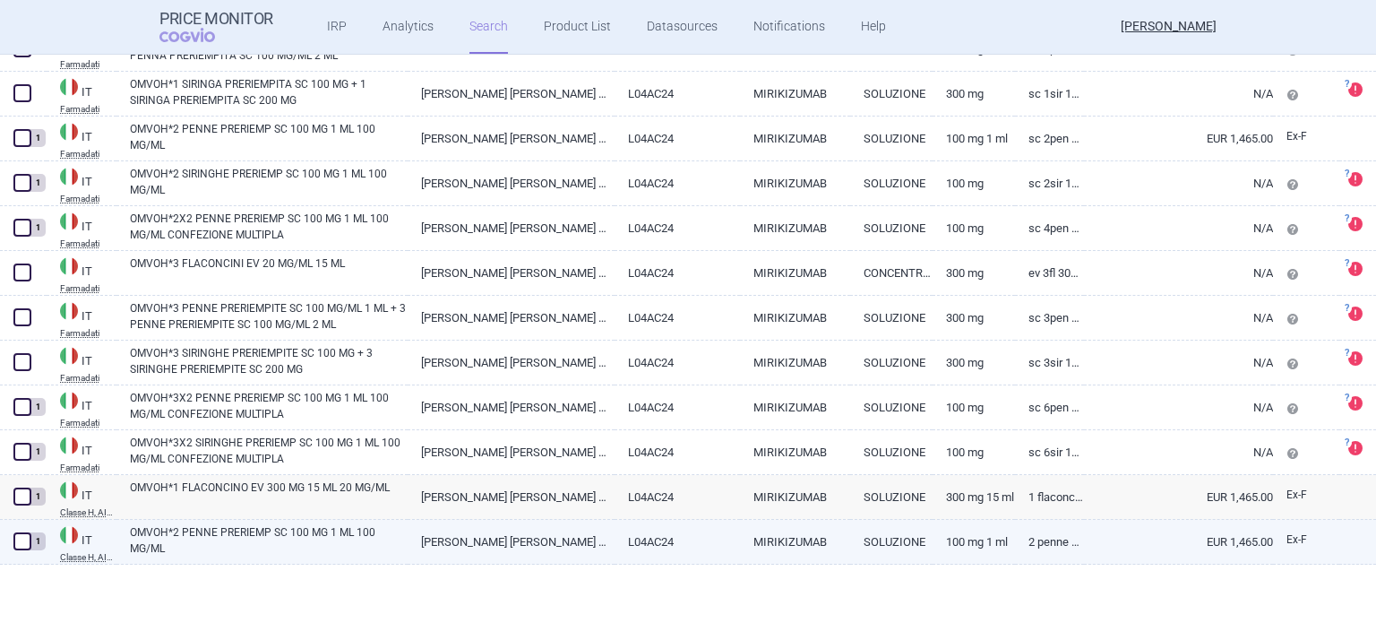
click at [946, 539] on link "100 MG 1 ML" at bounding box center [974, 542] width 82 height 44
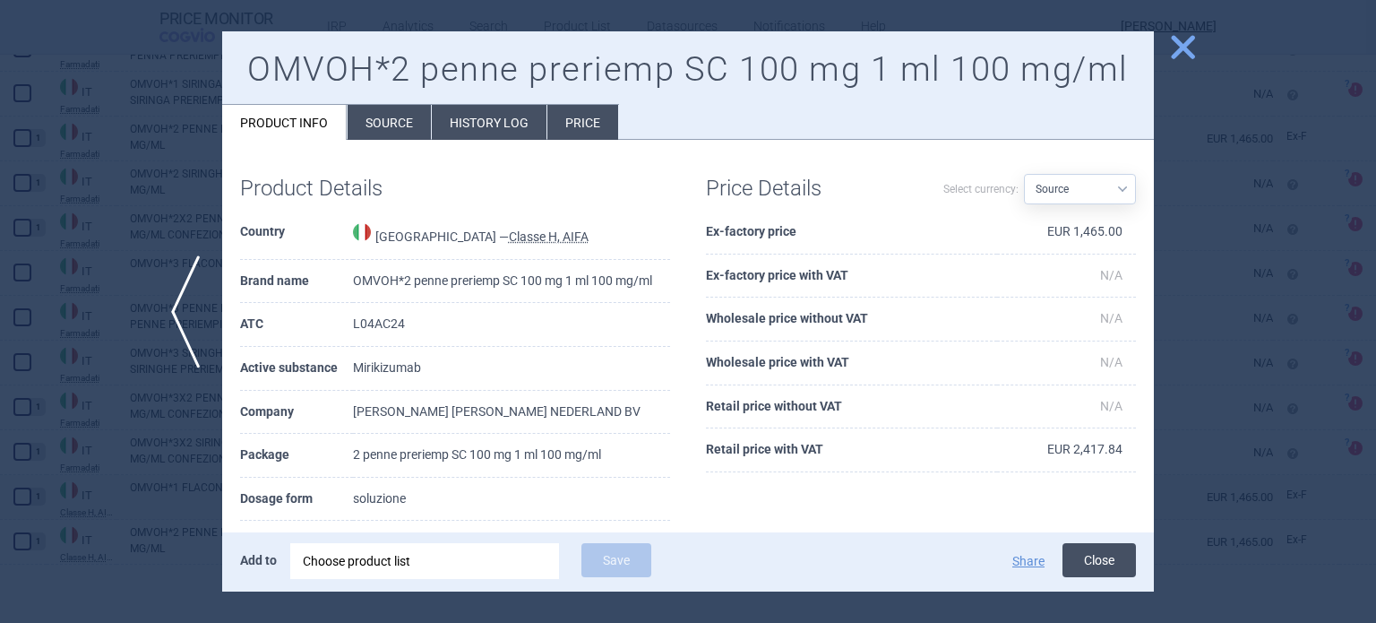
click at [1112, 563] on button "Close" at bounding box center [1099, 560] width 73 height 34
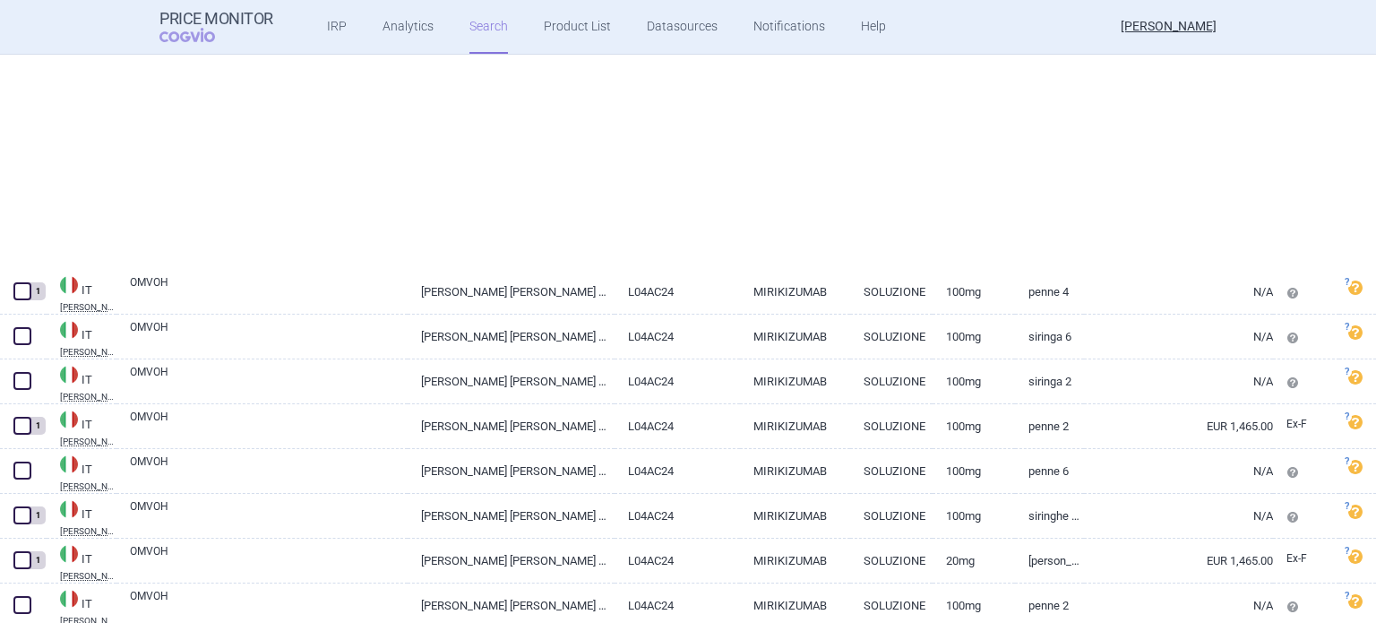
select select "brandName"
select select "country"
select select "mah"
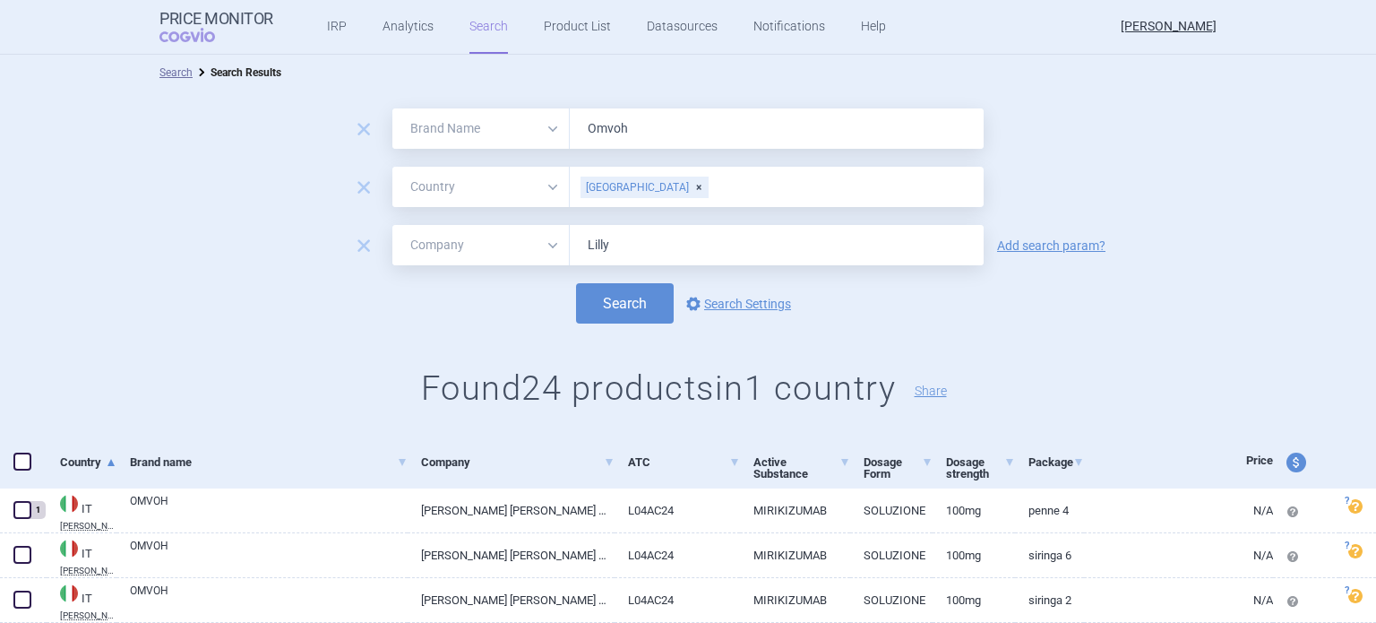
click at [608, 187] on div "[GEOGRAPHIC_DATA]" at bounding box center [645, 187] width 128 height 22
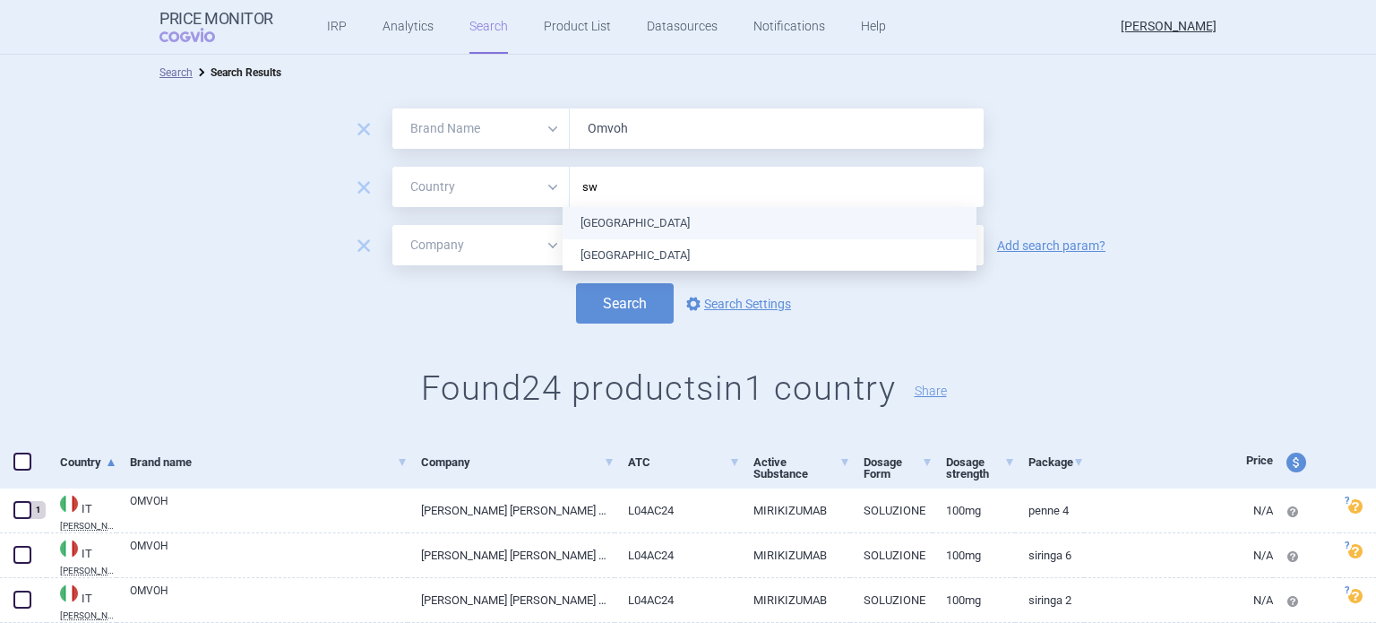
type input "swe"
click at [613, 227] on ul "[GEOGRAPHIC_DATA]" at bounding box center [770, 223] width 414 height 32
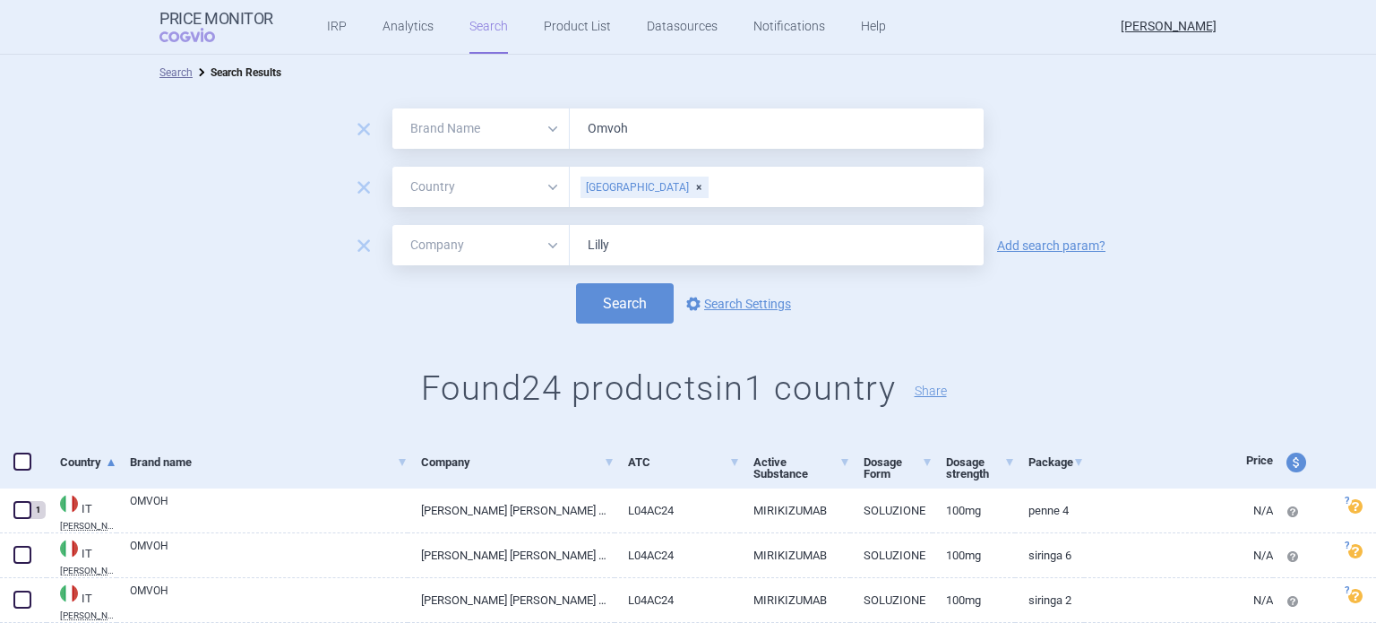
click at [1107, 150] on form "remove All Brand Name ATC Company Active Substance Country Newer than Omvoh rem…" at bounding box center [688, 215] width 1376 height 215
click at [620, 299] on button "Search" at bounding box center [625, 303] width 98 height 40
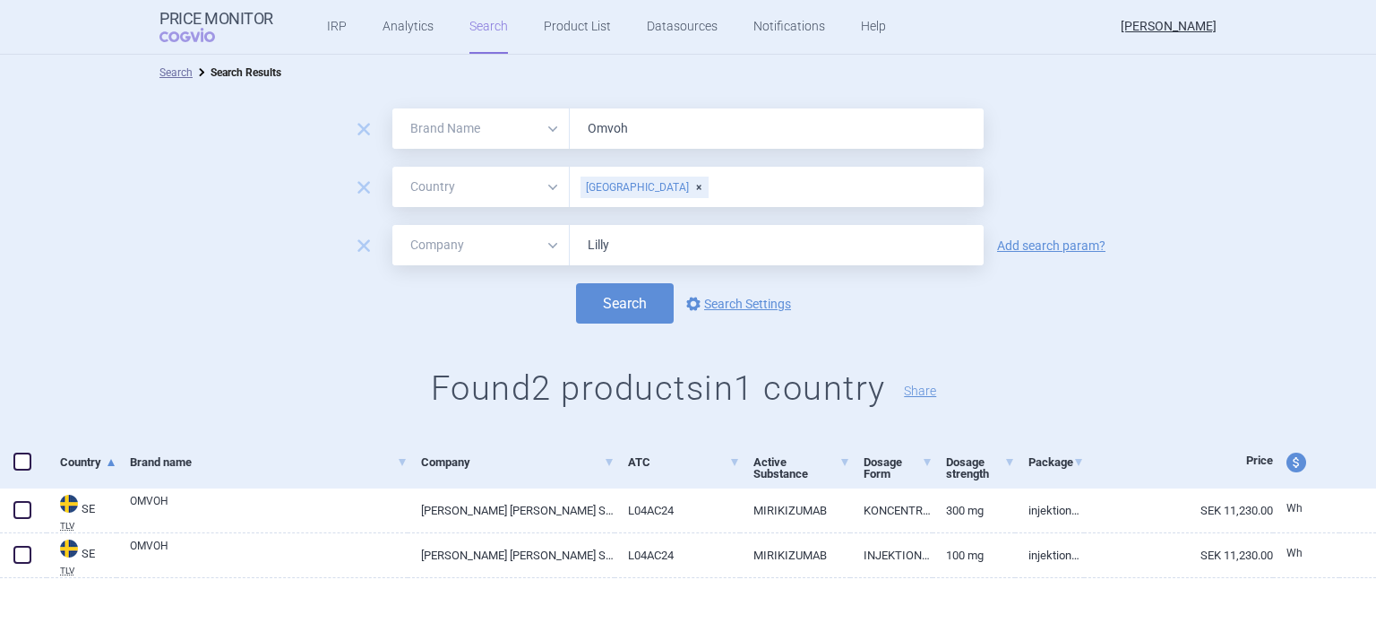
click at [625, 182] on div "[GEOGRAPHIC_DATA]" at bounding box center [645, 187] width 128 height 22
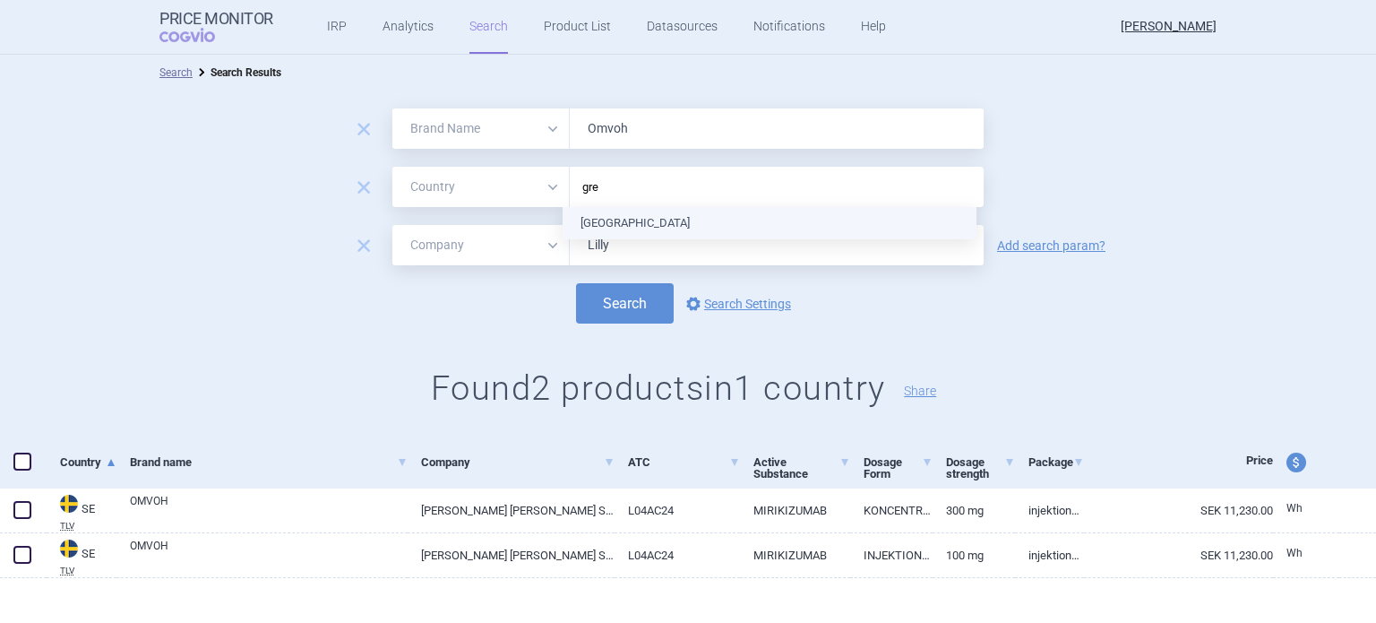
type input "gree"
click at [606, 226] on ul "[GEOGRAPHIC_DATA]" at bounding box center [770, 223] width 414 height 32
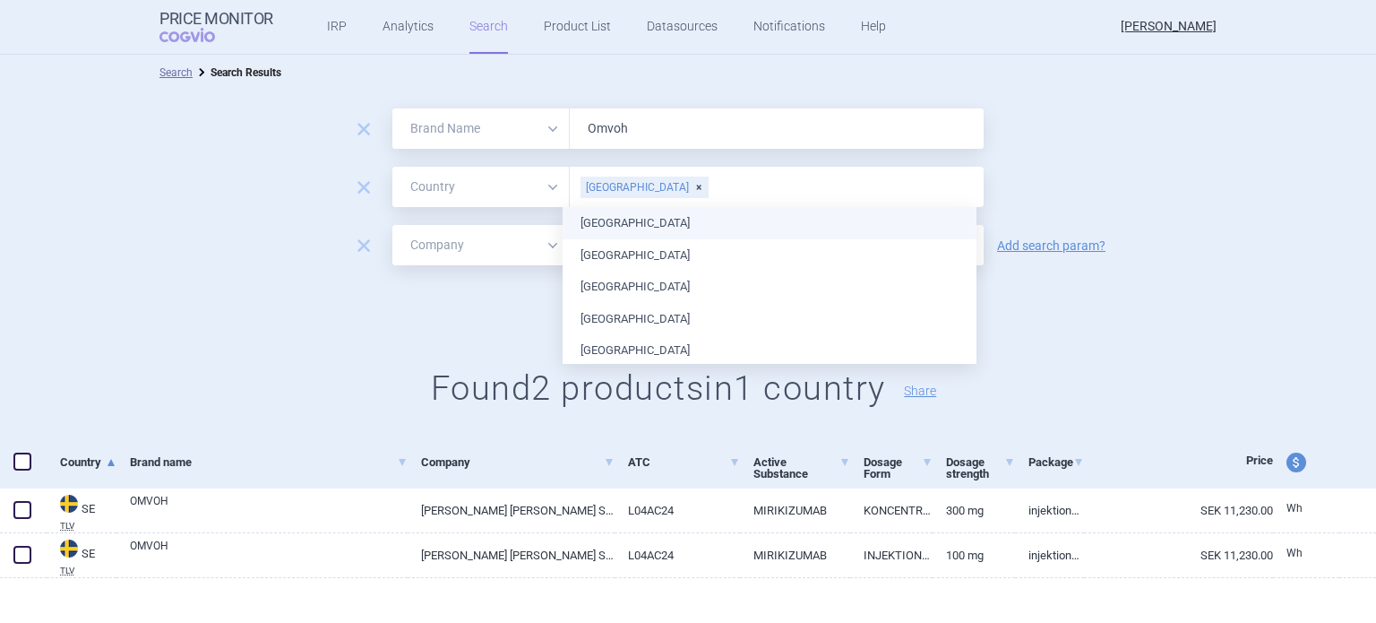
click at [1068, 185] on div "remove All Brand Name ATC Company Active Substance Country Newer than [GEOGRAPH…" at bounding box center [688, 187] width 1376 height 40
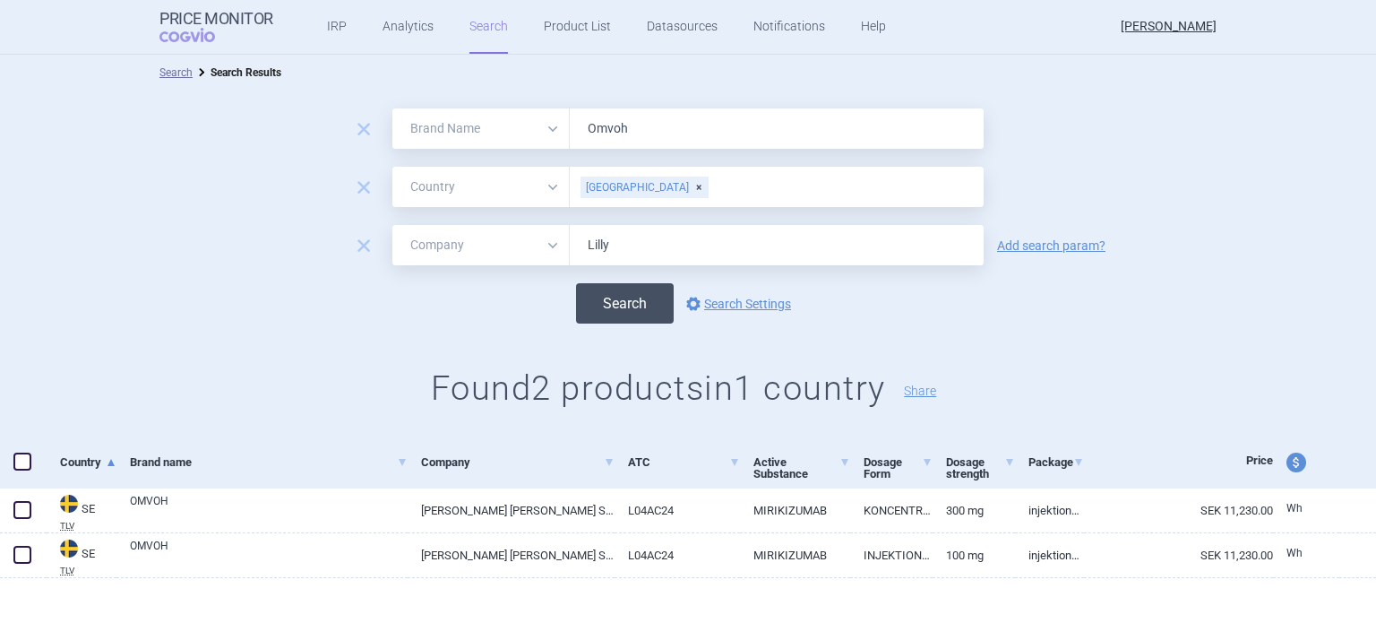
click at [626, 313] on button "Search" at bounding box center [625, 303] width 98 height 40
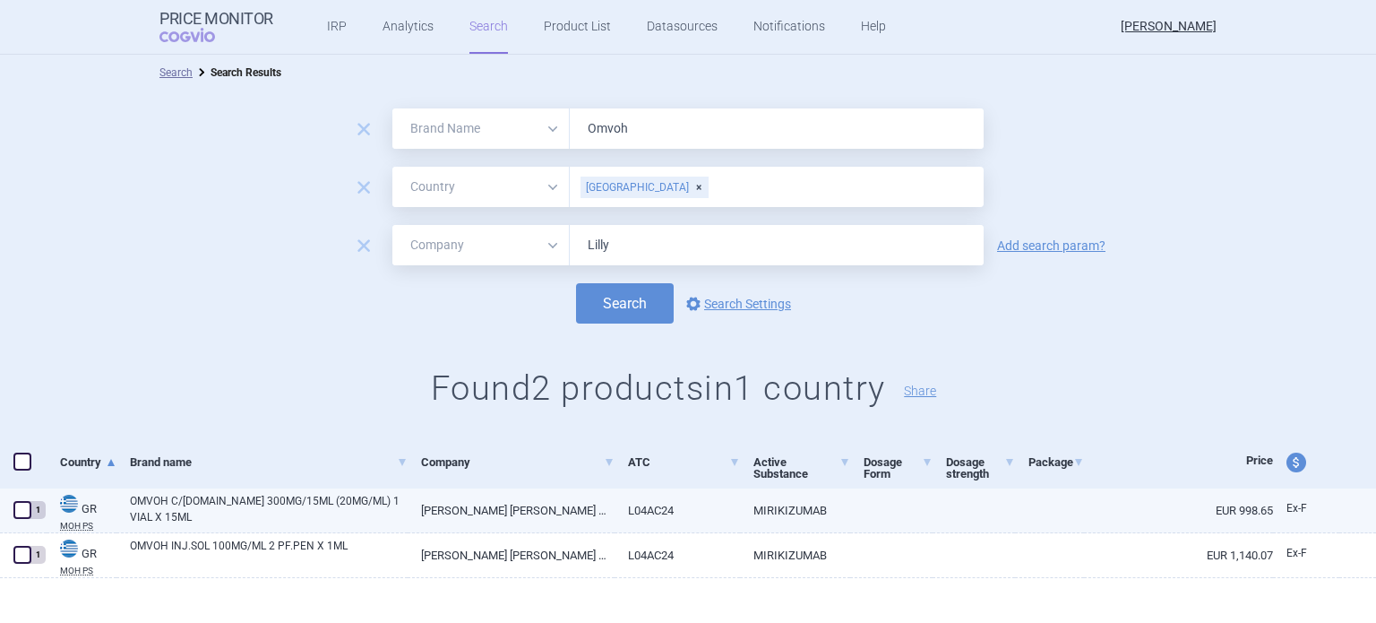
click at [616, 512] on link "L04AC24" at bounding box center [678, 510] width 126 height 44
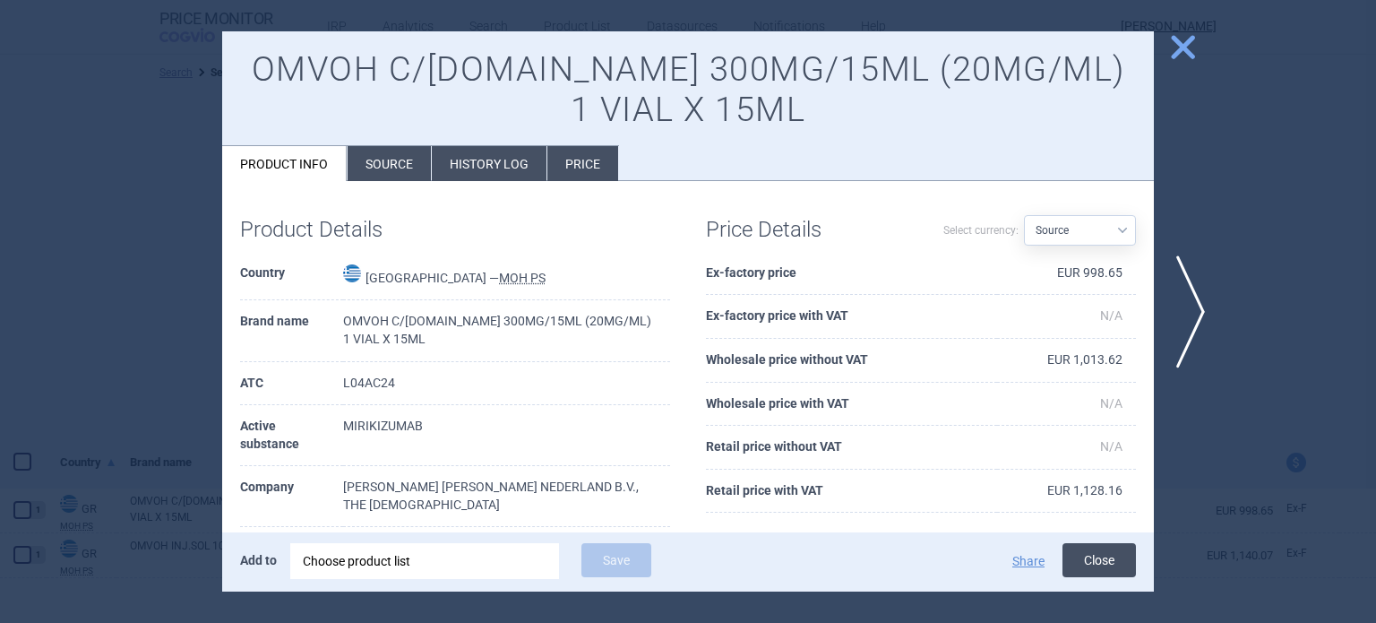
click at [1122, 565] on button "Close" at bounding box center [1099, 560] width 73 height 34
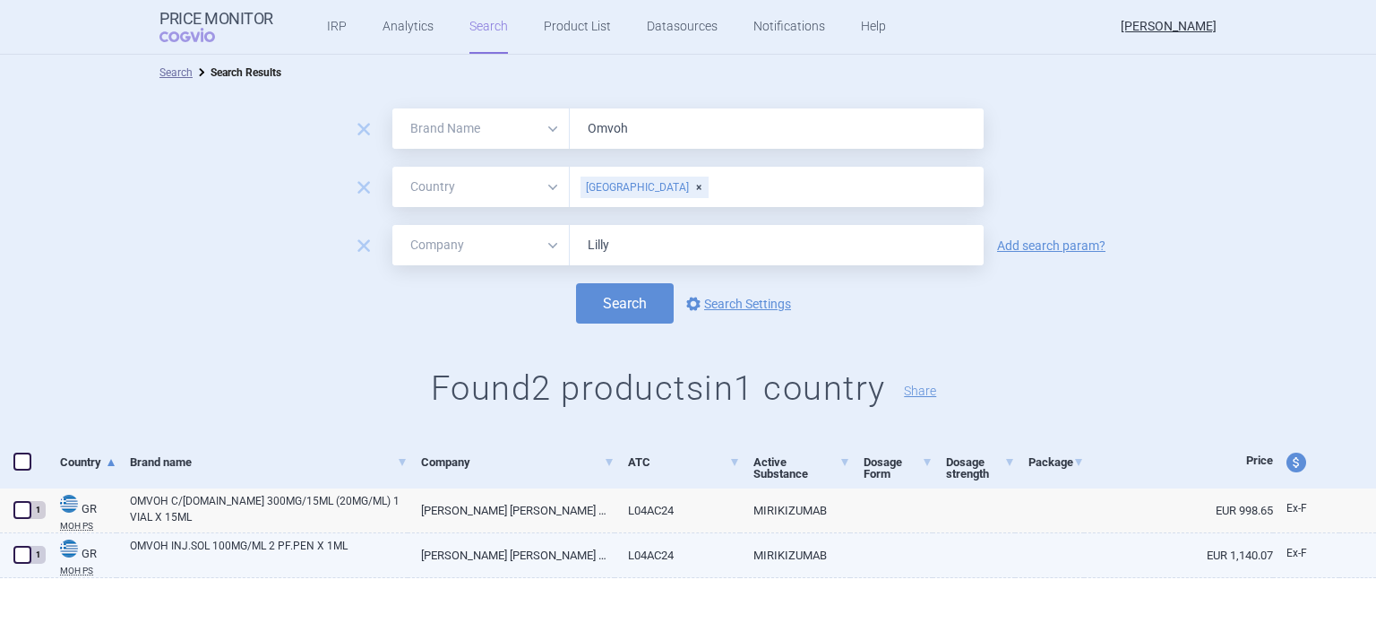
click at [806, 559] on link "MIRIKIZUMAB" at bounding box center [795, 555] width 110 height 44
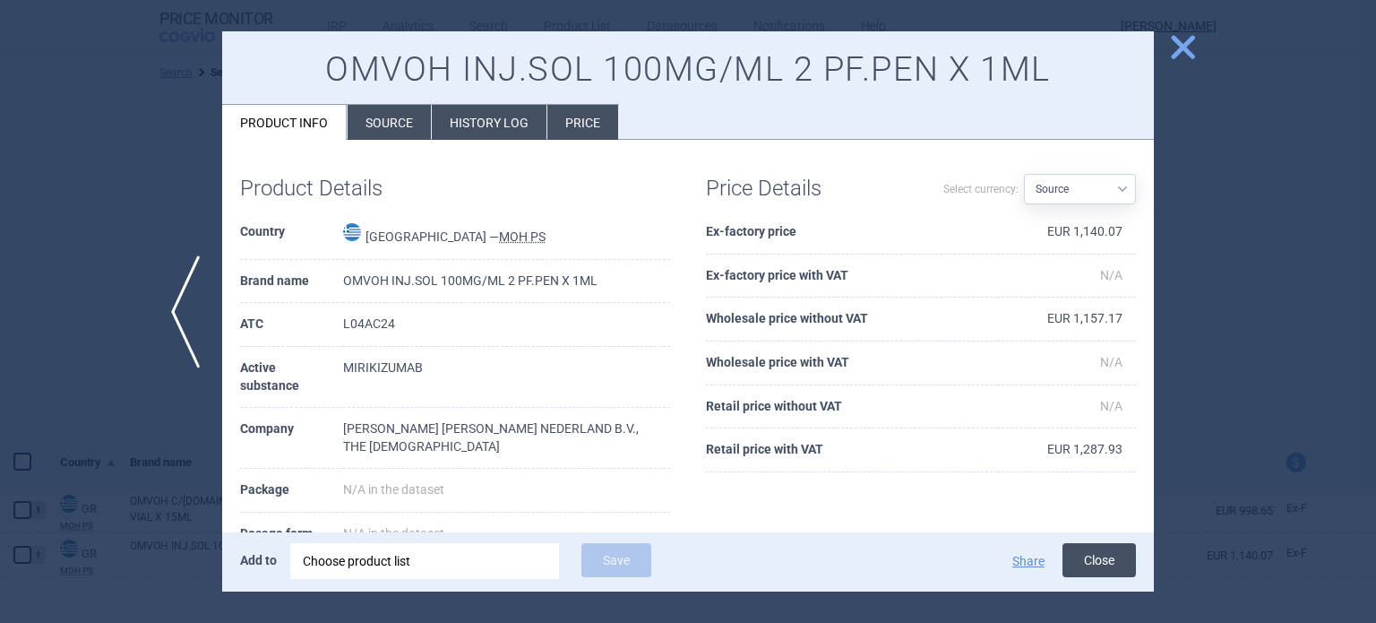
click at [1120, 560] on button "Close" at bounding box center [1099, 560] width 73 height 34
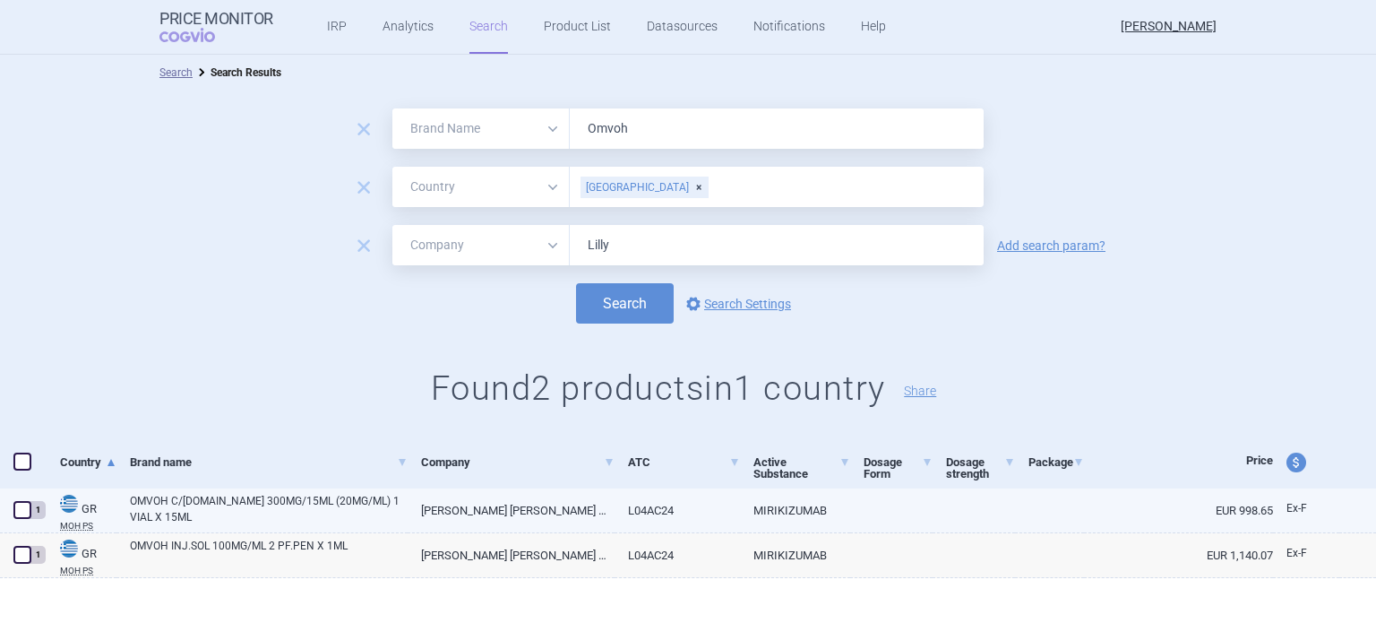
click at [494, 513] on link "[PERSON_NAME] [PERSON_NAME] NEDERLAND B.V., THE [DEMOGRAPHIC_DATA]" at bounding box center [511, 510] width 206 height 44
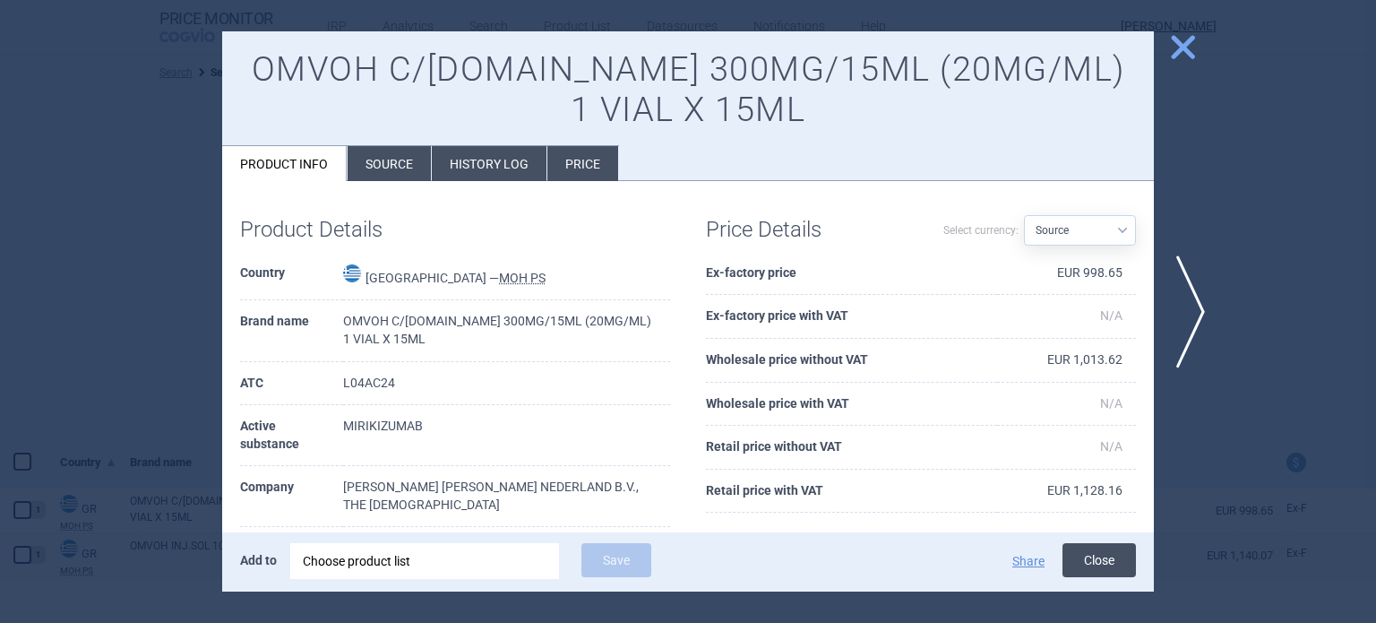
click at [1089, 569] on button "Close" at bounding box center [1099, 560] width 73 height 34
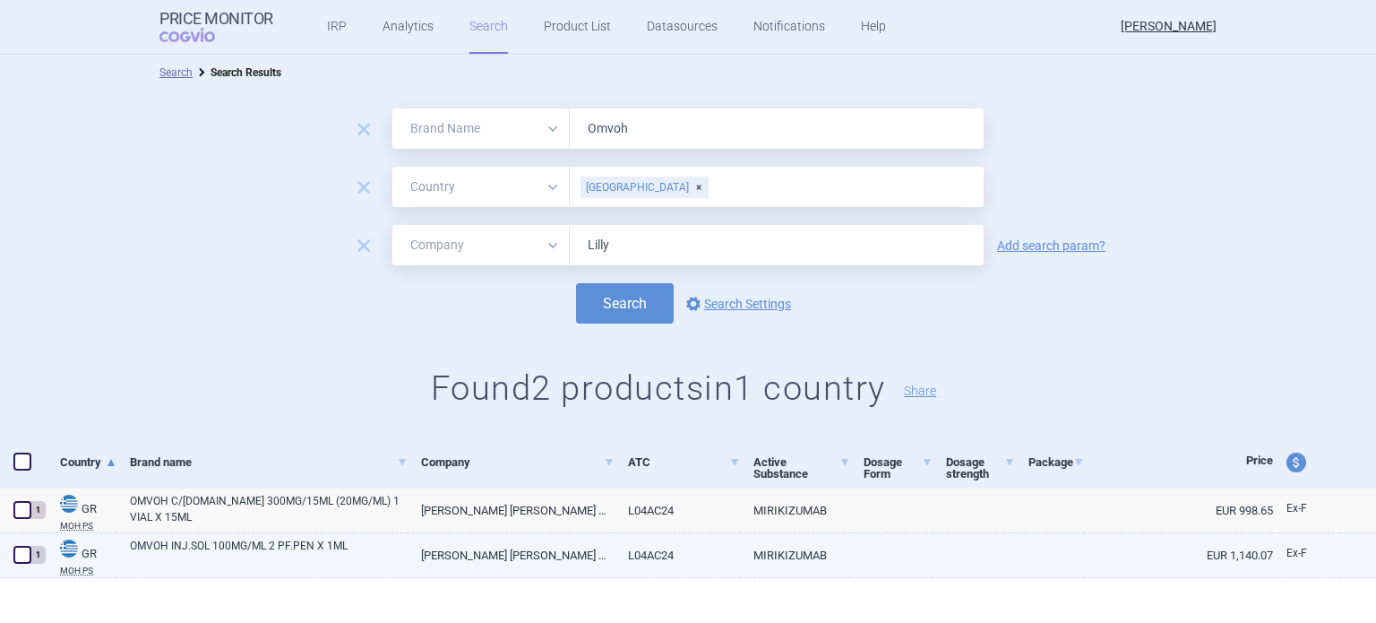
click at [821, 557] on link "MIRIKIZUMAB" at bounding box center [795, 555] width 110 height 44
